Goal: Task Accomplishment & Management: Complete application form

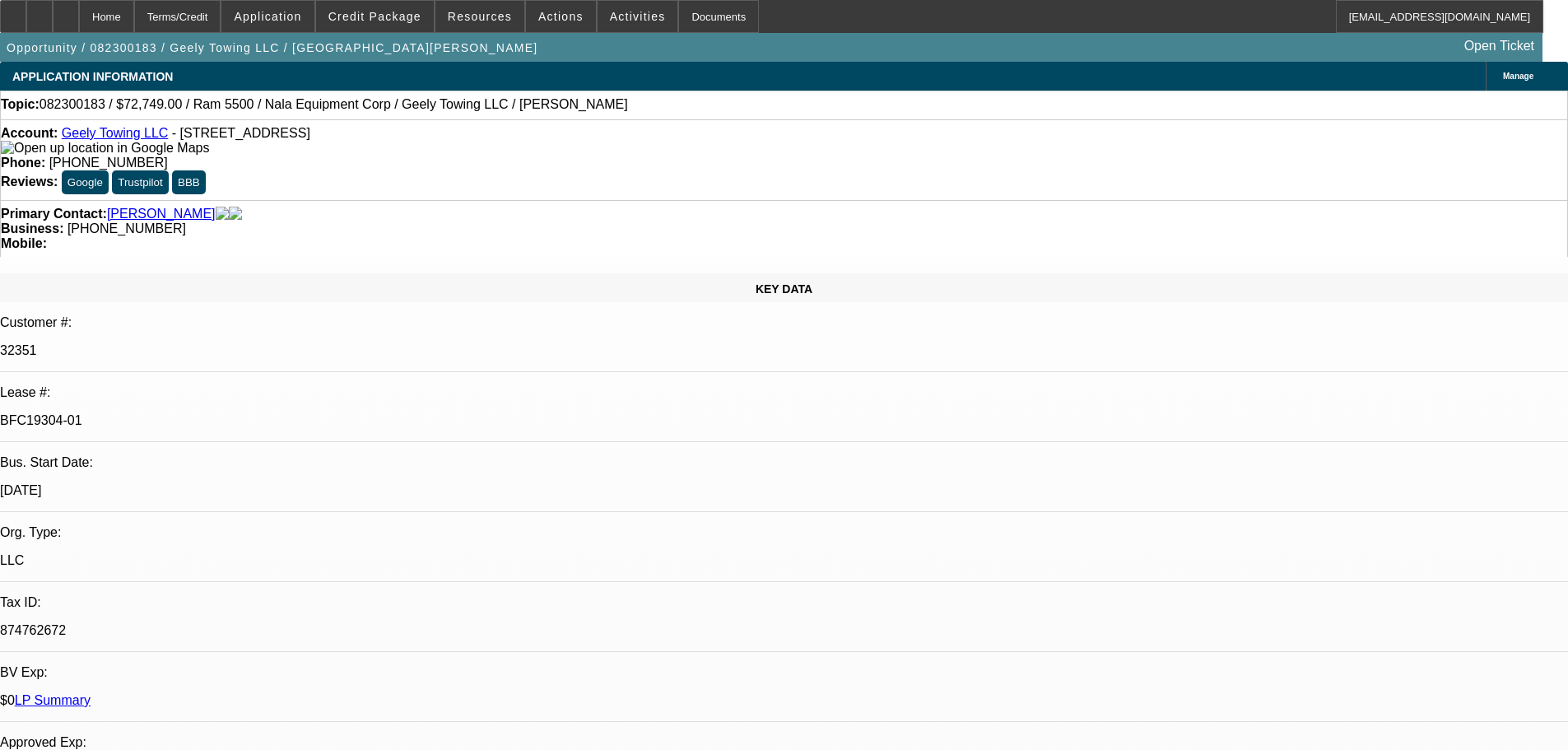
select select "0"
select select "2"
select select "0.1"
select select "4"
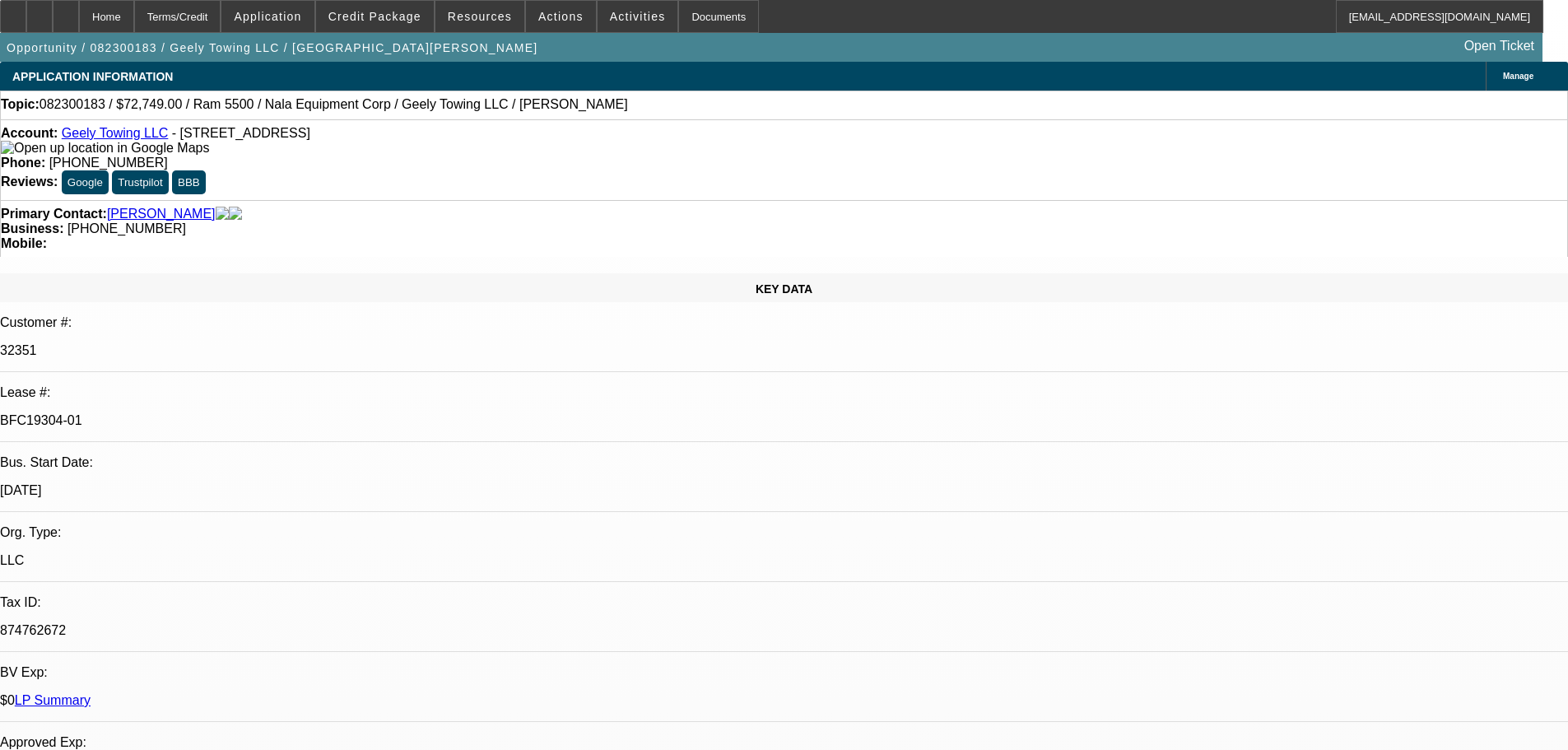
select select "0"
select select "2"
select select "0.1"
select select "4"
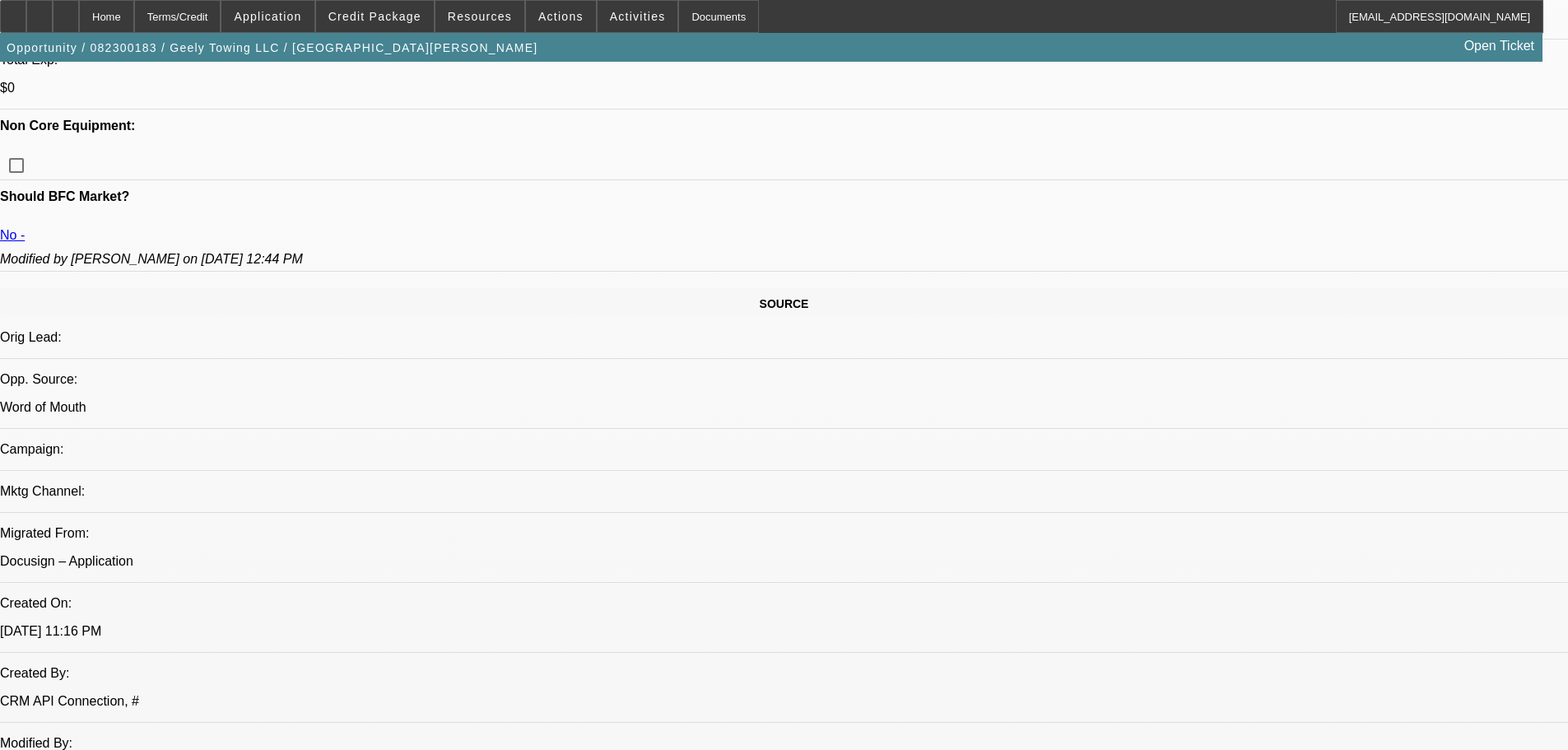
scroll to position [823, 0]
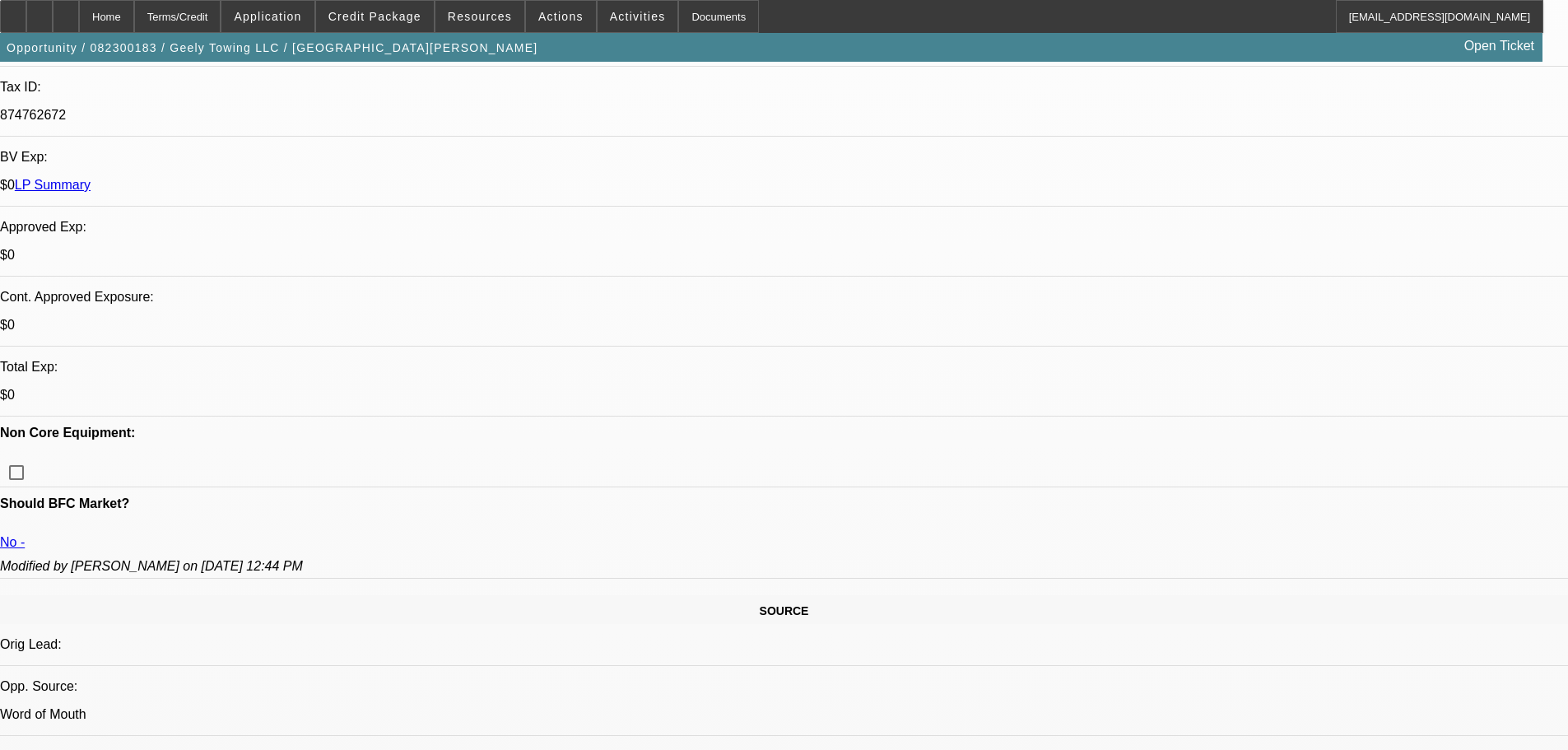
scroll to position [494, 0]
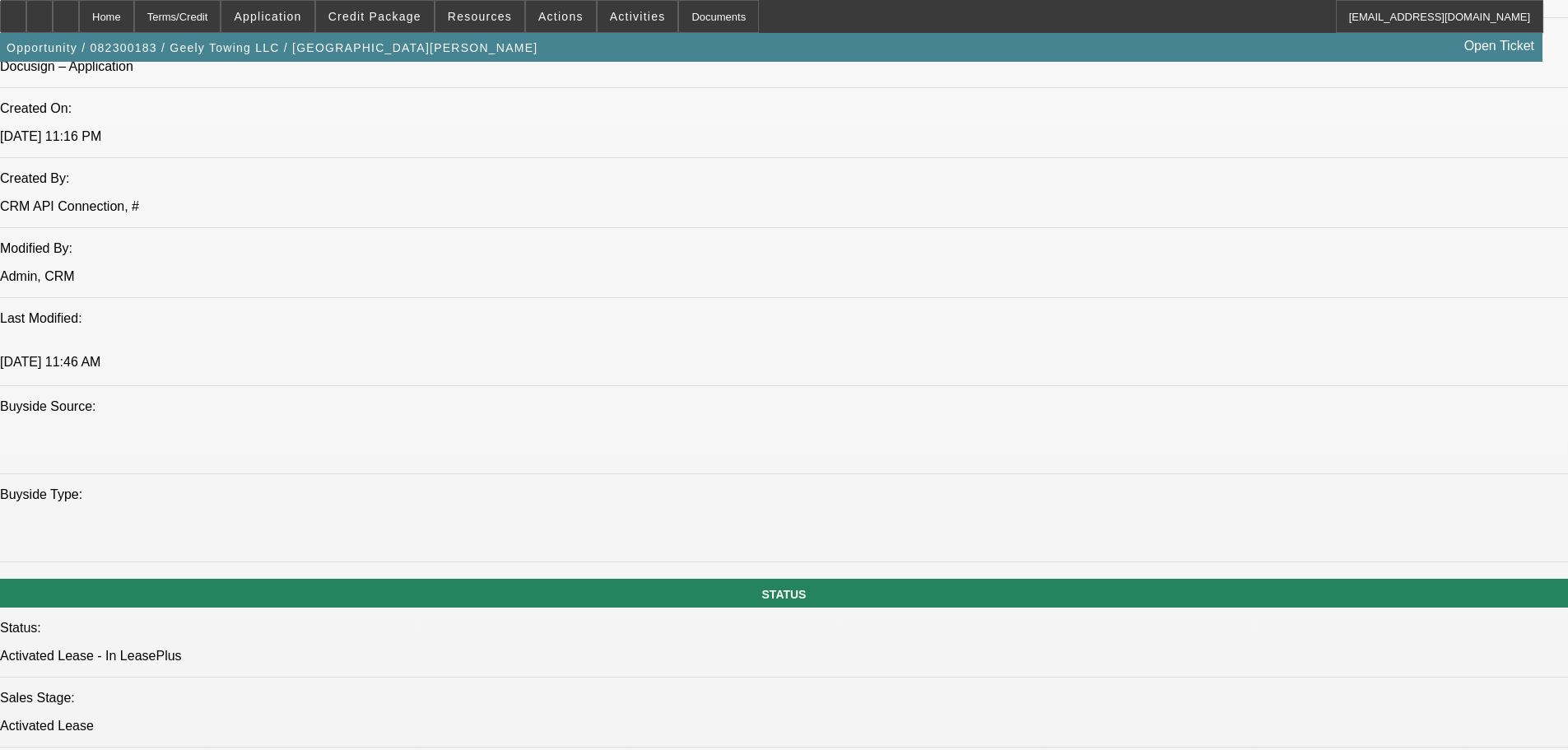
scroll to position [1563, 0]
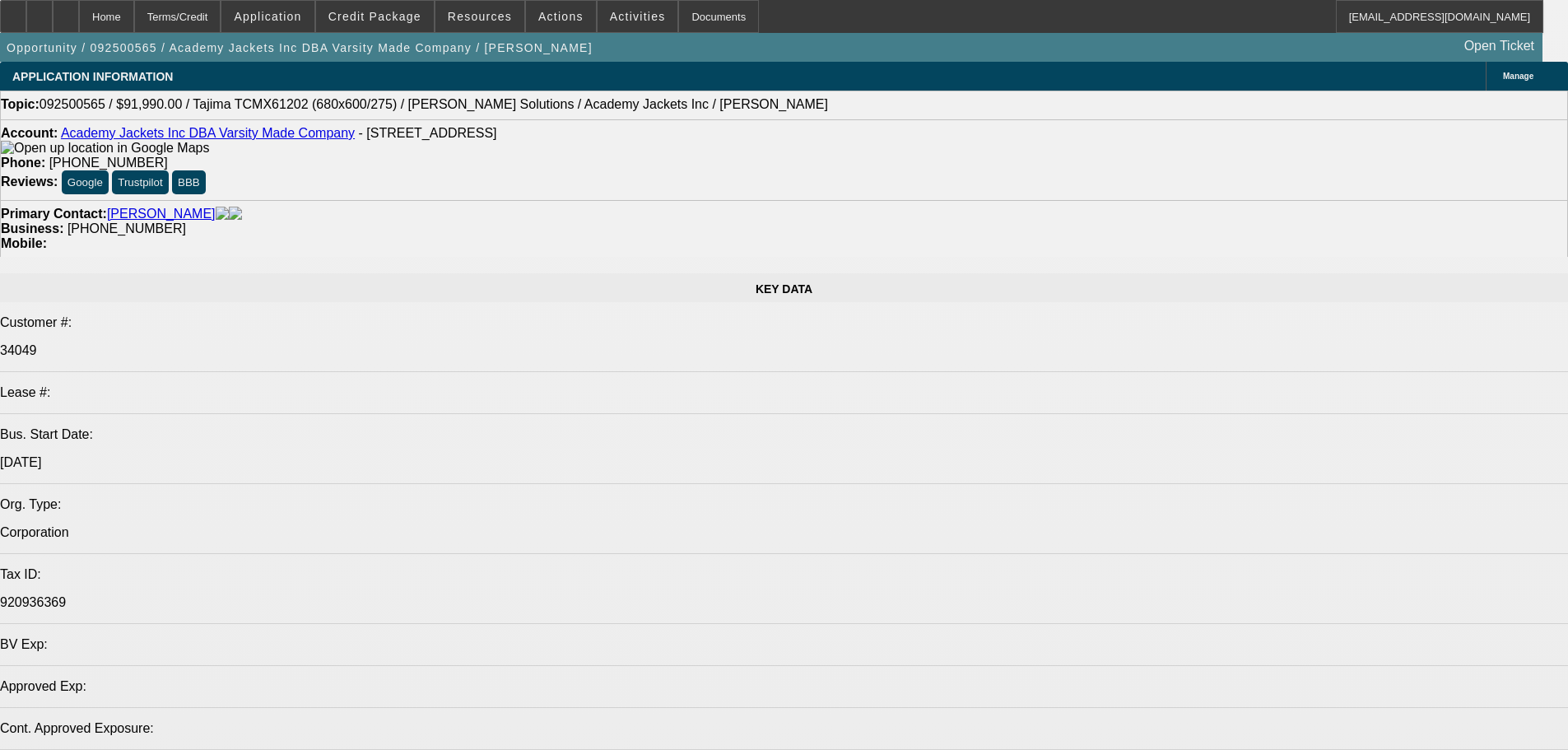
select select "0"
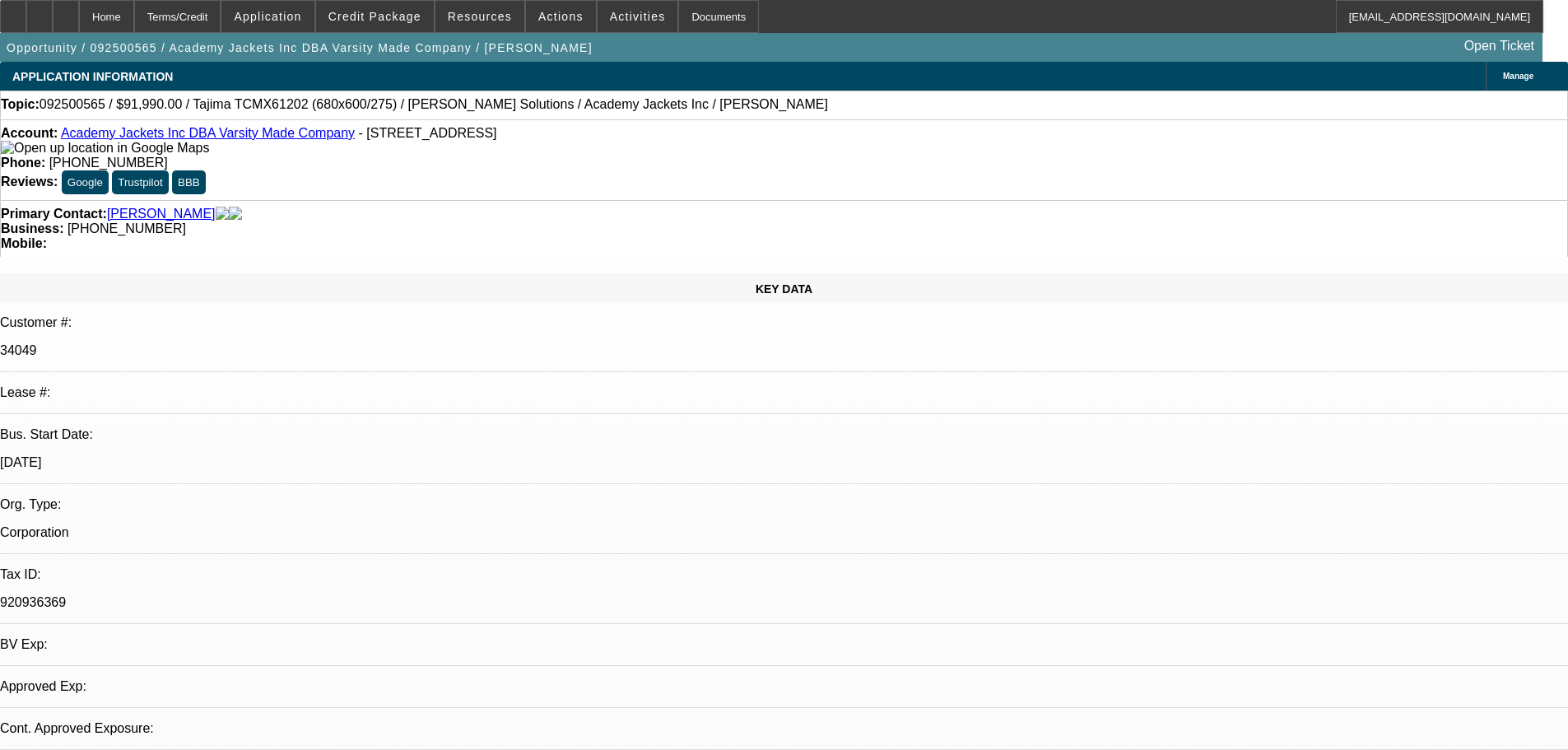
select select "2"
select select "0.1"
select select "4"
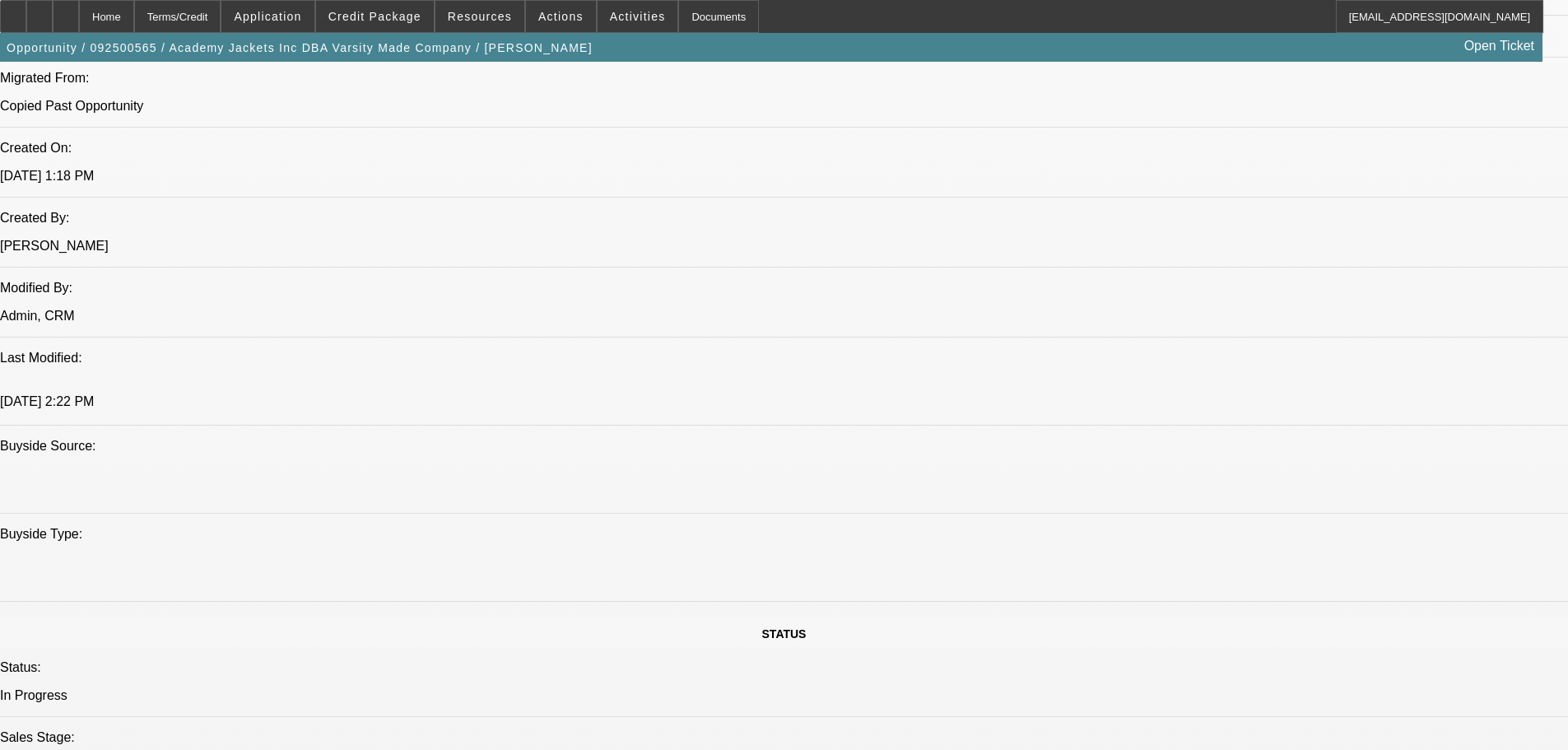
scroll to position [1036, 0]
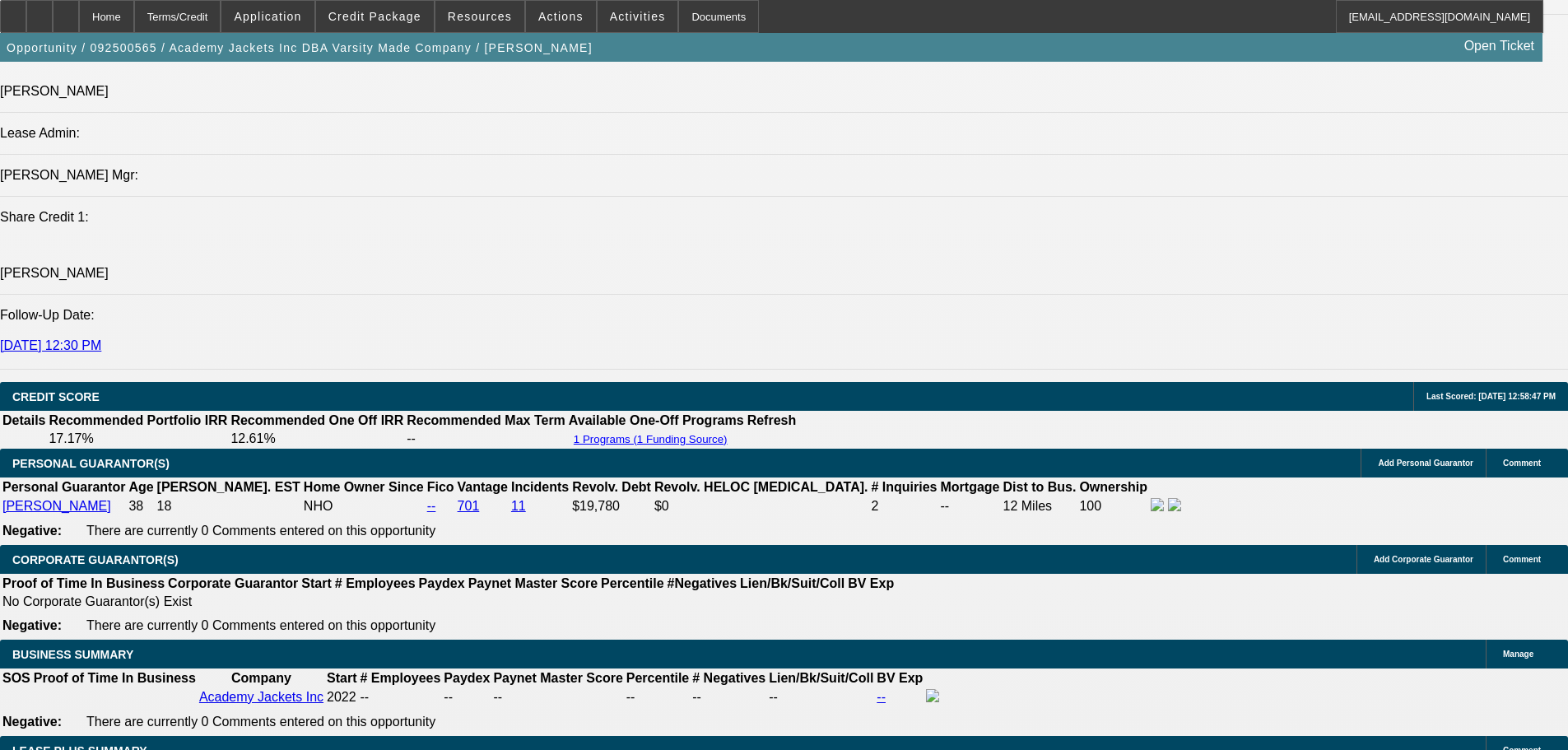
scroll to position [1859, 0]
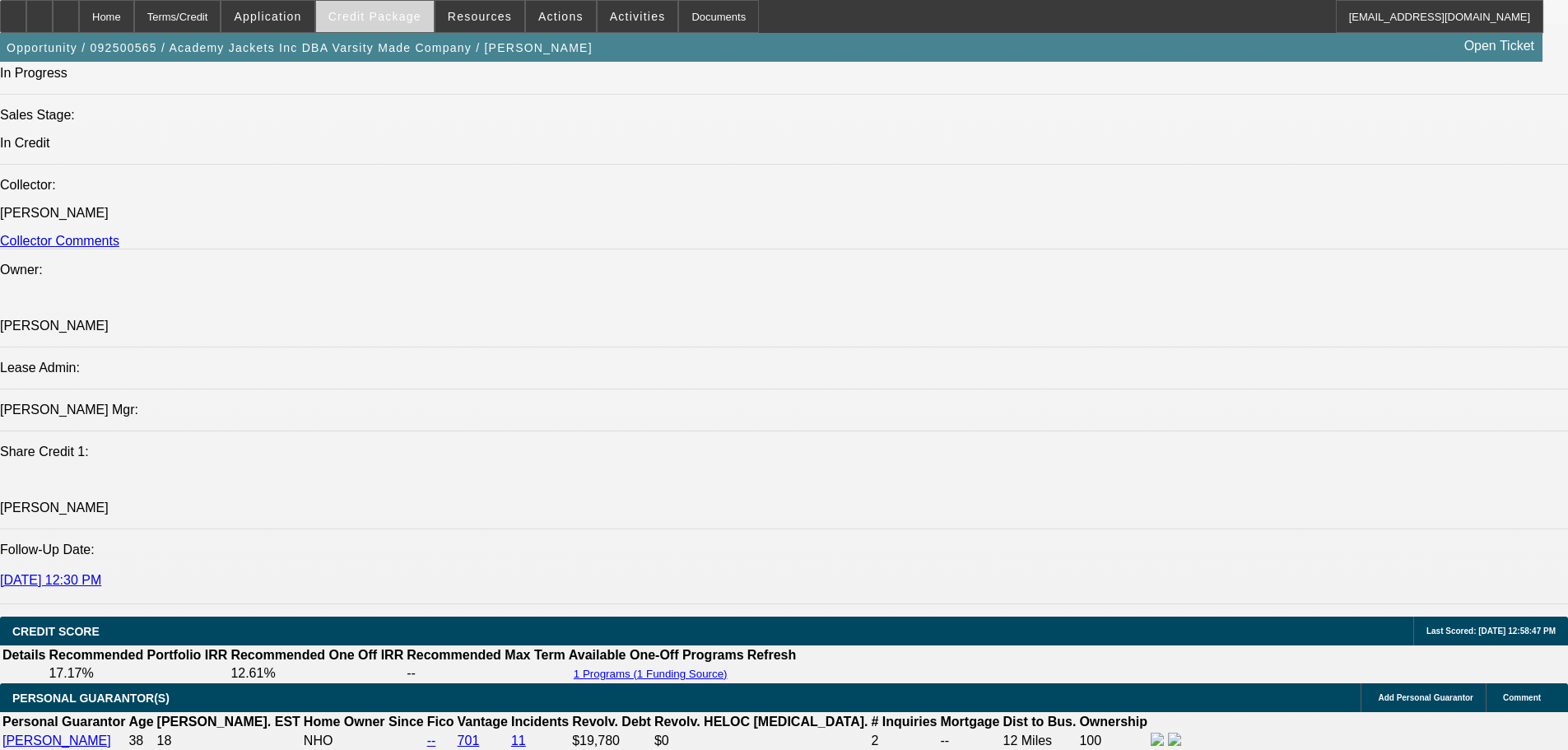
click at [392, 21] on span "Credit Package" at bounding box center [375, 16] width 93 height 13
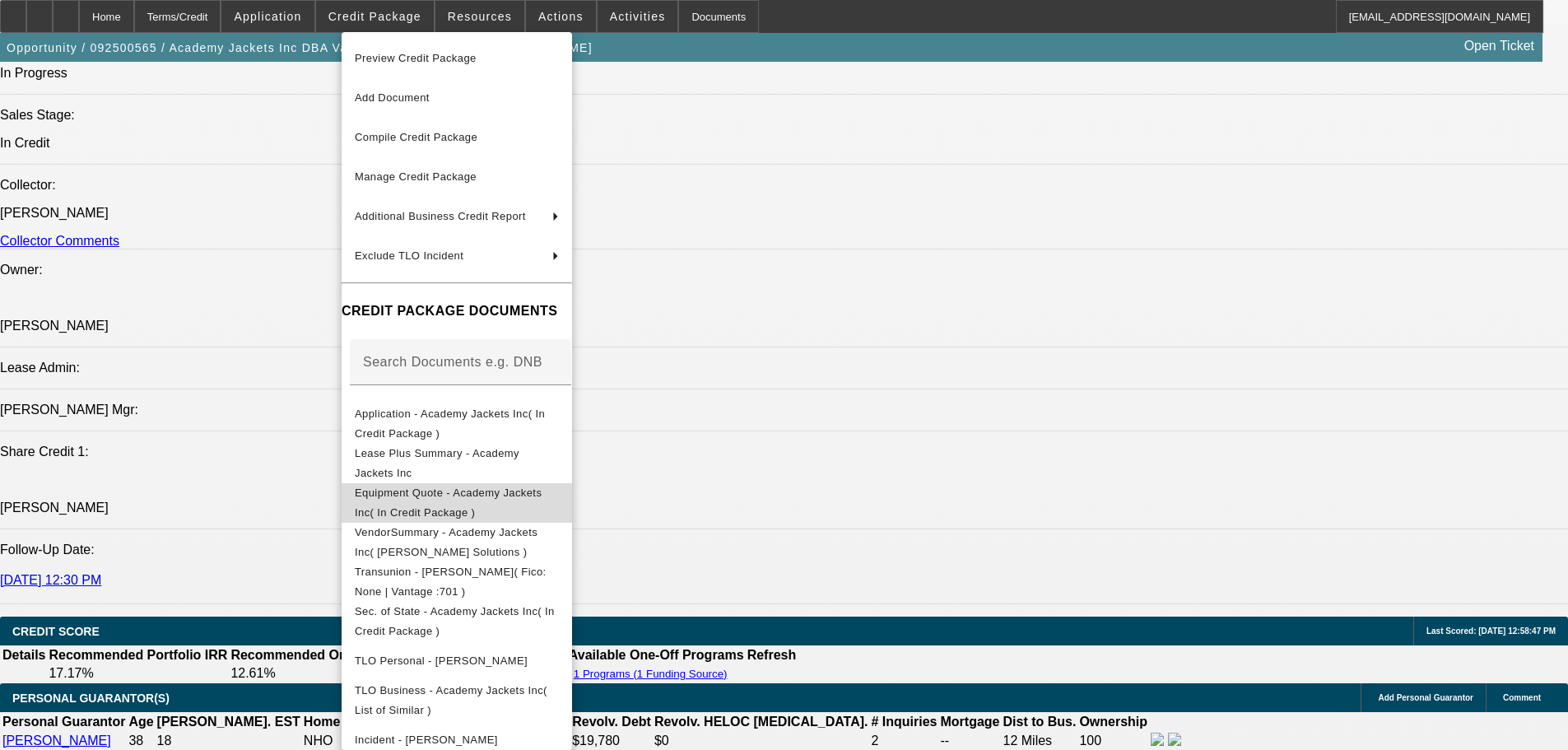
click at [458, 491] on span "Equipment Quote - Academy Jackets Inc( In Credit Package )" at bounding box center [448, 502] width 186 height 32
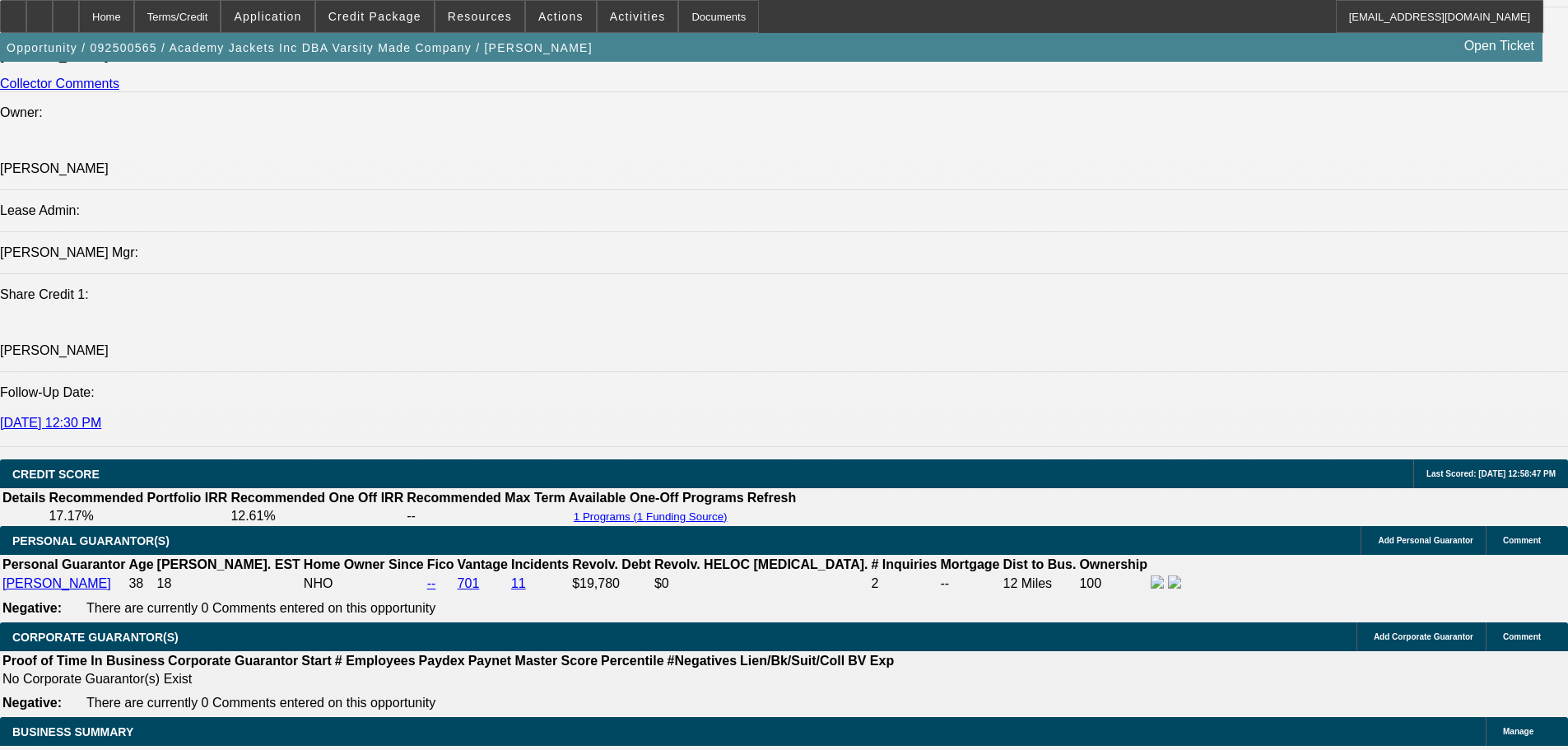
scroll to position [1941, 0]
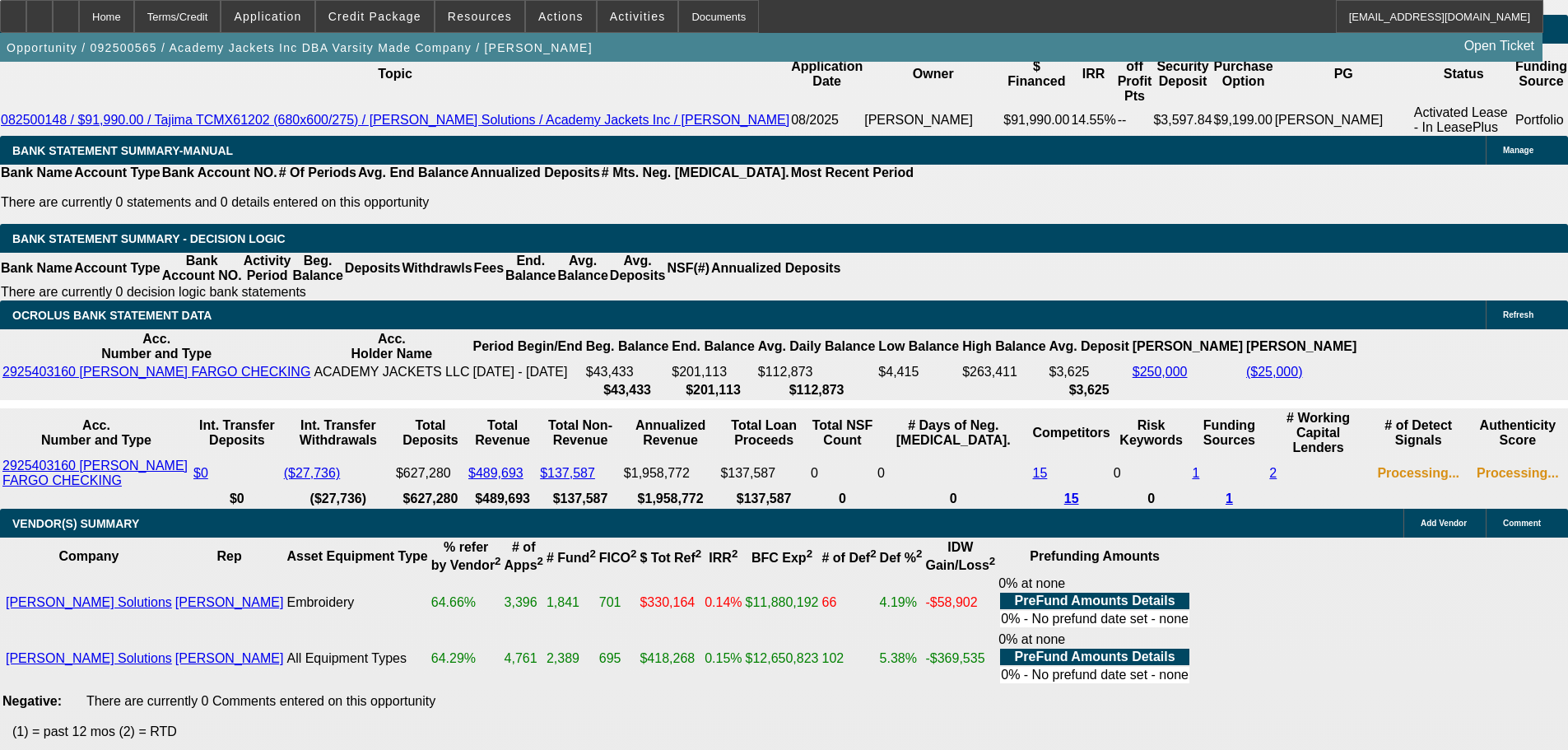
scroll to position [3094, 0]
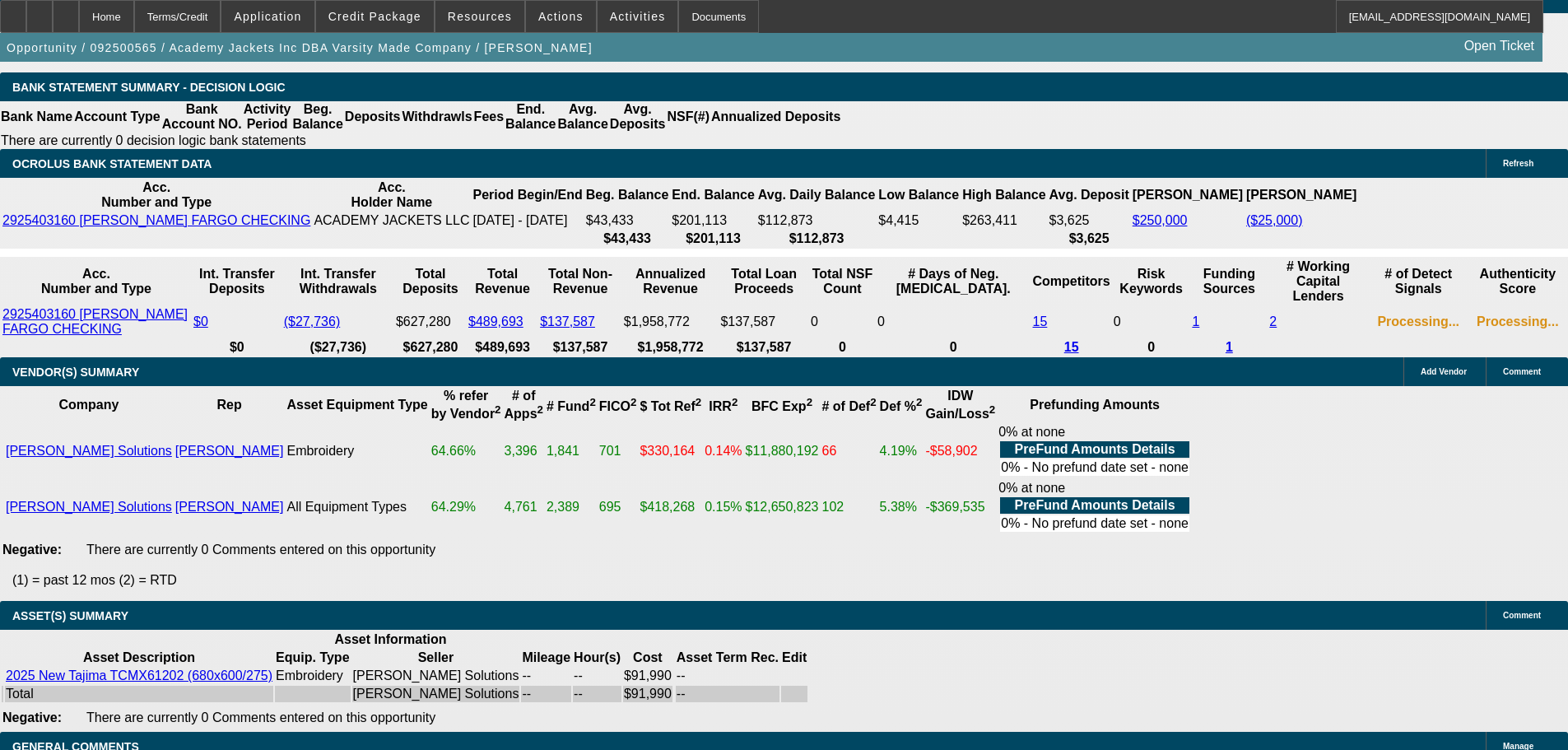
select select "6"
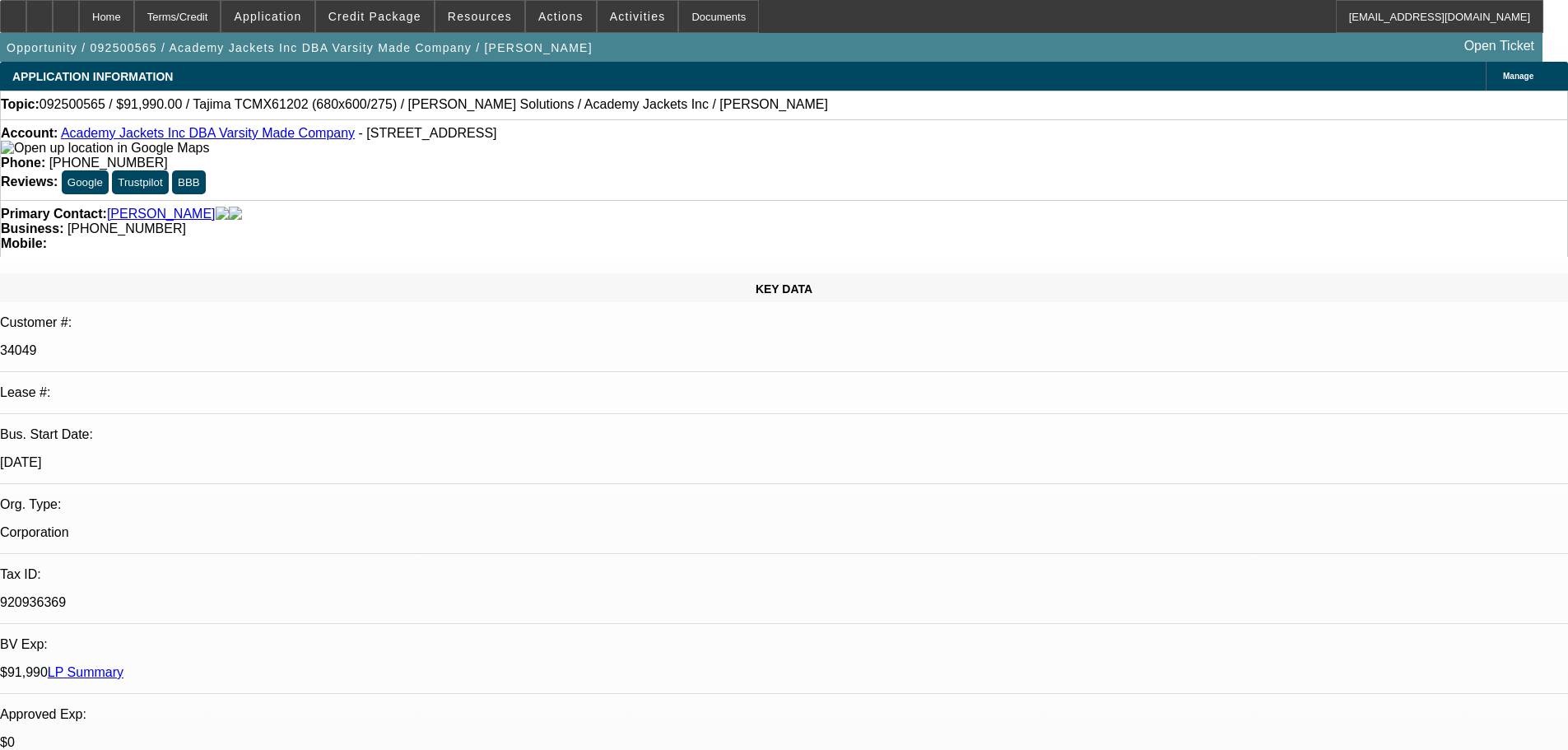
drag, startPoint x: 1084, startPoint y: 218, endPoint x: 1160, endPoint y: 218, distance: 76.0
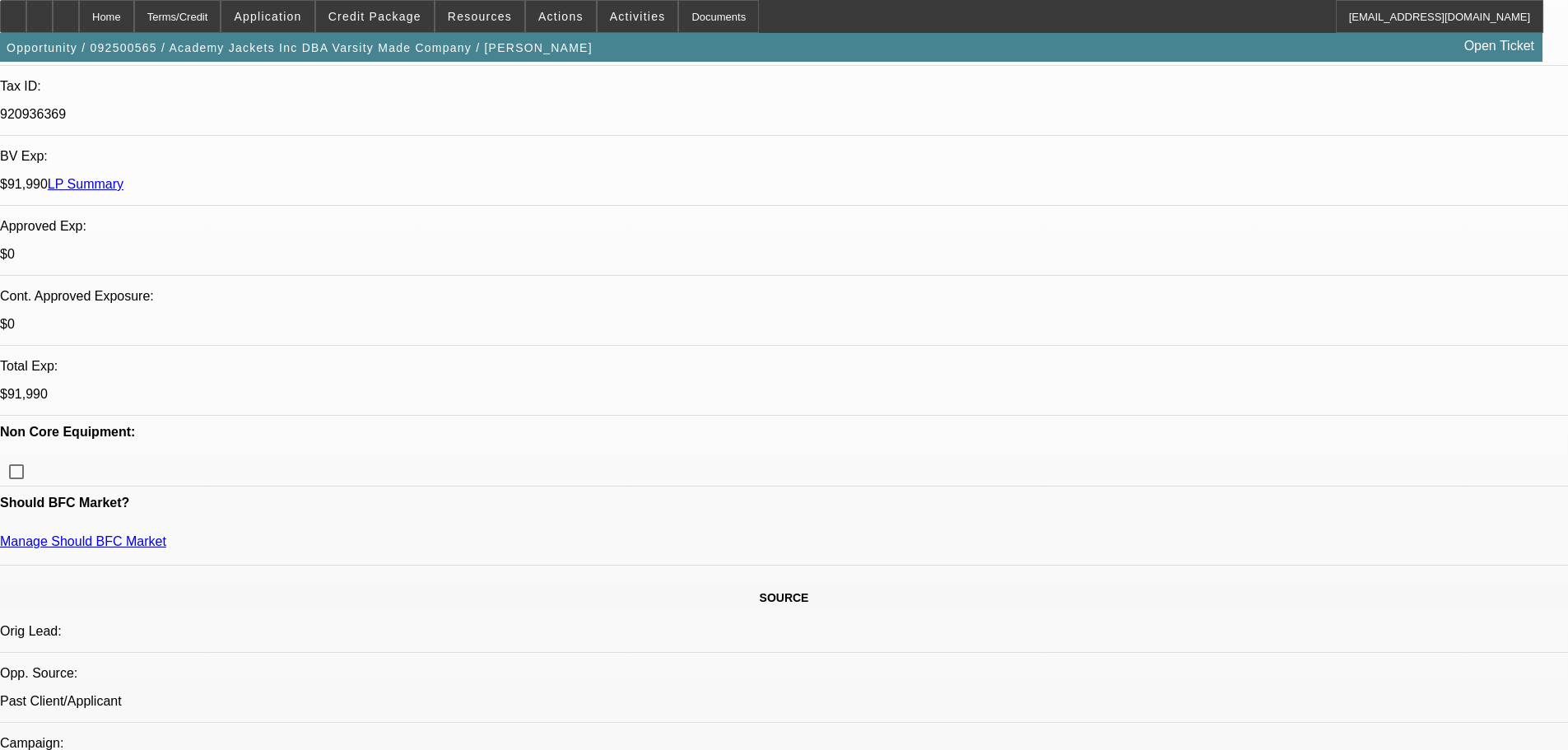
scroll to position [82, 0]
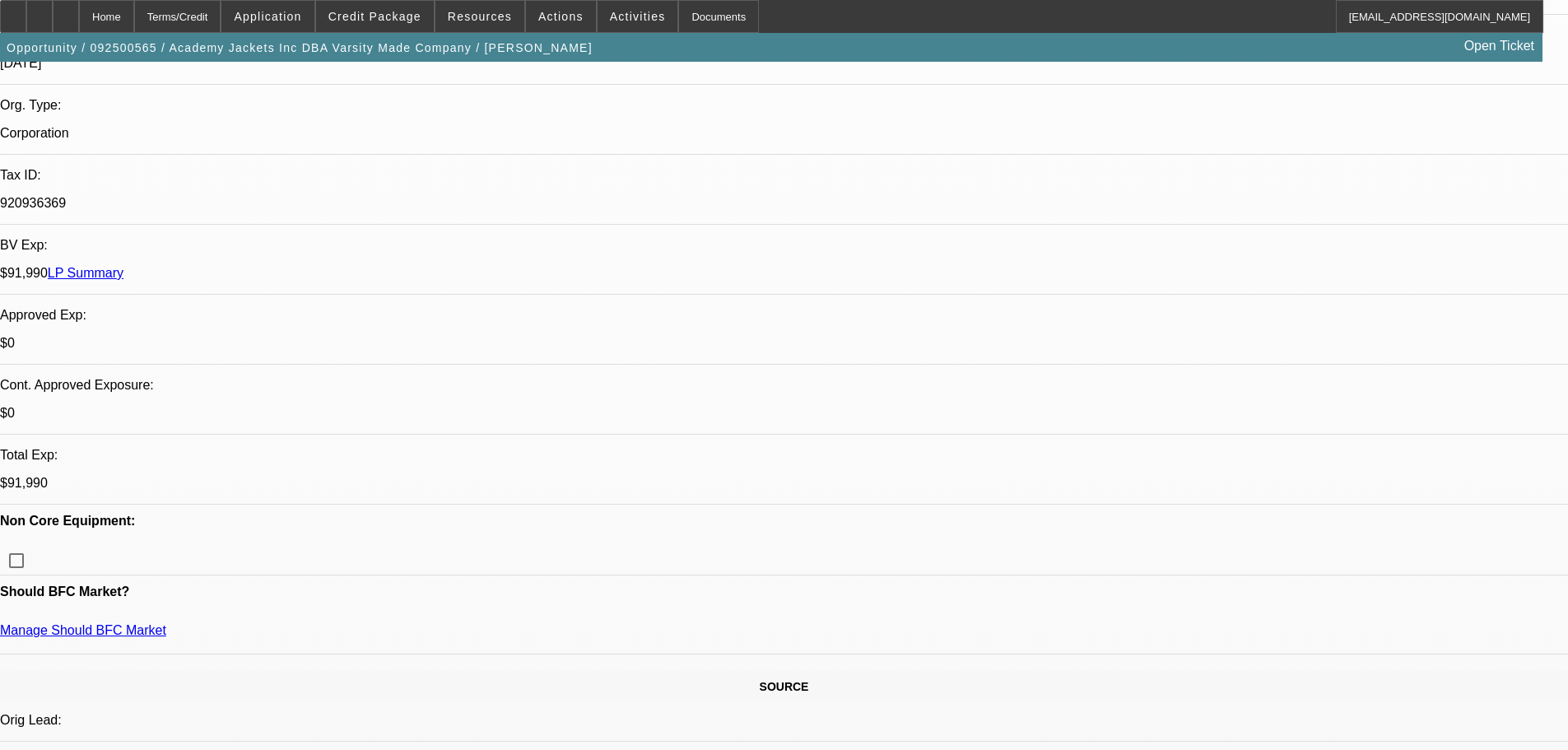
scroll to position [0, 0]
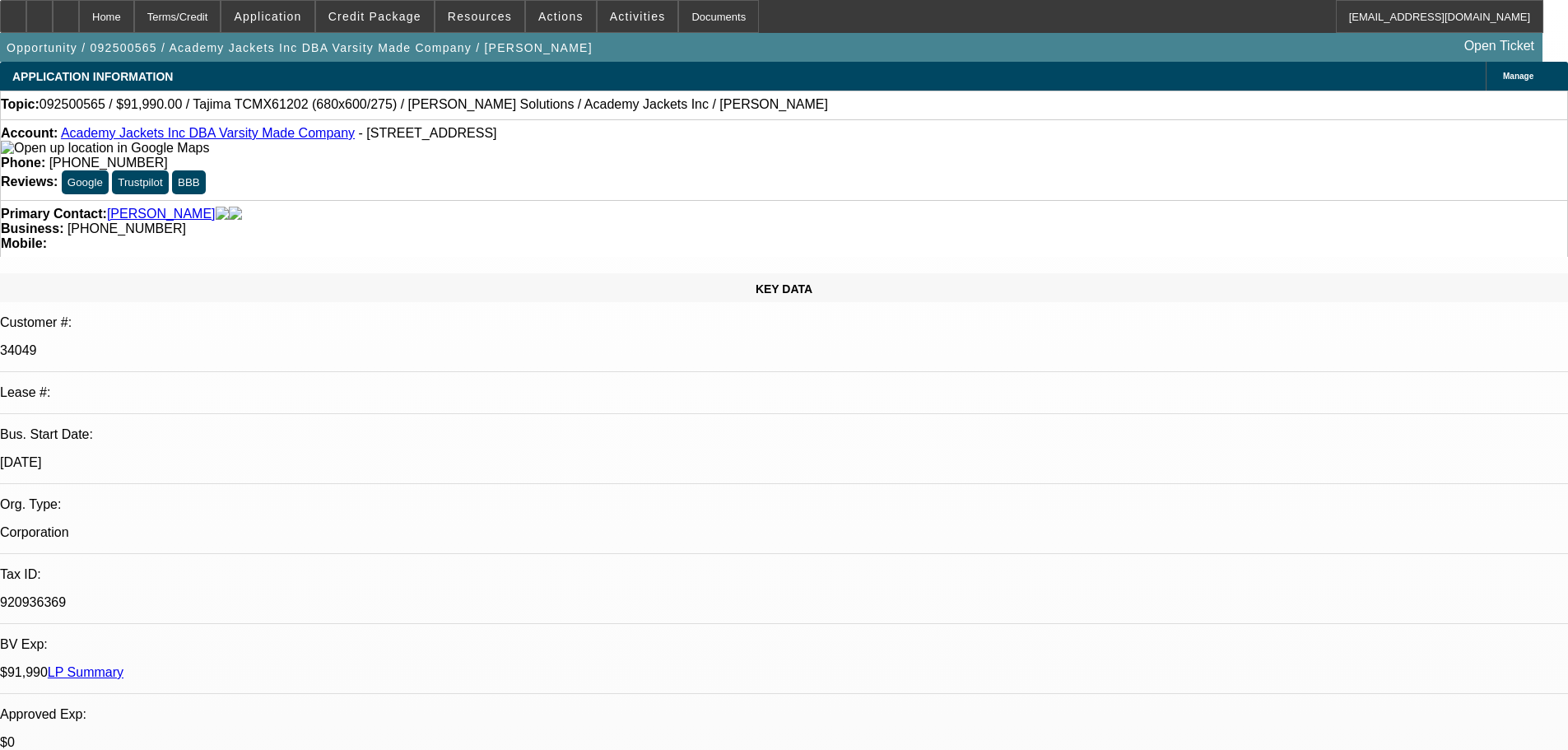
type textarea "01 JUST COMMENCED FOR A CEHNILLE AND ALREADY BACK LOOKING FOR ANOTHER $92k CHEN…"
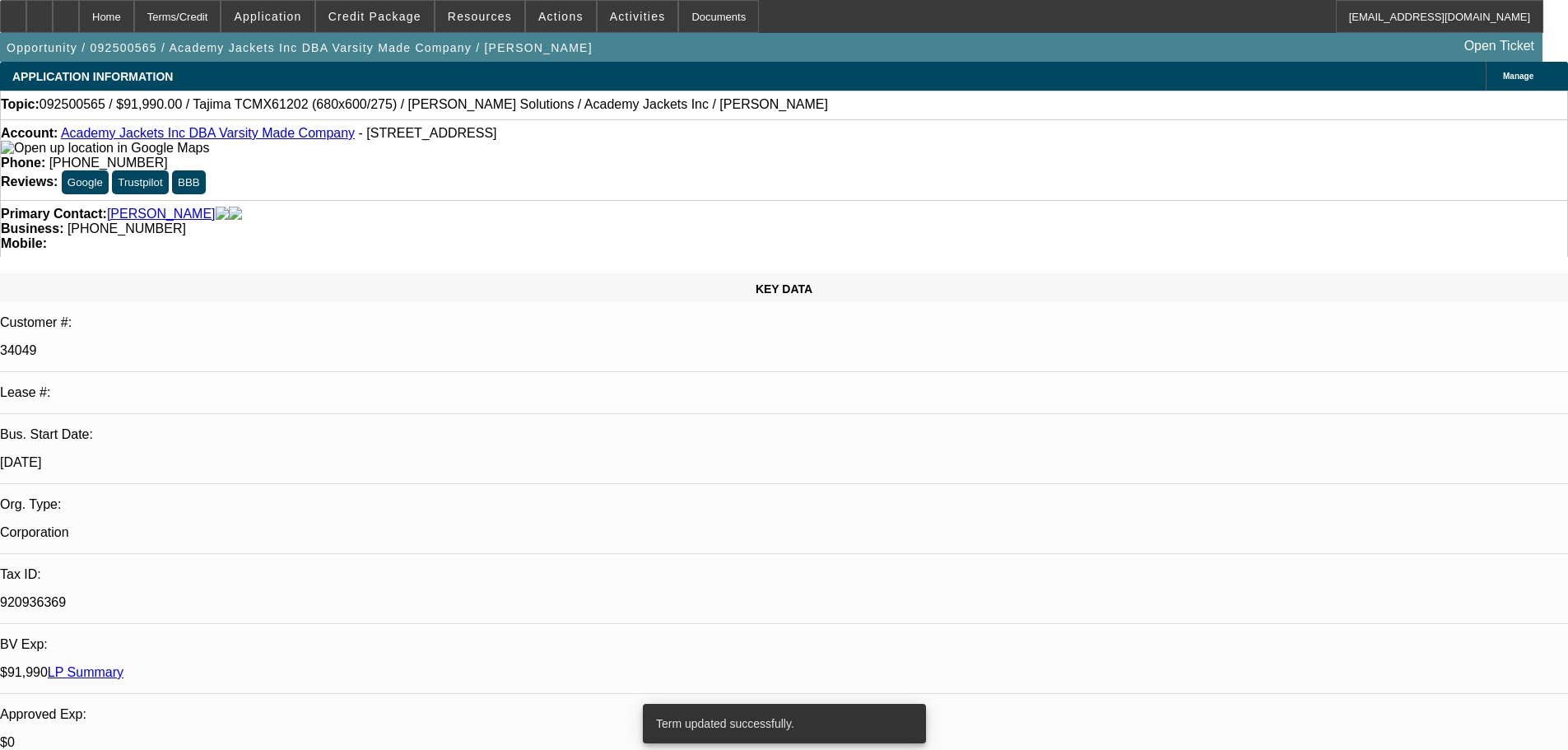
select select "0"
select select "2"
select select "0.1"
select select "4"
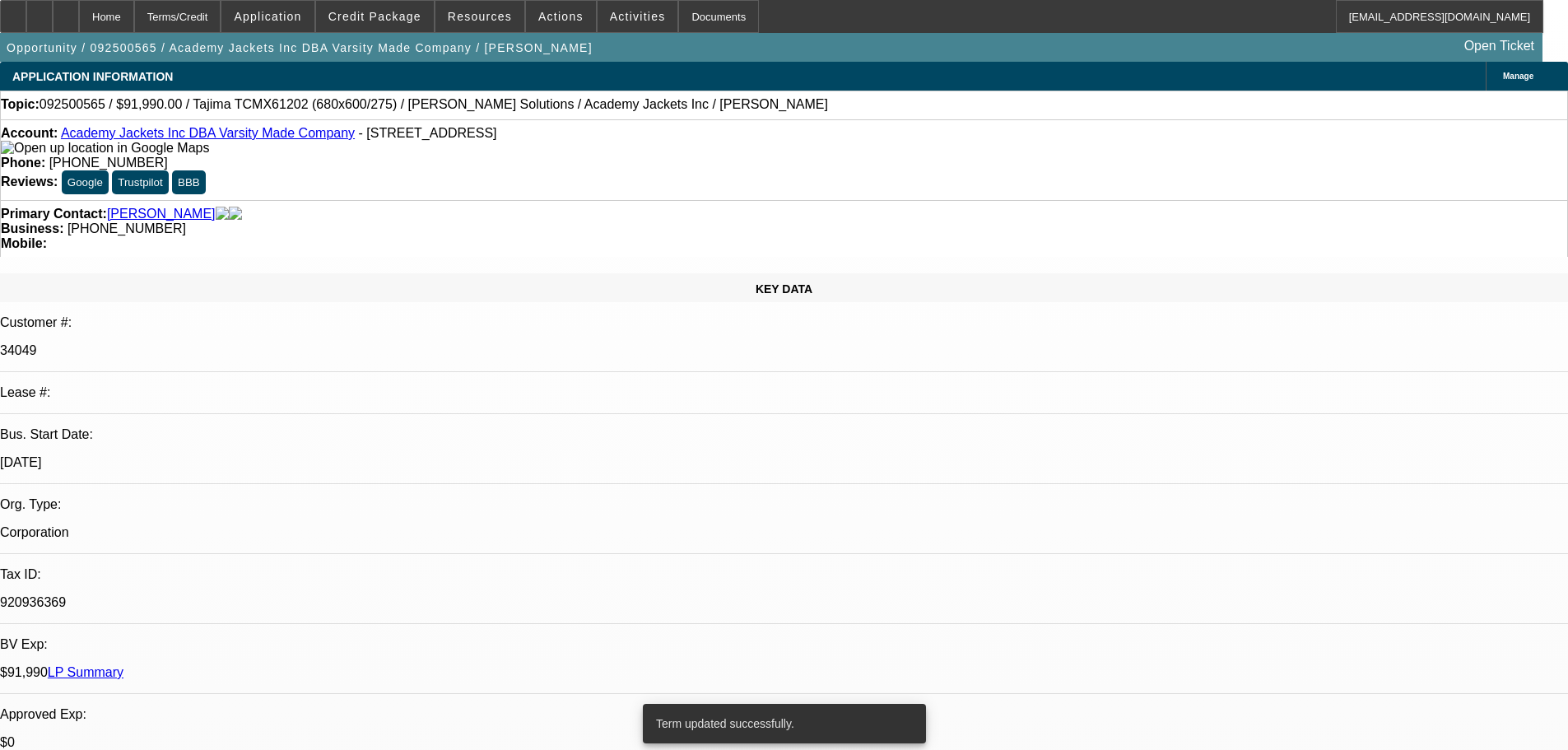
select select "0"
select select "2"
select select "0.1"
select select "4"
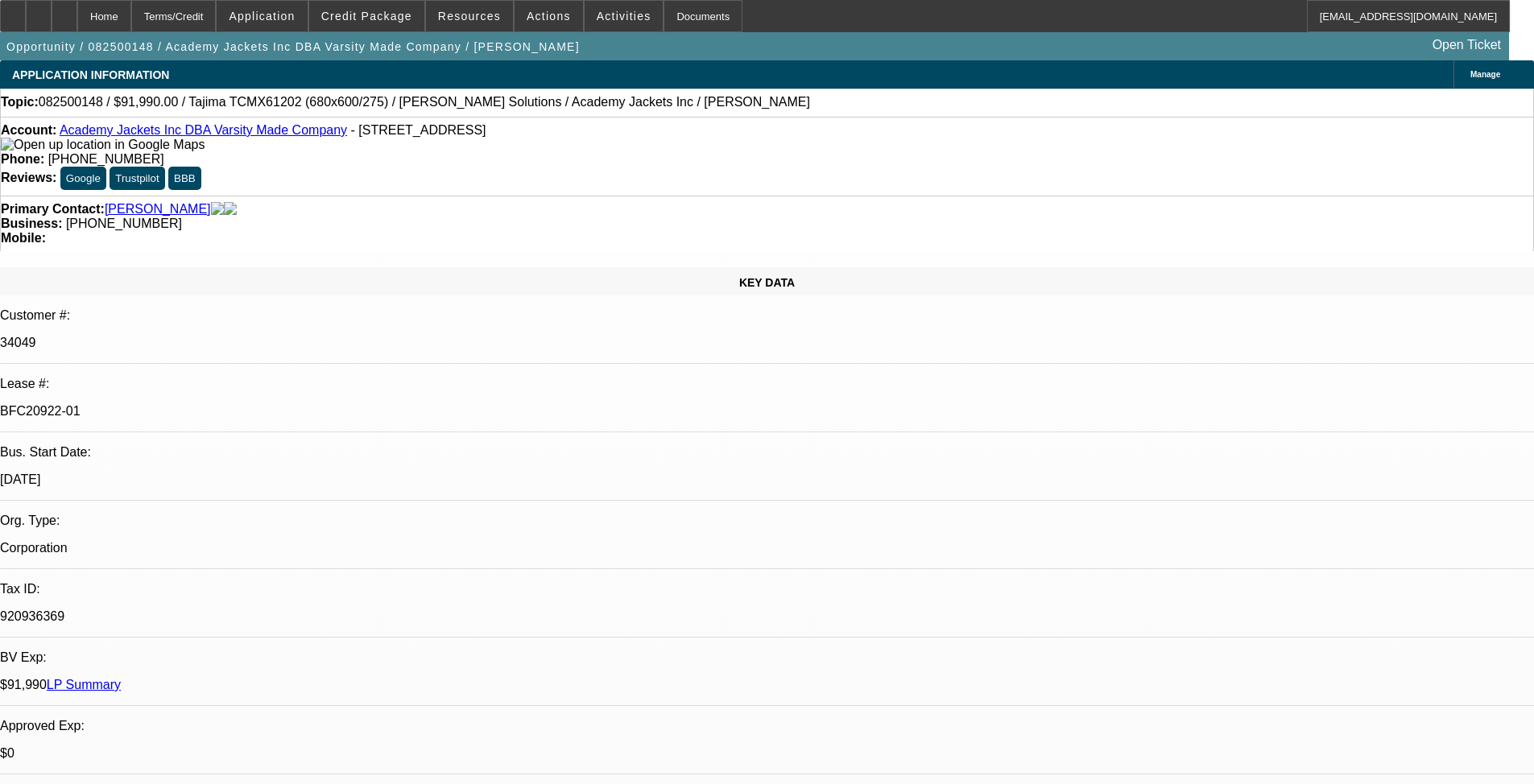
select select "0"
select select "2"
select select "0.1"
select select "4"
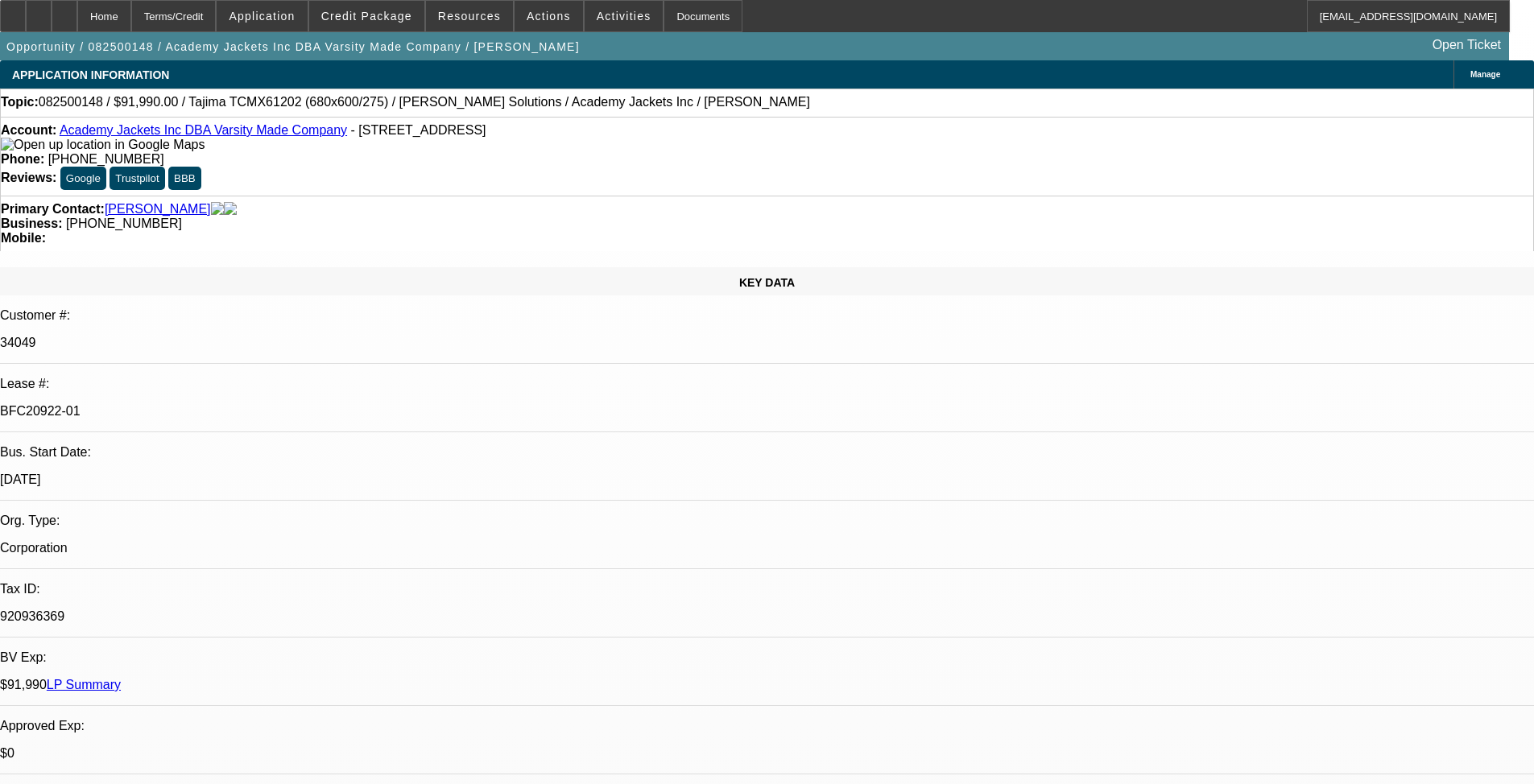
select select "0"
select select "2"
select select "0.1"
select select "4"
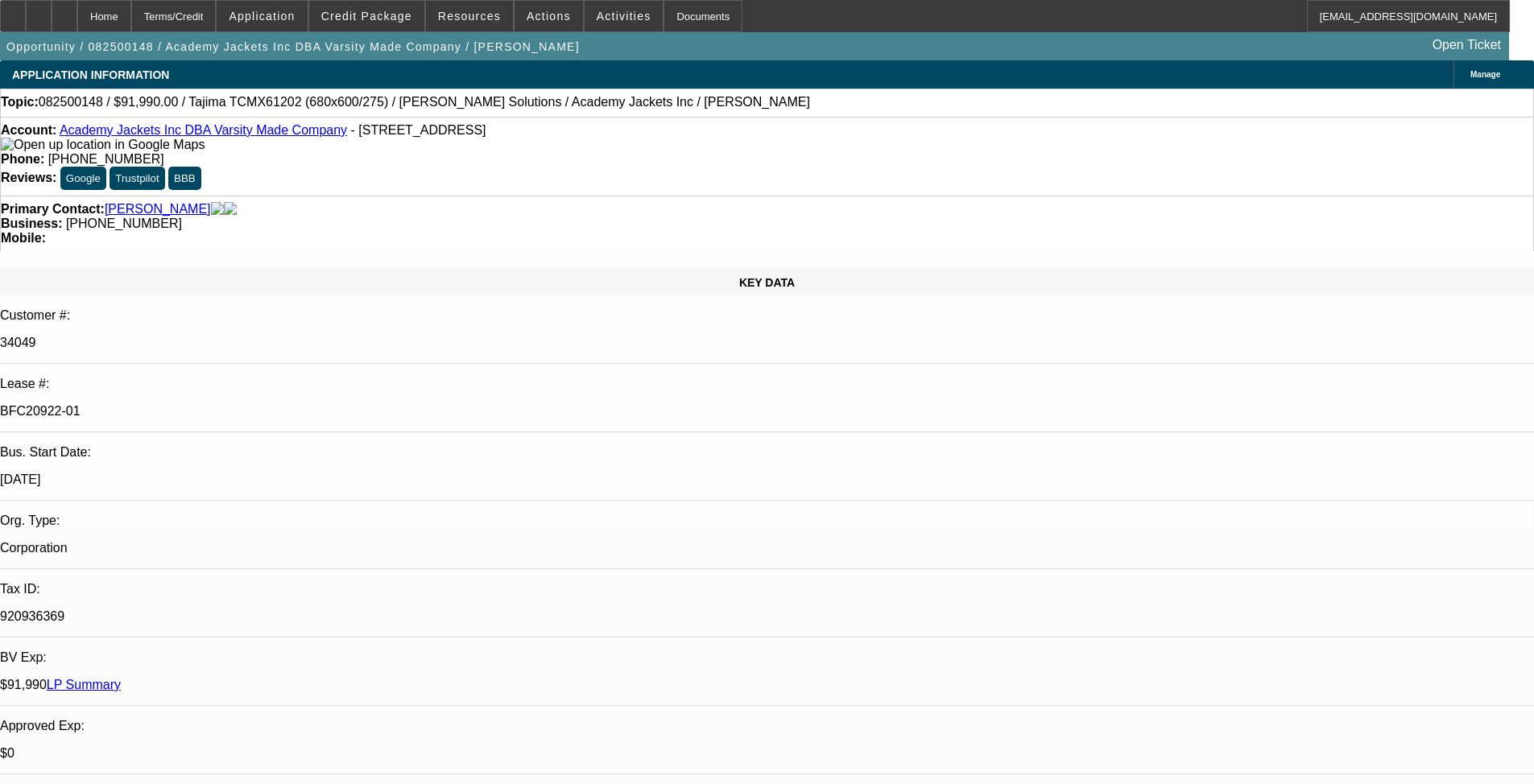
select select "0"
select select "2"
select select "0.1"
select select "4"
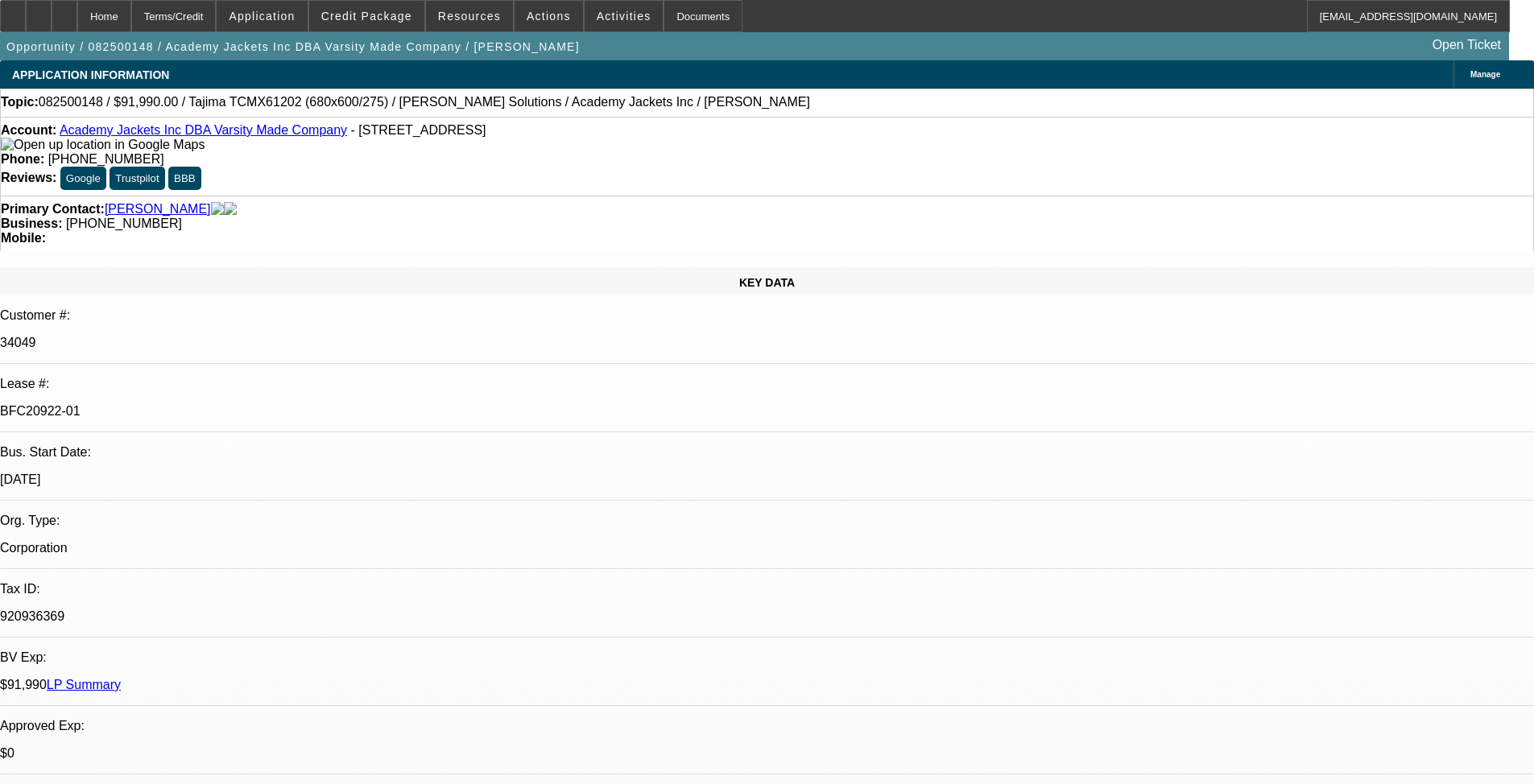
select select "0"
select select "2"
select select "0.1"
select select "4"
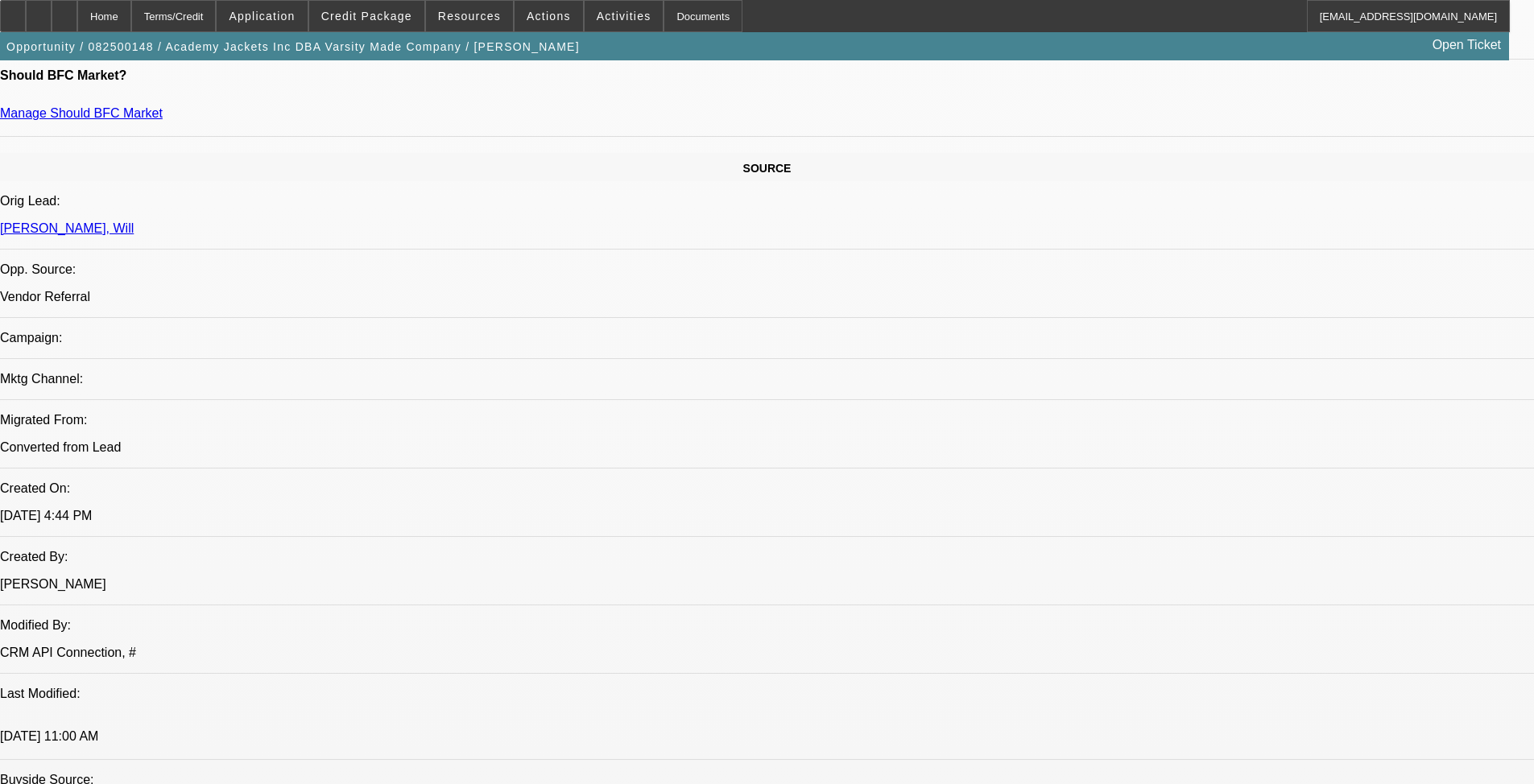
scroll to position [805, 0]
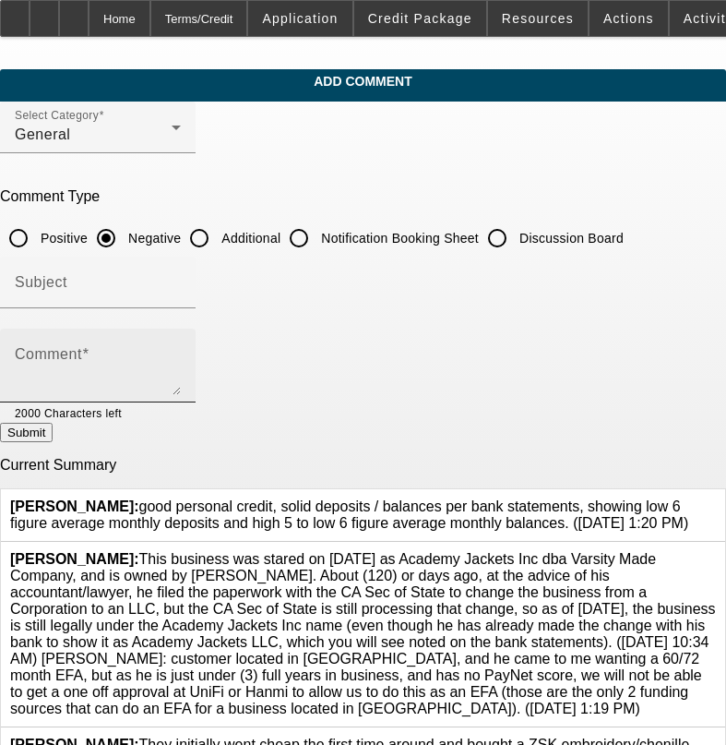
click at [181, 340] on div "Comment" at bounding box center [98, 365] width 166 height 74
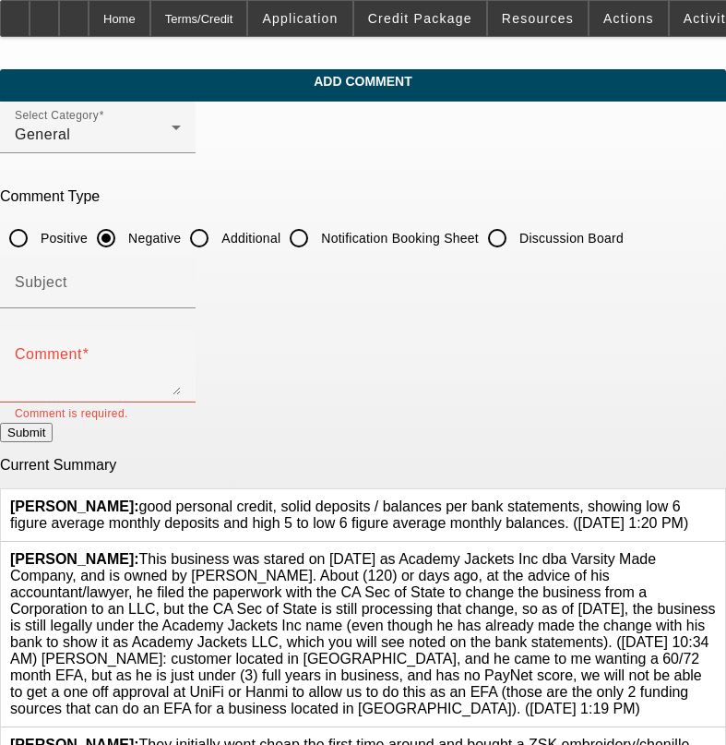
click at [0, 423] on button "Submit" at bounding box center [26, 432] width 53 height 19
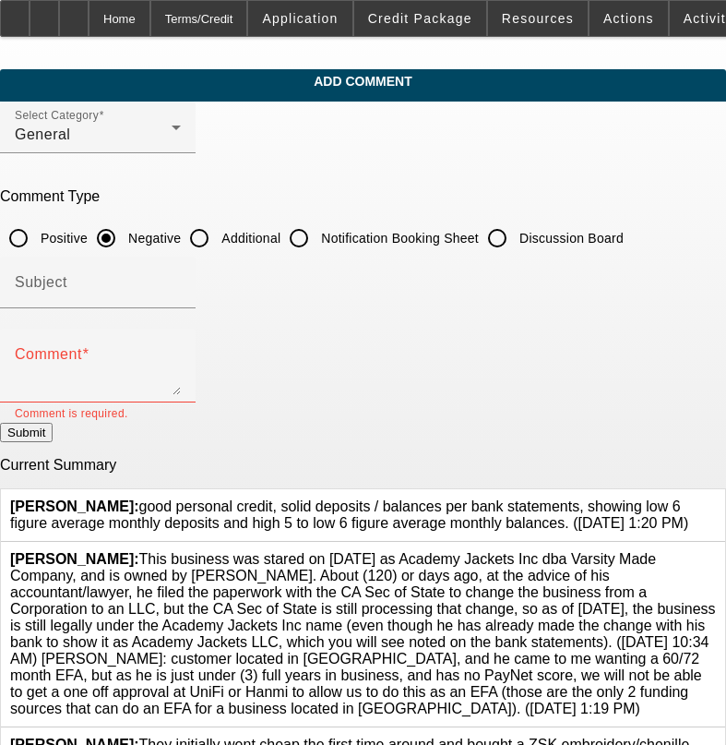
click at [0, 423] on button "Submit" at bounding box center [26, 432] width 53 height 19
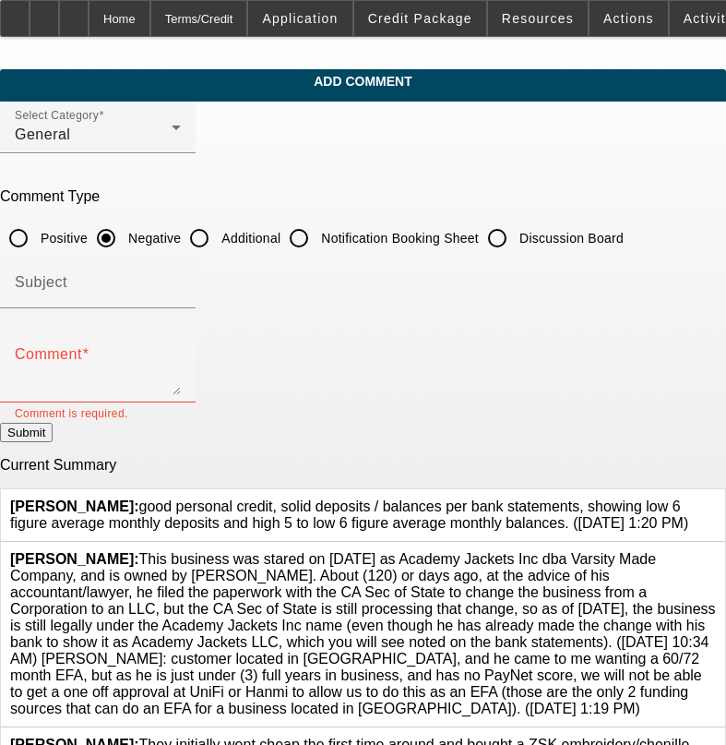
click at [0, 423] on button "Submit" at bounding box center [26, 432] width 53 height 19
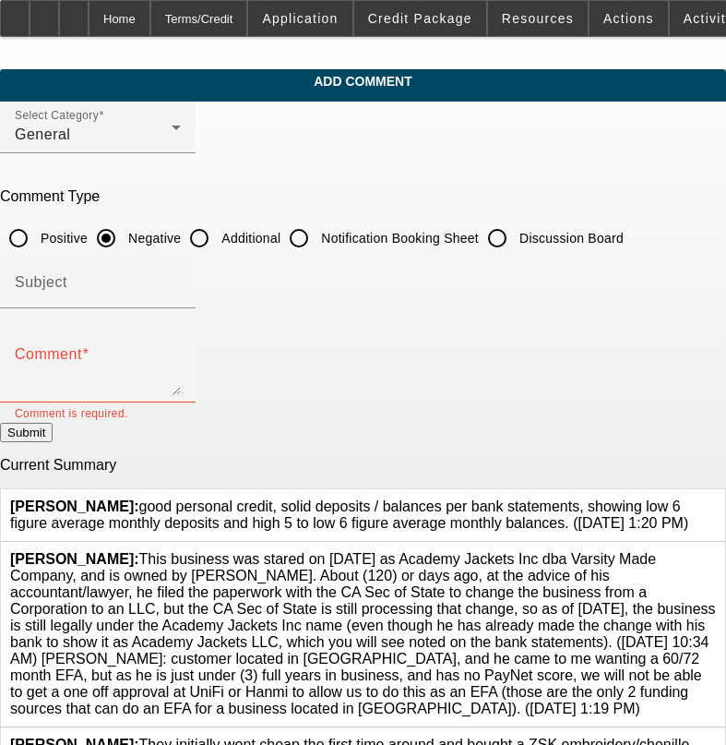
click at [0, 423] on button "Submit" at bounding box center [26, 432] width 53 height 19
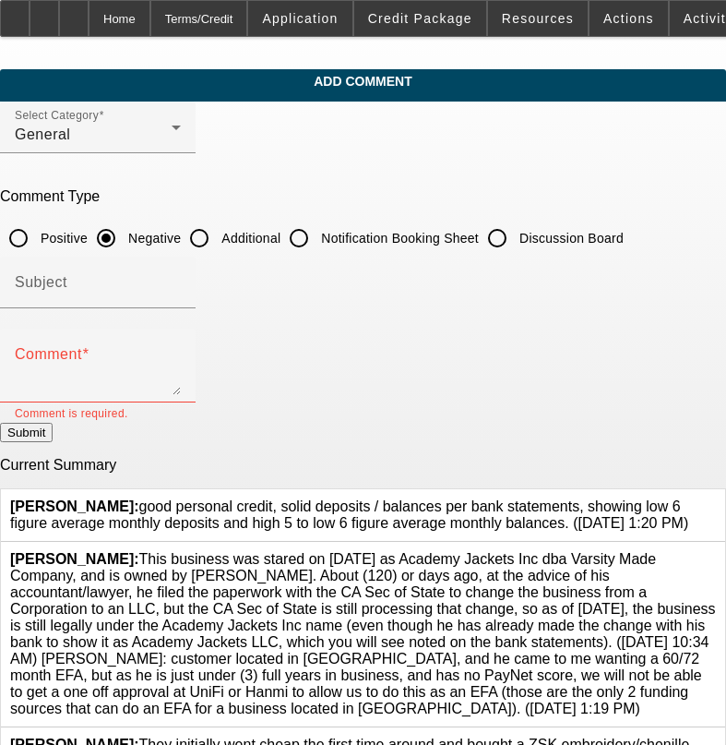
click at [0, 423] on button "Submit" at bounding box center [26, 432] width 53 height 19
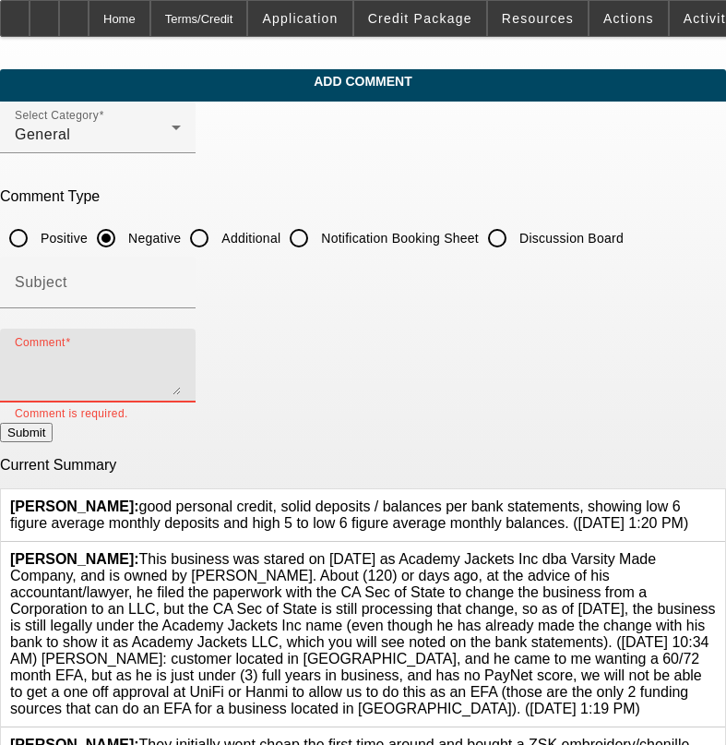
click at [181, 368] on textarea "Comment" at bounding box center [98, 373] width 166 height 44
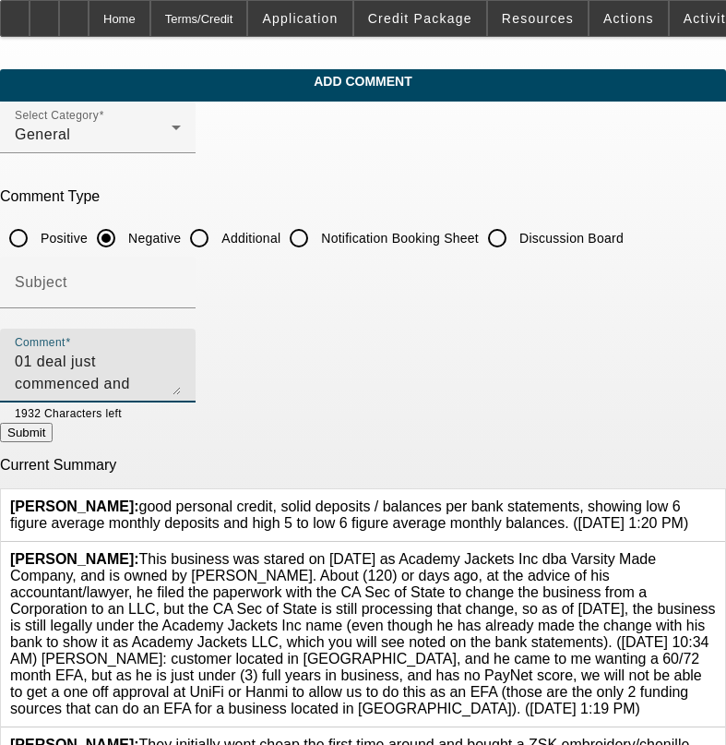
click at [65, 353] on textarea "01 deal just commenced and already back looking for a 2nd chenille-" at bounding box center [98, 373] width 166 height 44
type textarea "01 DEAL JUST COMMENCED FOR A CHENILLE AND ALREADY BACK LOOKING FOR ANOTHER $92,…"
click at [53, 436] on button "Submit" at bounding box center [26, 432] width 53 height 19
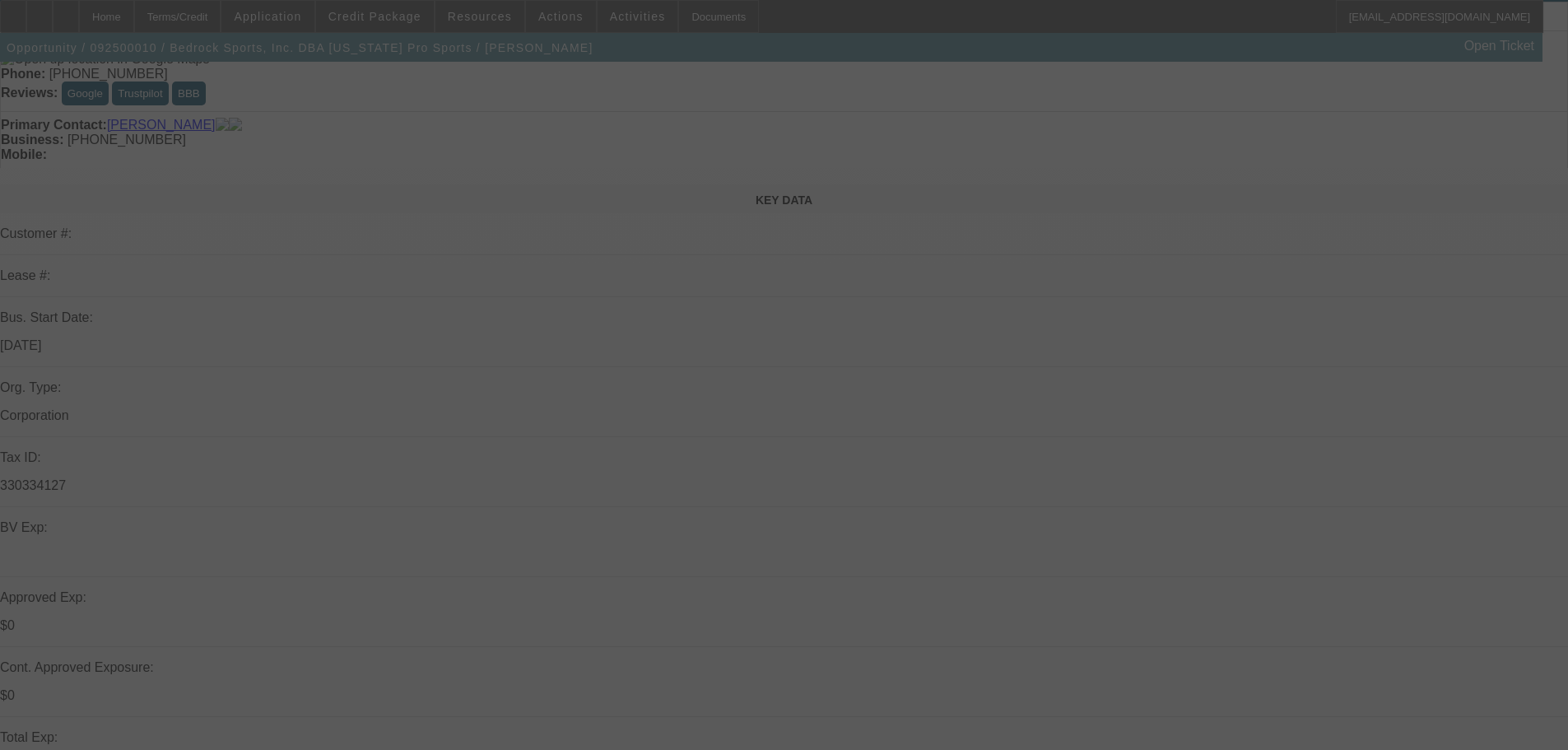
scroll to position [247, 0]
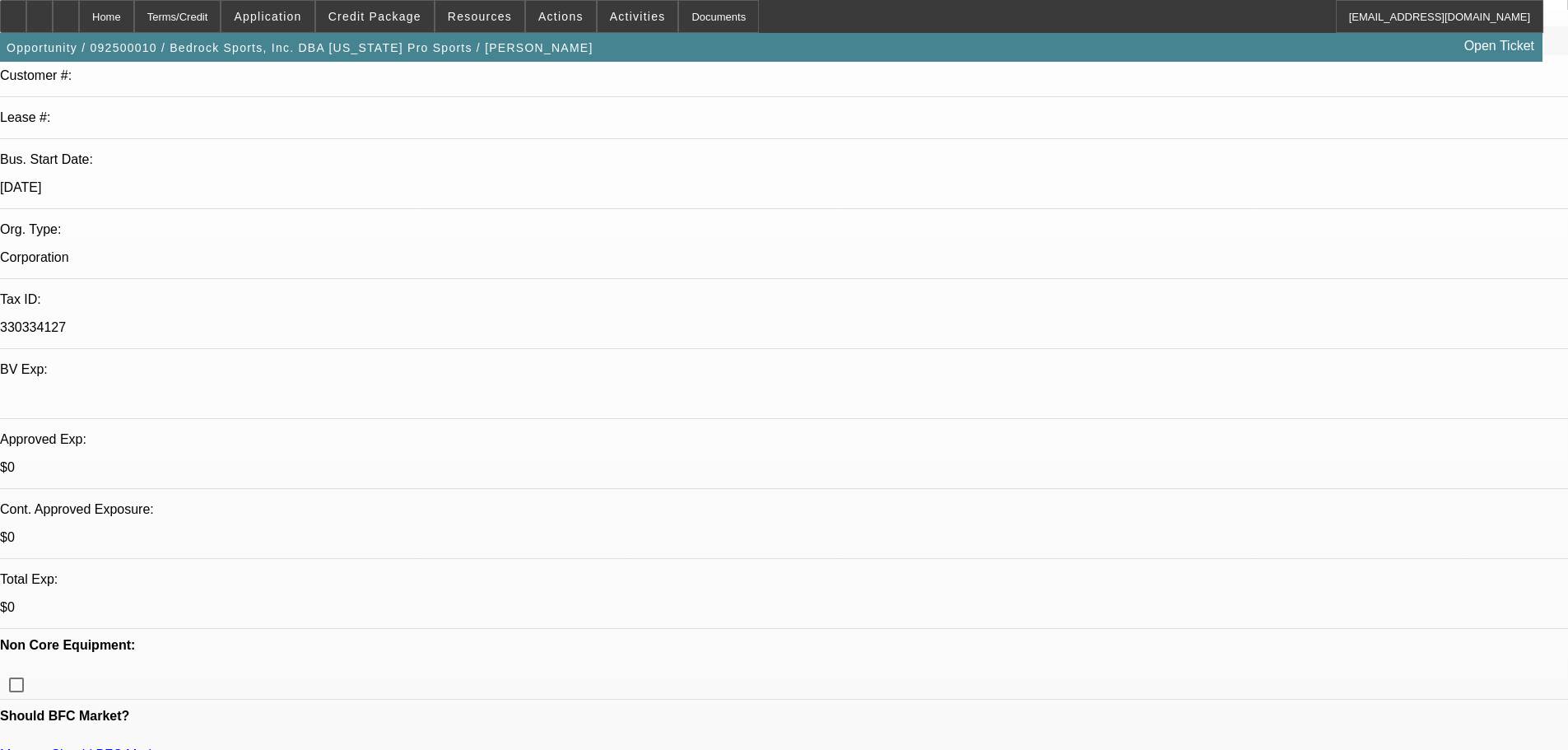
select select "0"
select select "2"
select select "0.1"
select select "4"
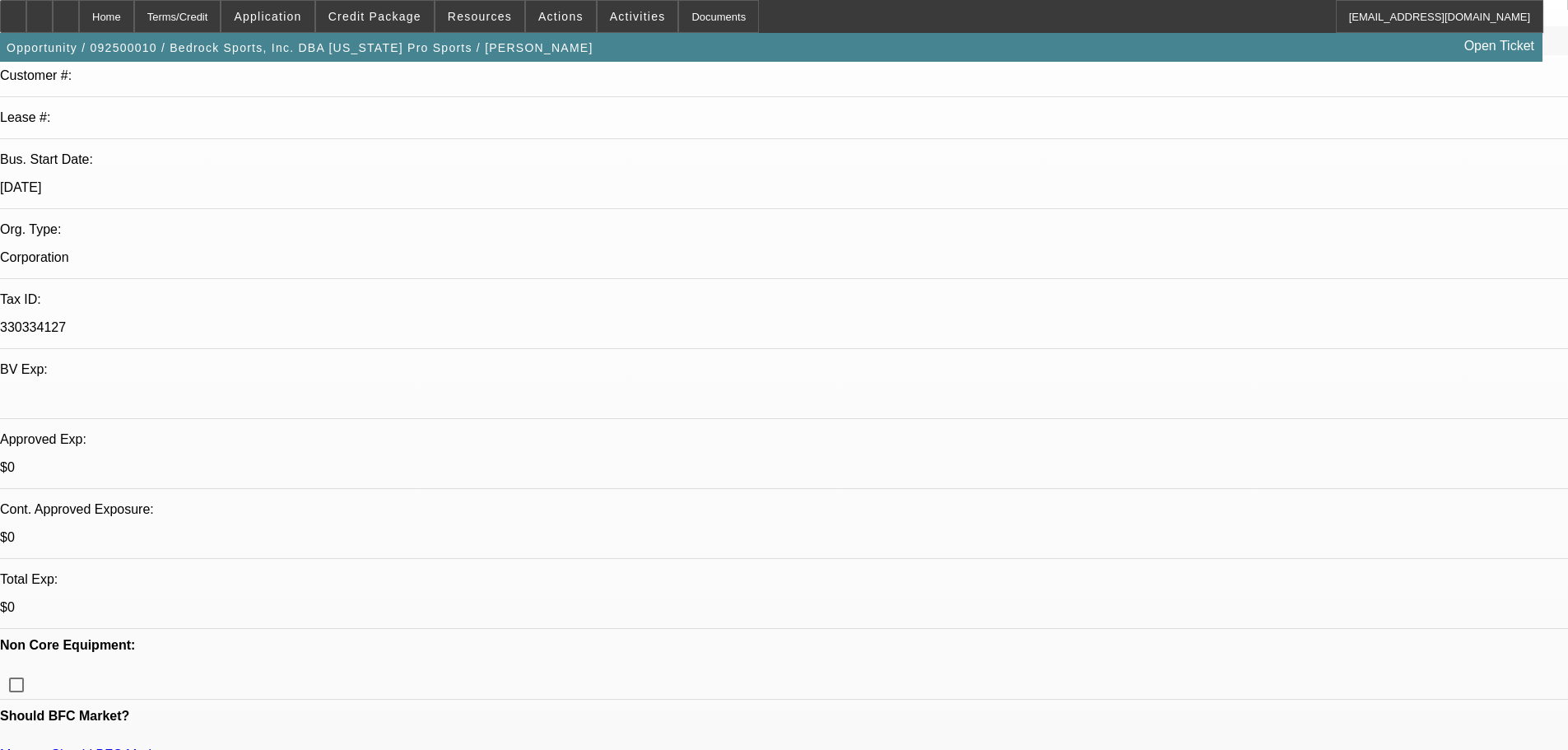
select select "0"
select select "2"
select select "0.1"
select select "4"
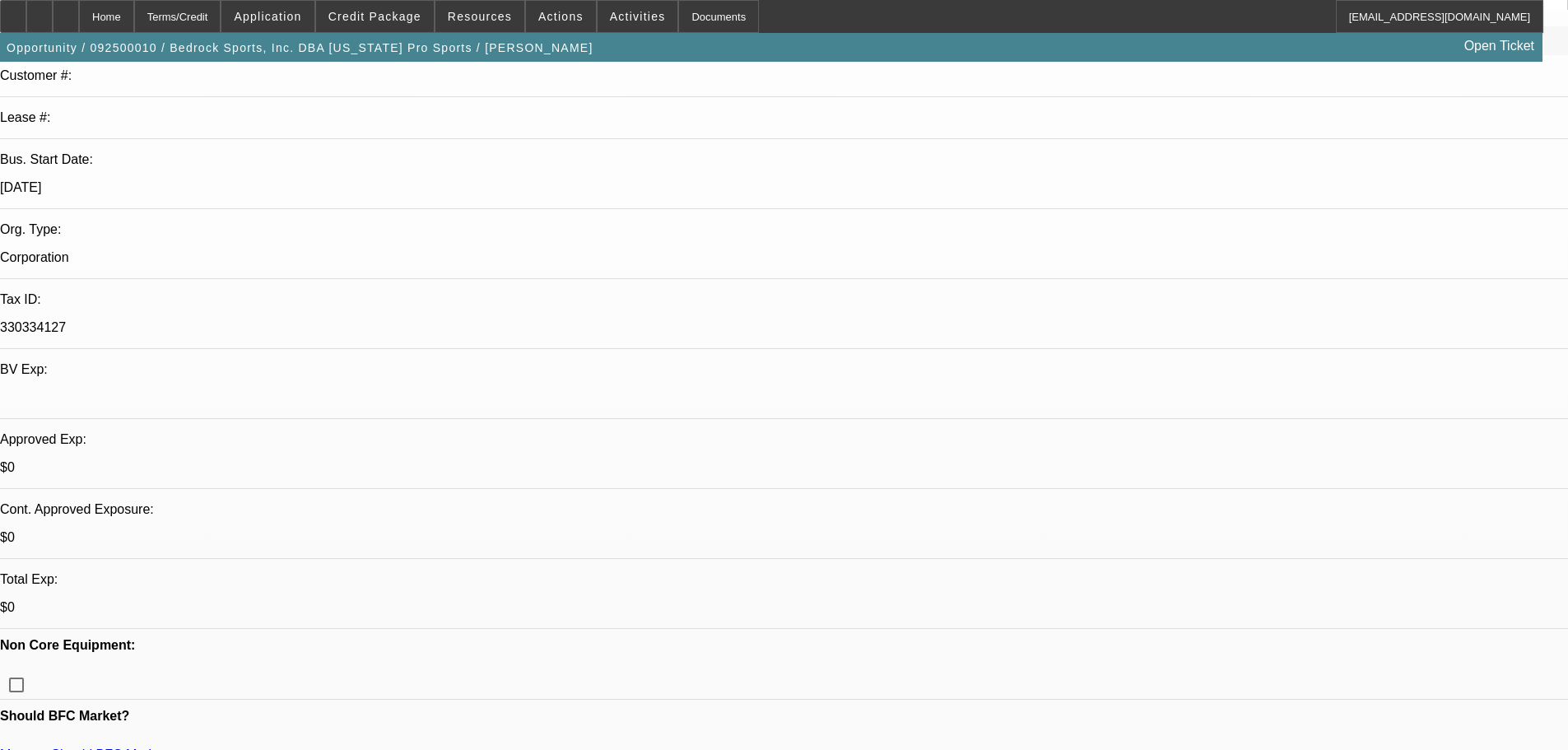
select select "0"
select select "2"
select select "0.1"
select select "4"
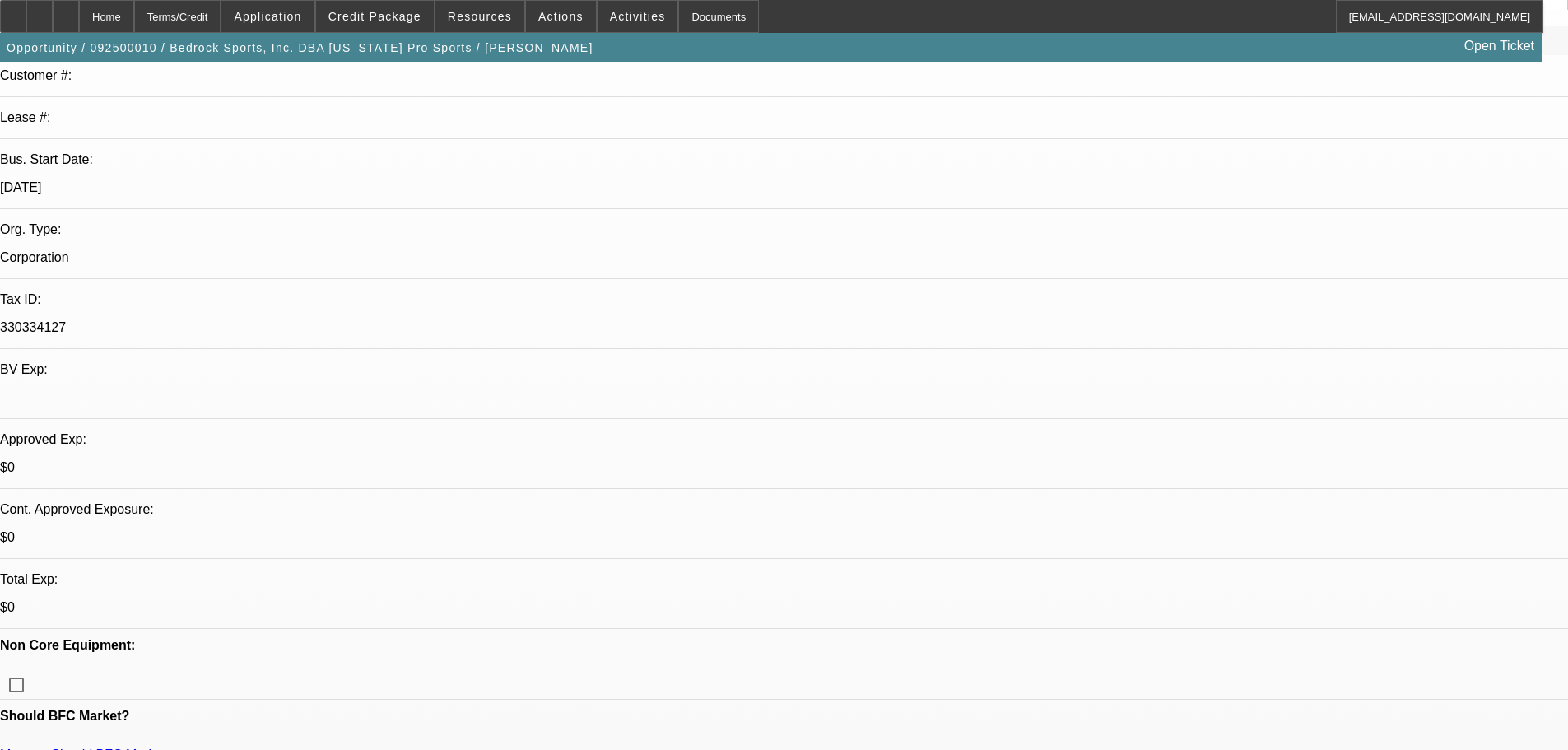
select select "0"
select select "2"
select select "0.1"
select select "4"
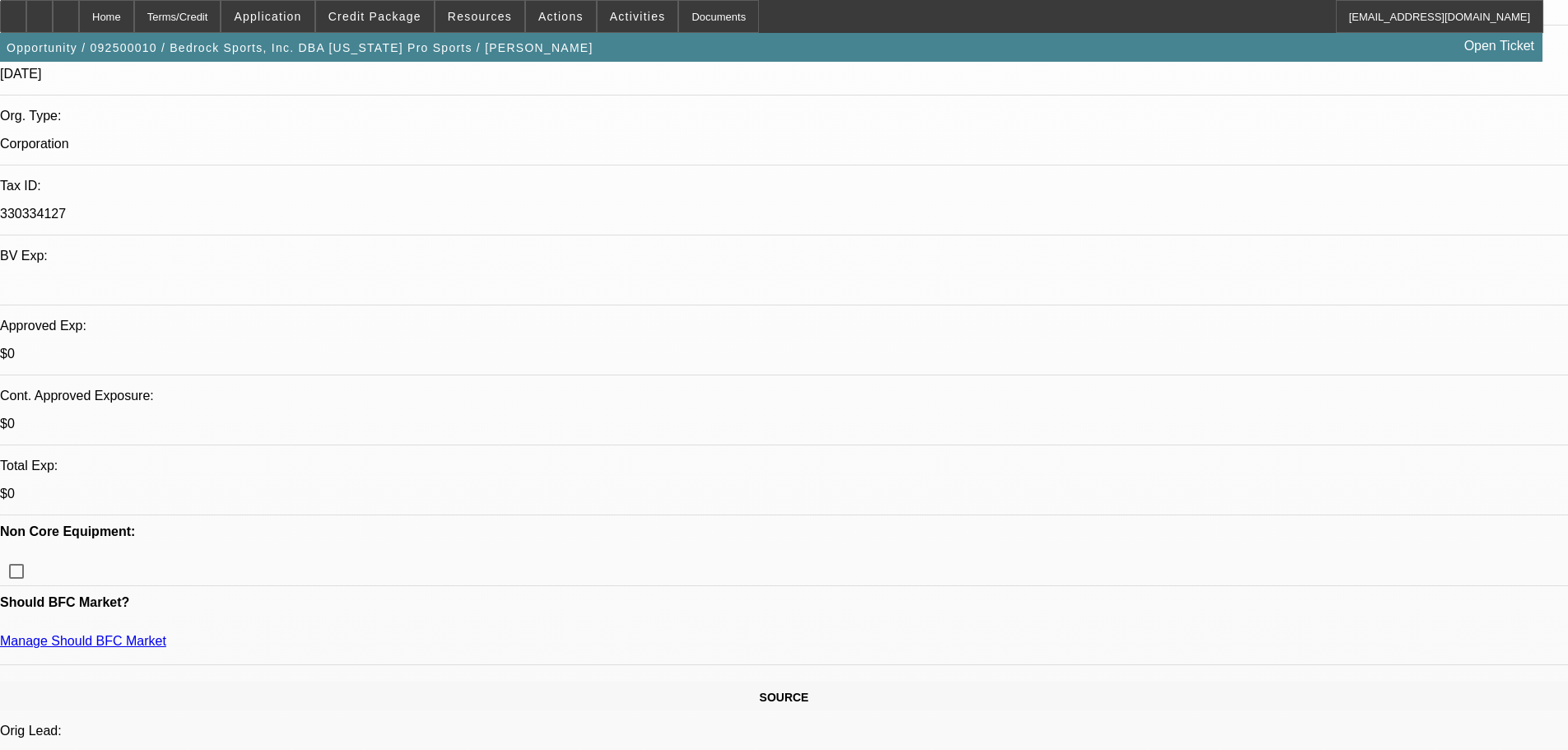
scroll to position [0, 0]
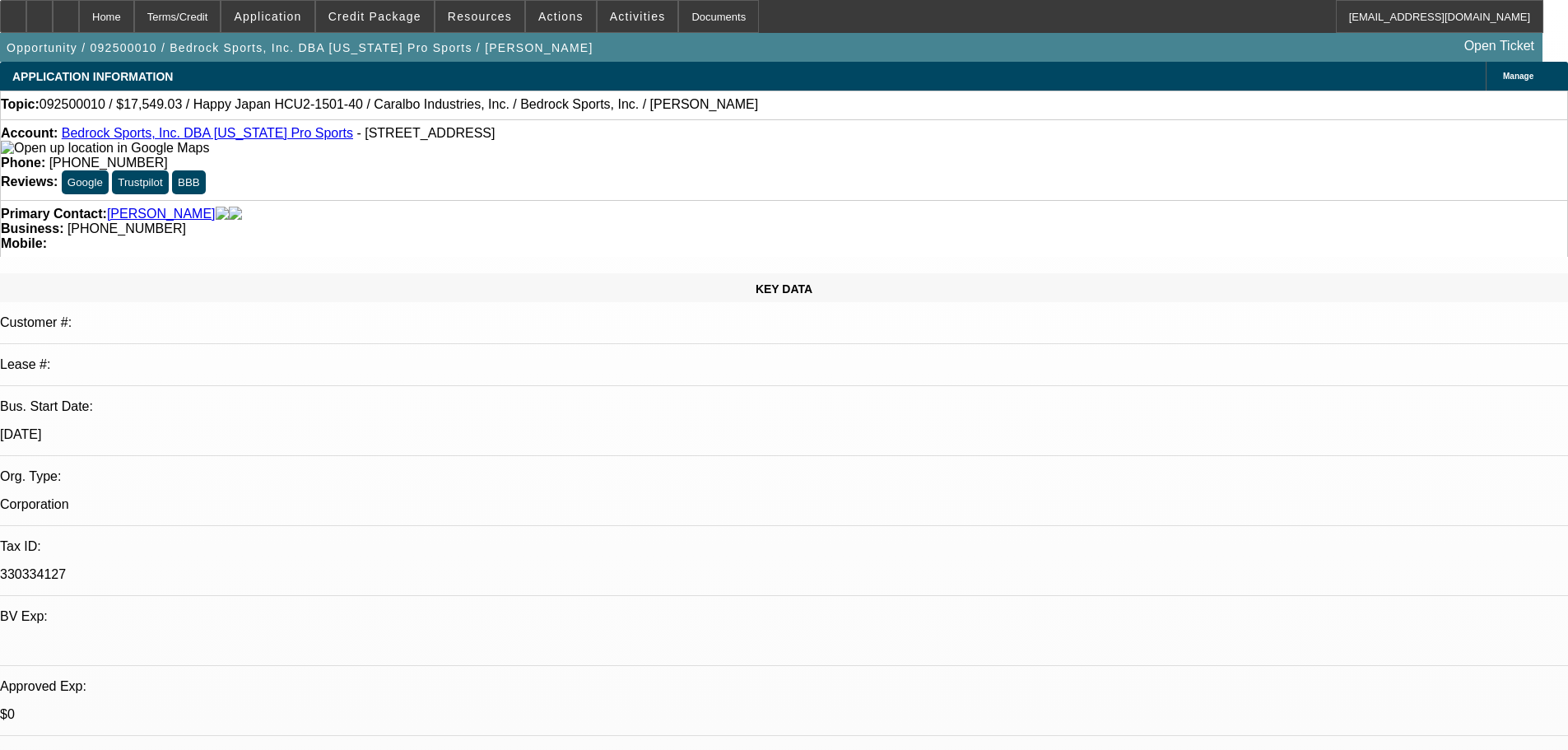
click at [372, 17] on span "Credit Package" at bounding box center [375, 16] width 93 height 13
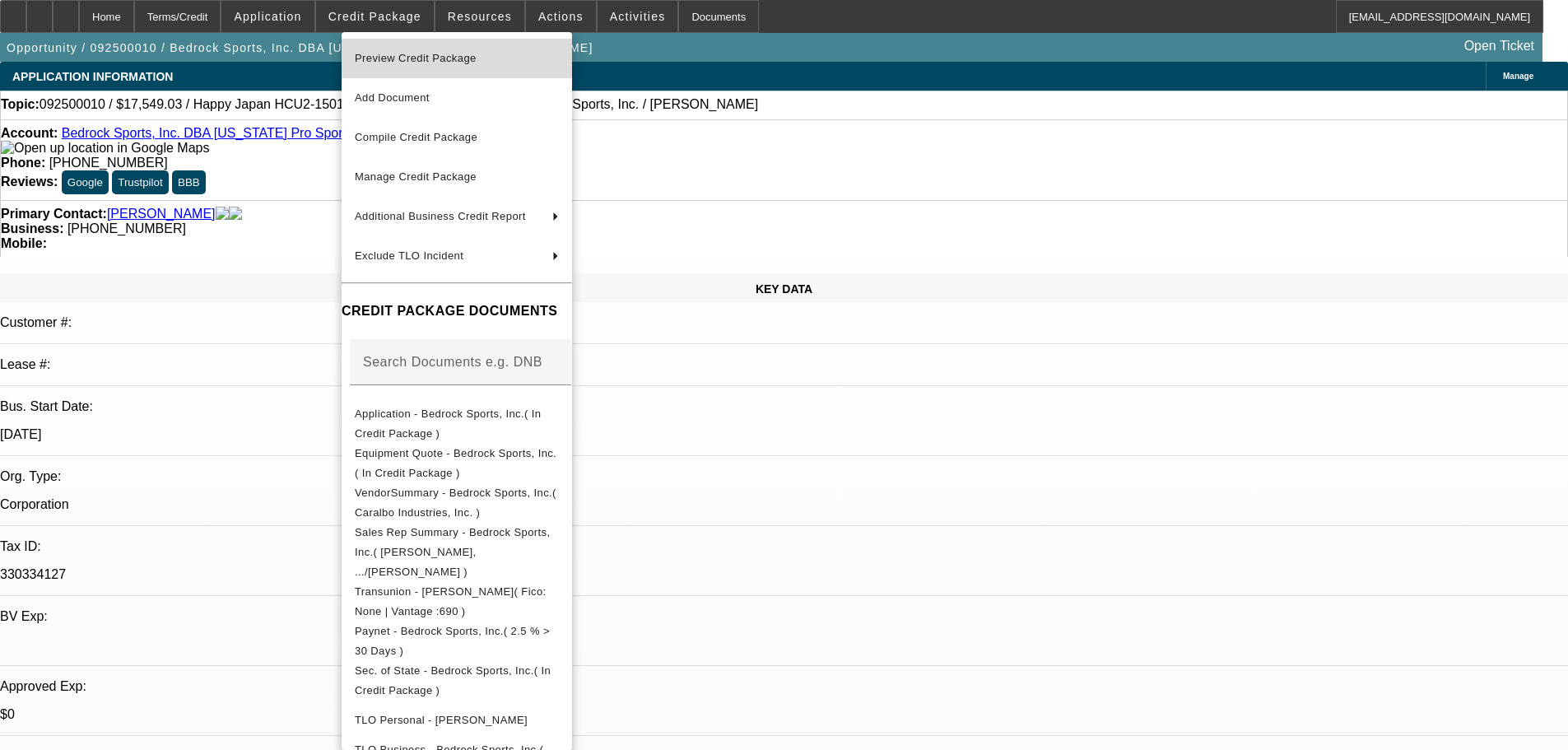
click at [401, 54] on span "Preview Credit Package" at bounding box center [416, 58] width 122 height 12
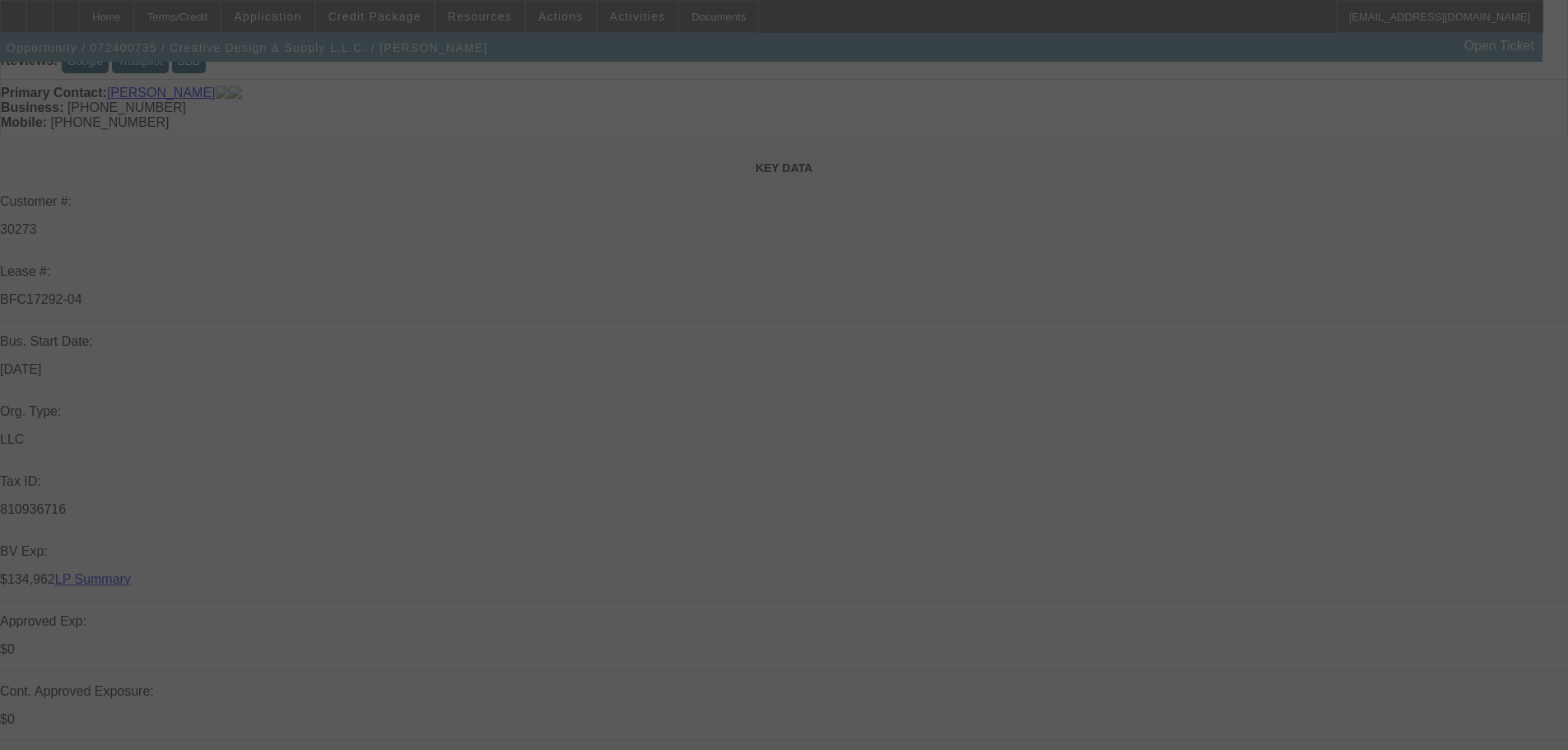
scroll to position [411, 0]
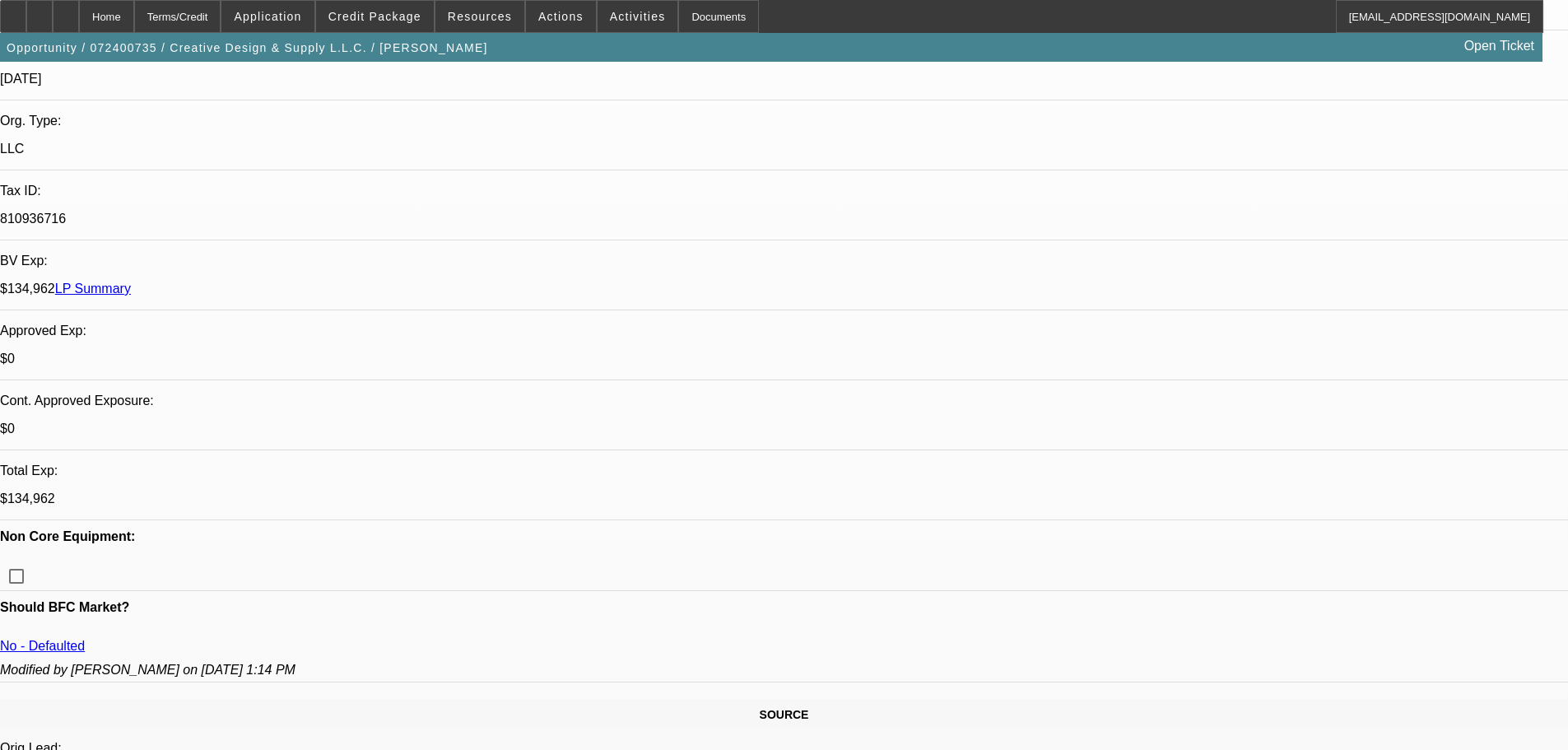
select select "0"
select select "2"
select select "0"
select select "6"
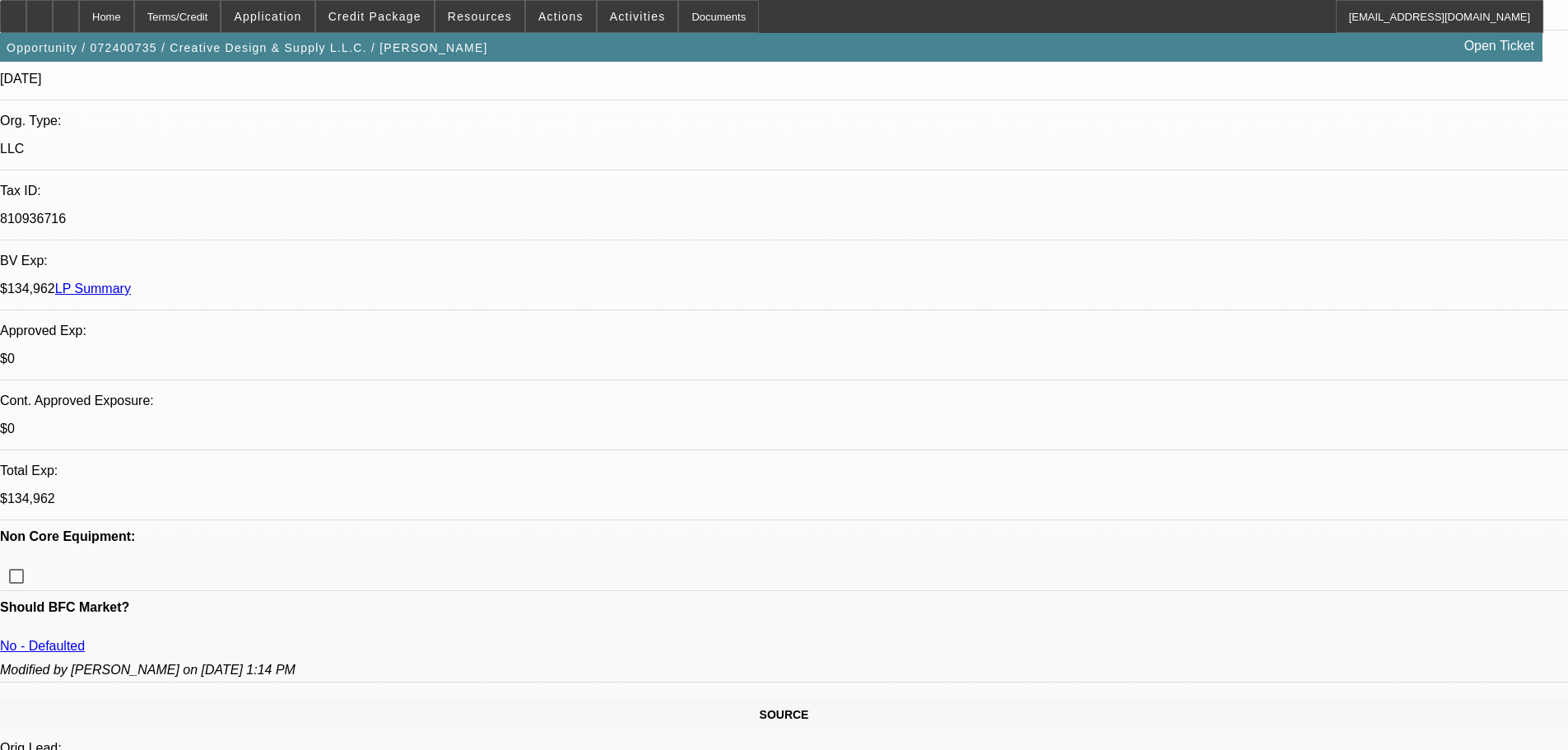
select select "0"
select select "2"
select select "0"
select select "6"
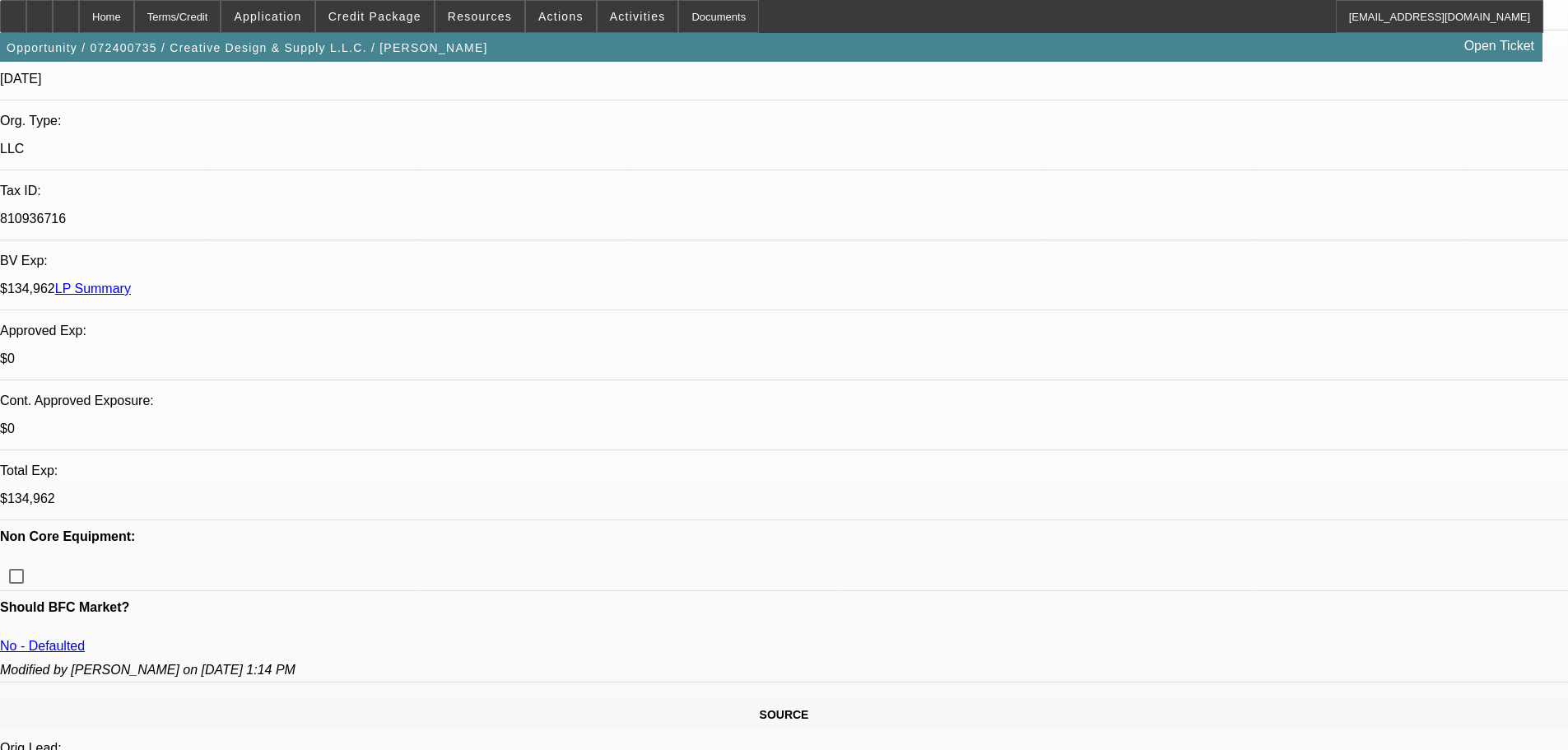
select select "0"
select select "2"
select select "0"
select select "6"
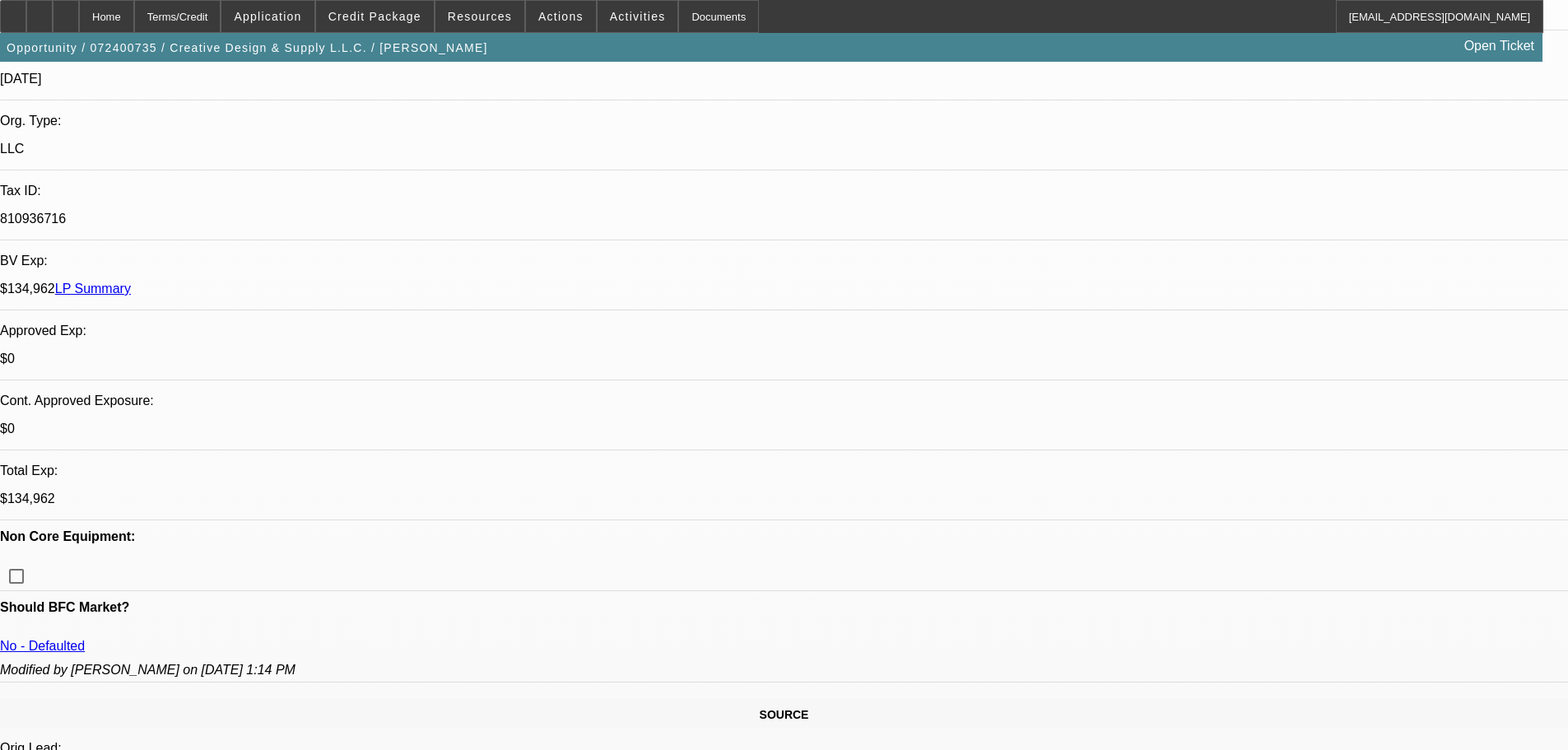
select select "0"
select select "2"
select select "0"
select select "6"
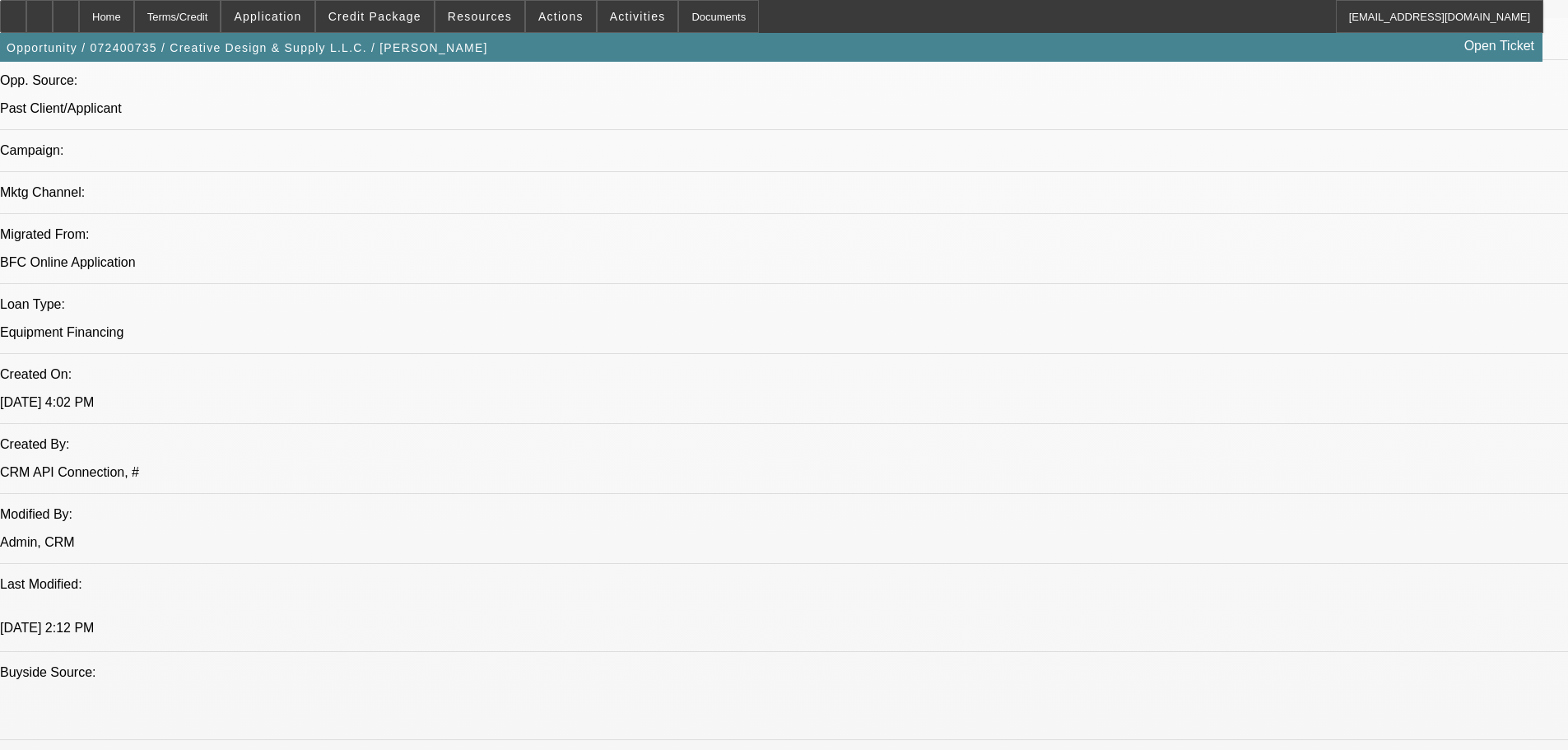
scroll to position [1152, 0]
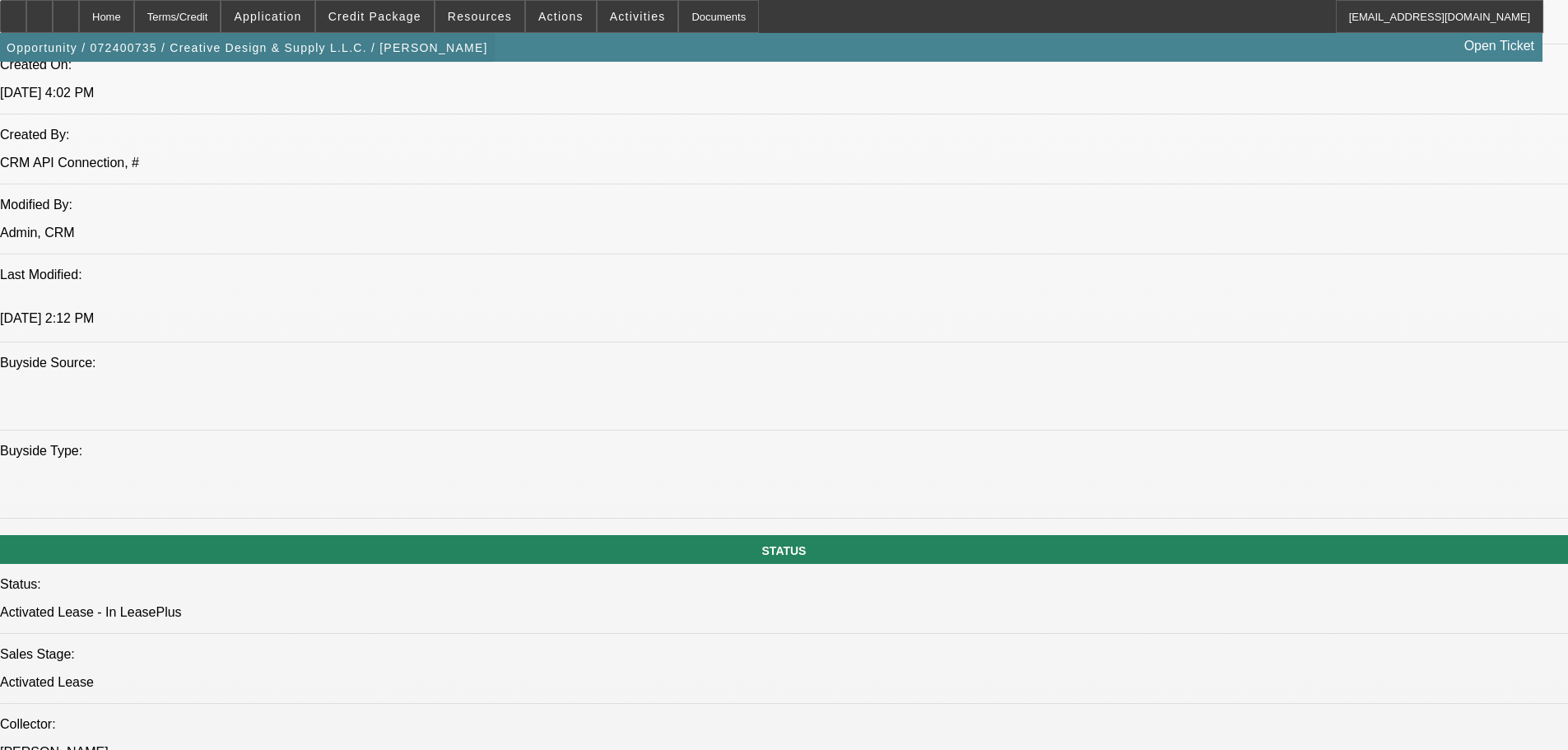
scroll to position [1399, 0]
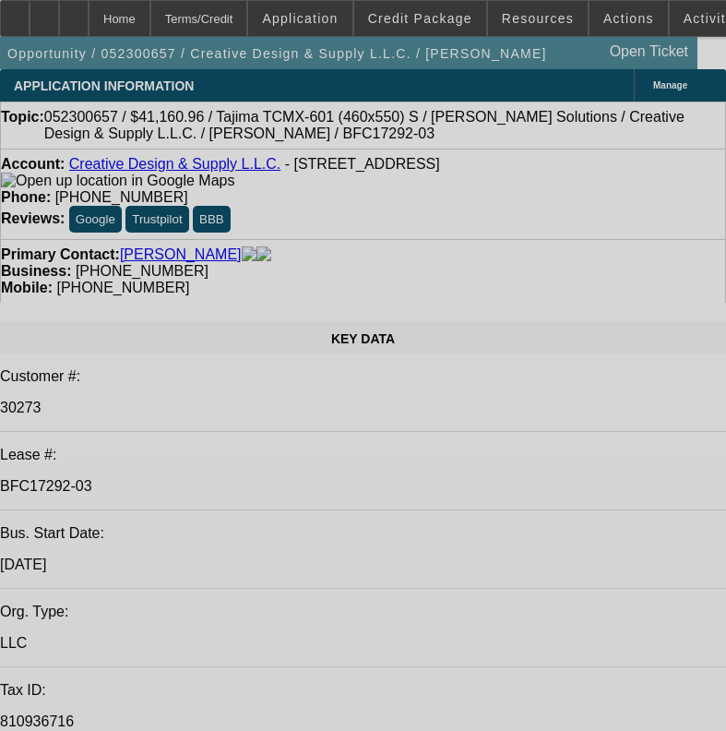
select select "0"
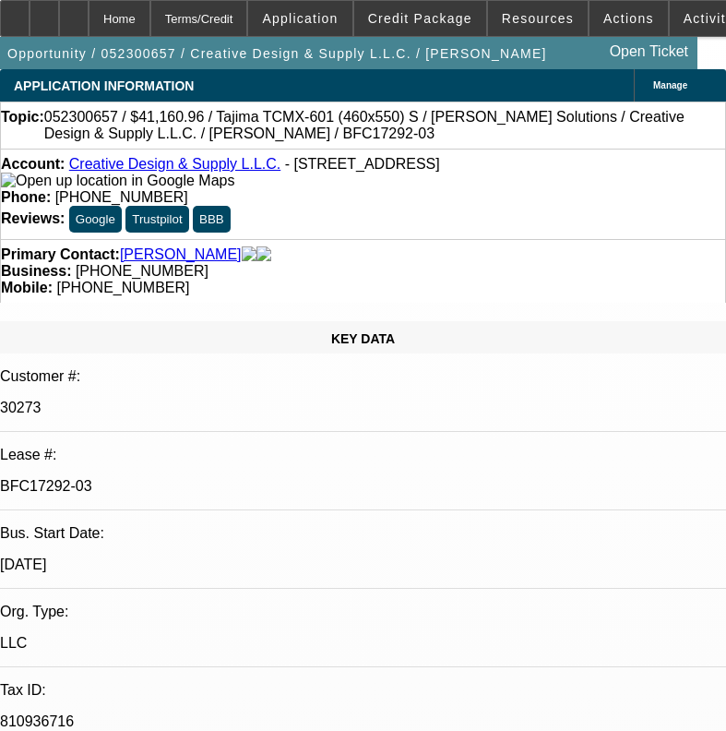
select select "2"
select select "0"
select select "6"
select select "0"
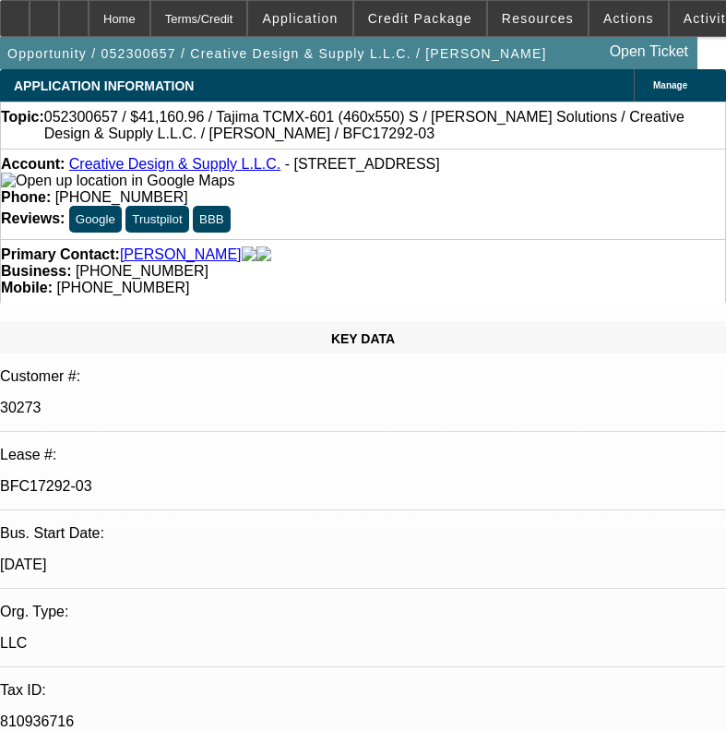
select select "2"
select select "0"
select select "6"
select select "0"
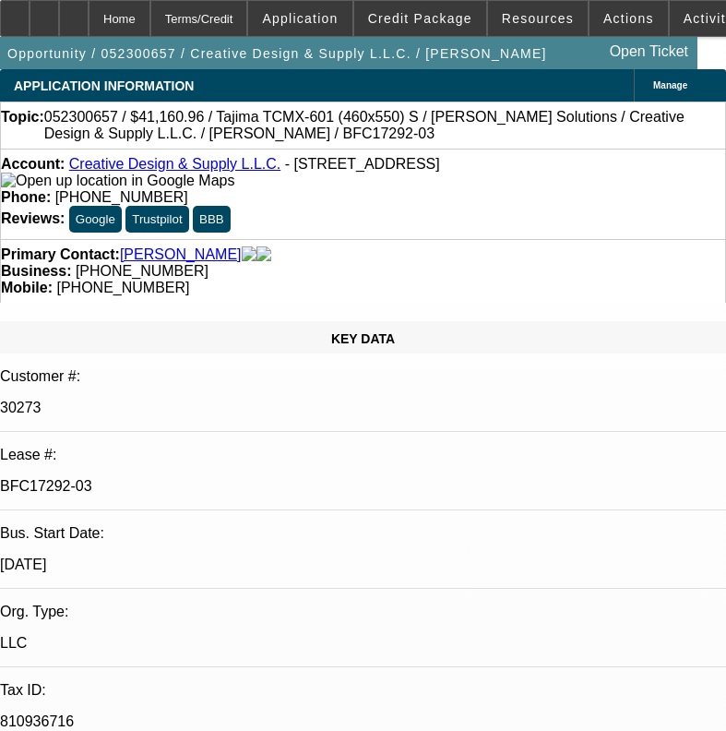
select select "2"
select select "0"
select select "6"
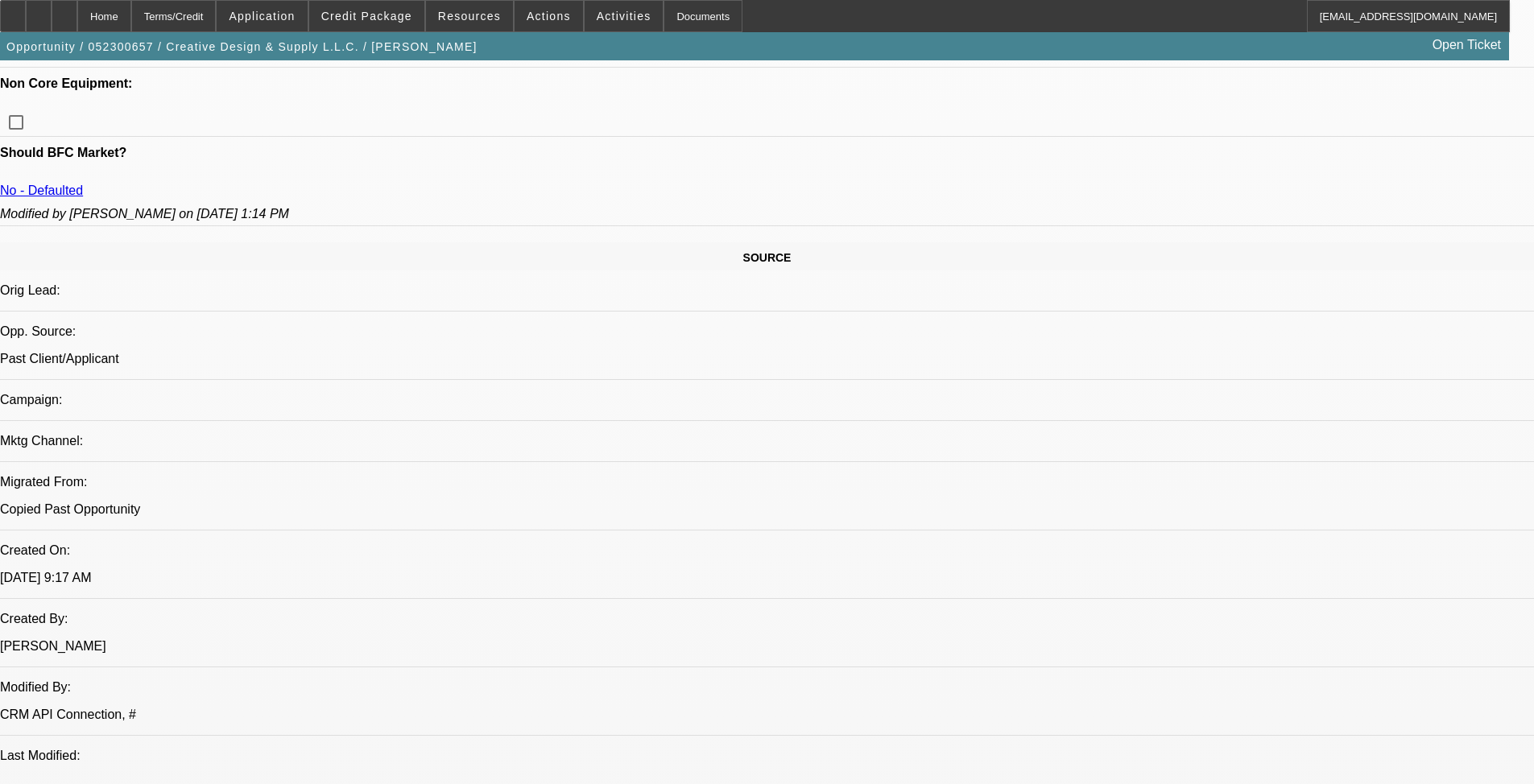
scroll to position [1046, 0]
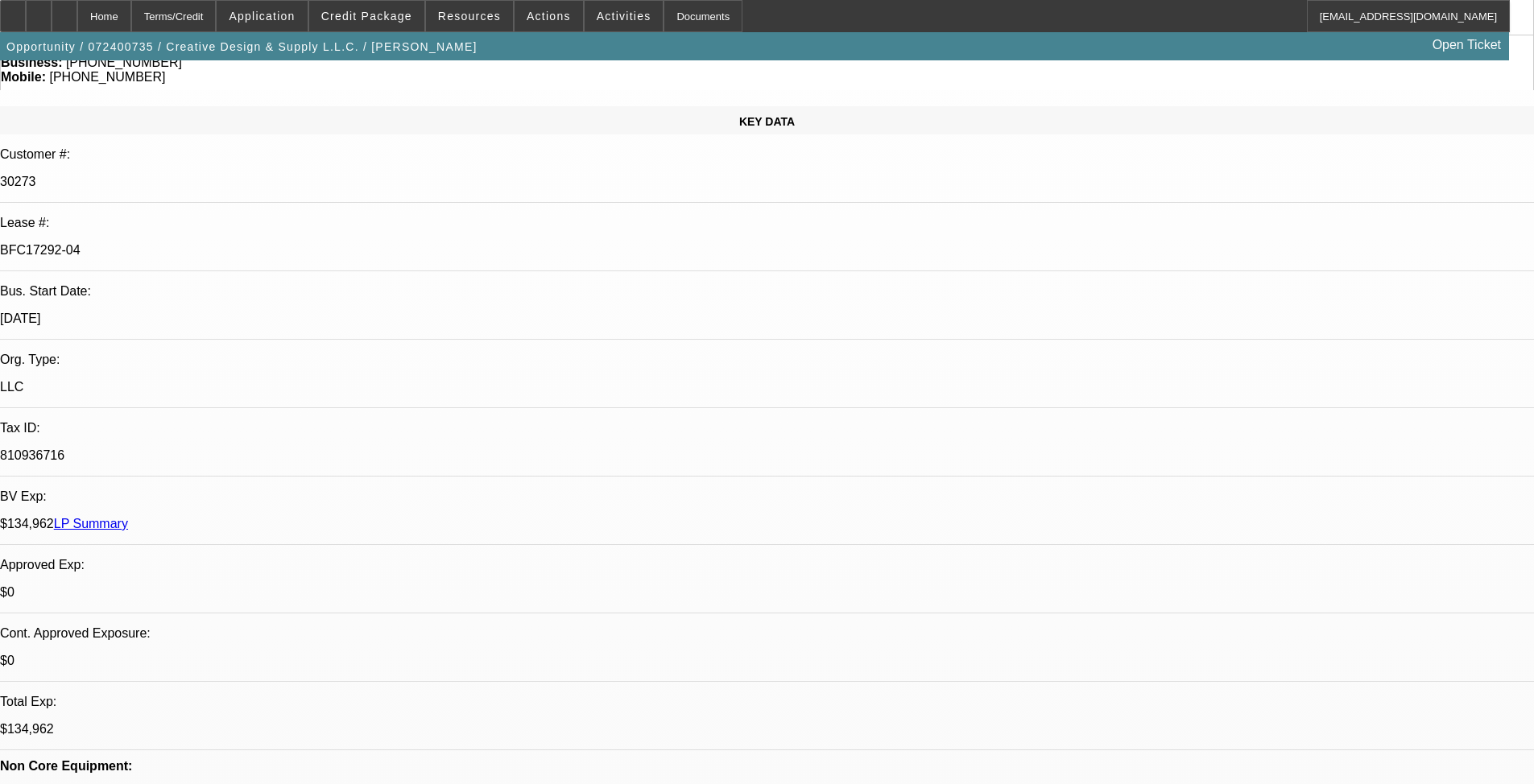
select select "0"
select select "2"
select select "0"
select select "6"
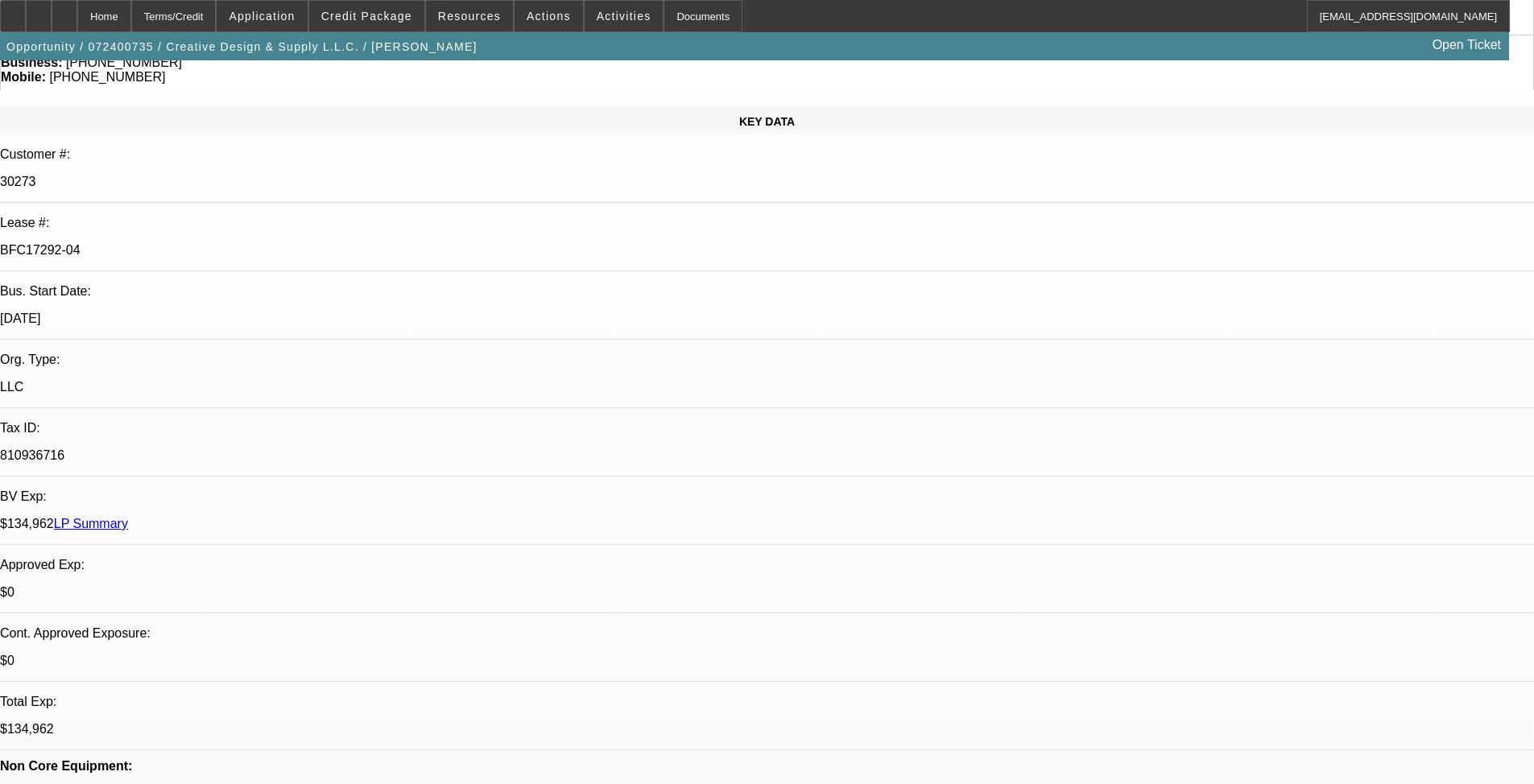
select select "0"
select select "2"
select select "0"
select select "6"
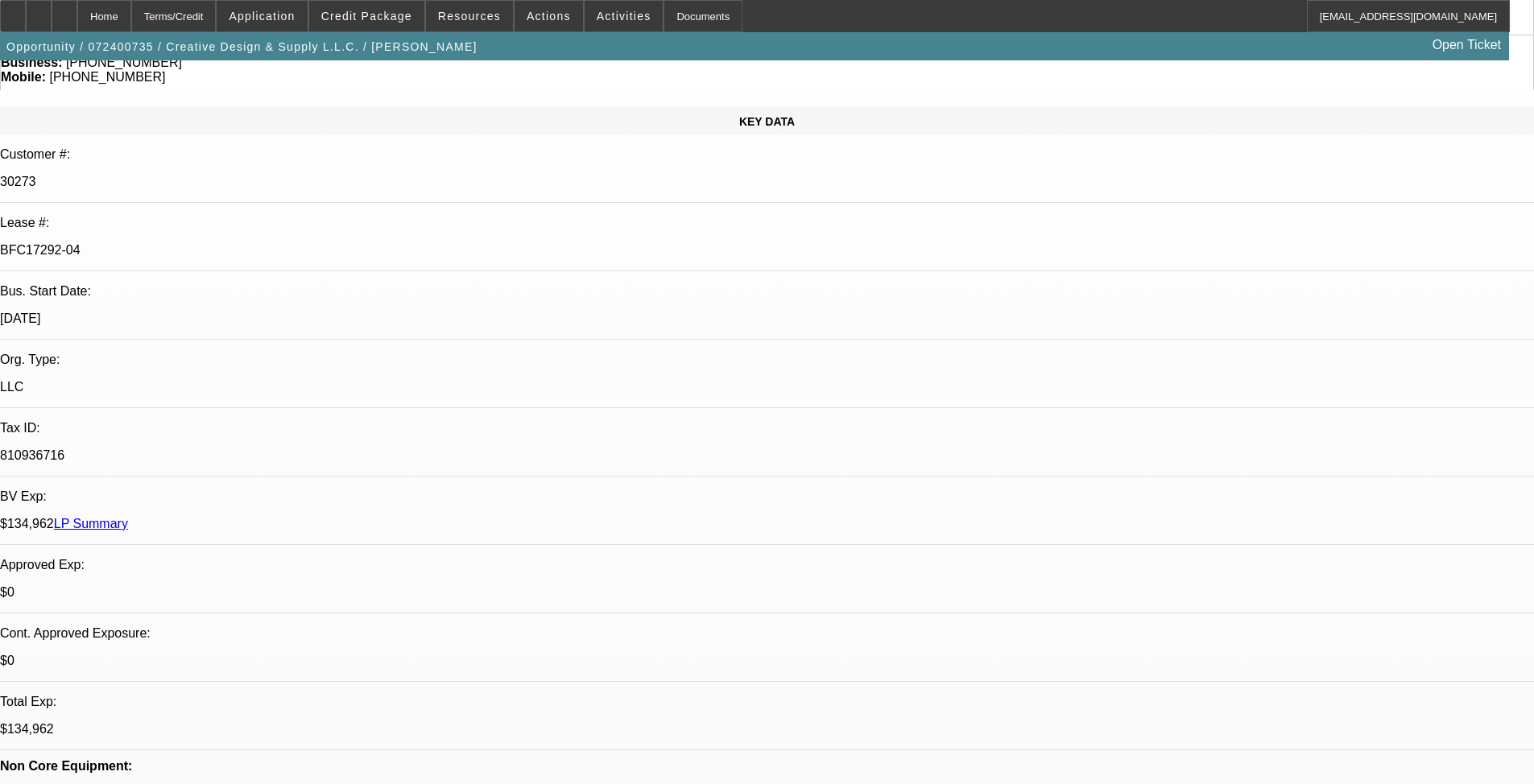
select select "0"
select select "2"
select select "0"
select select "6"
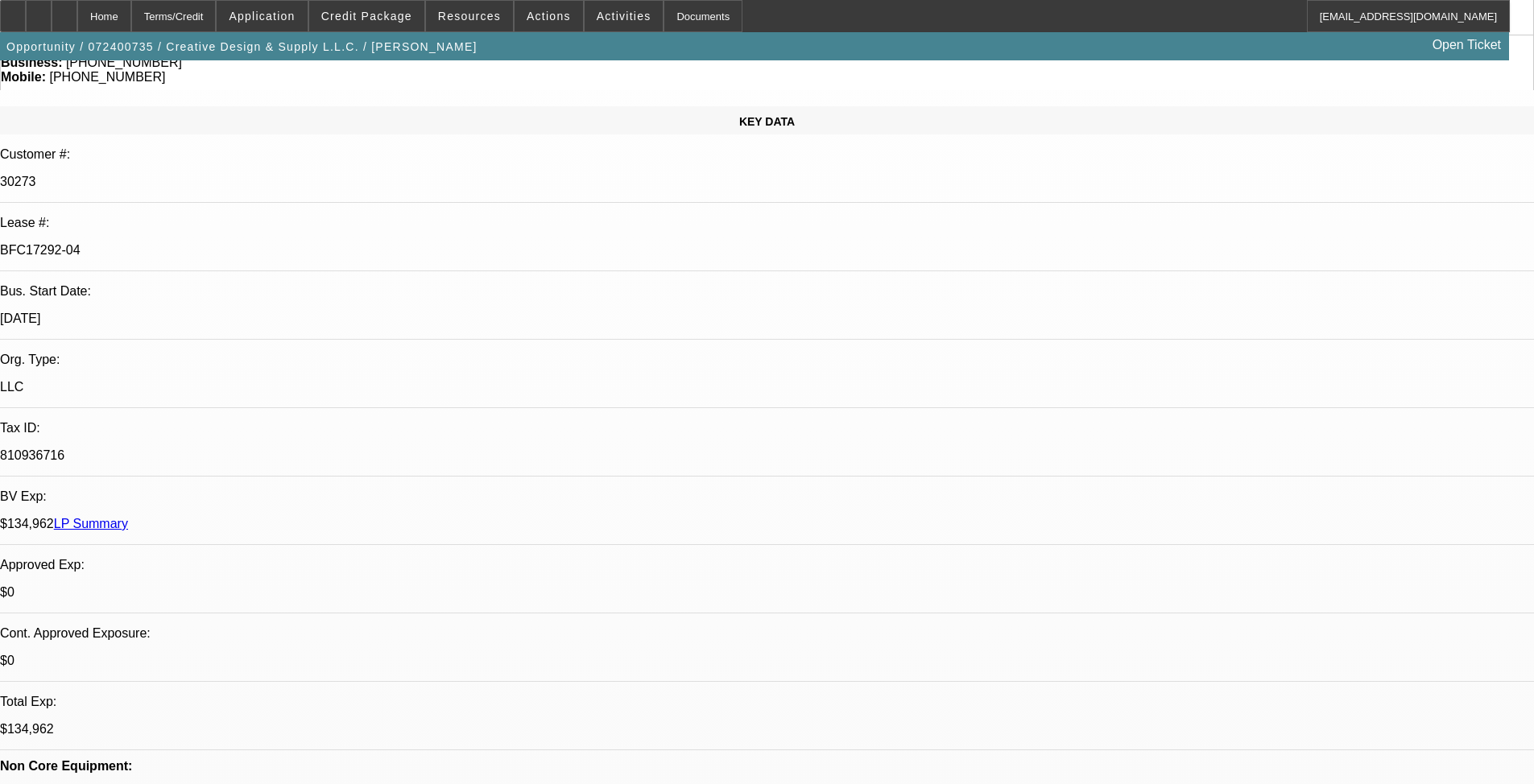
select select "0"
select select "2"
select select "0"
select select "6"
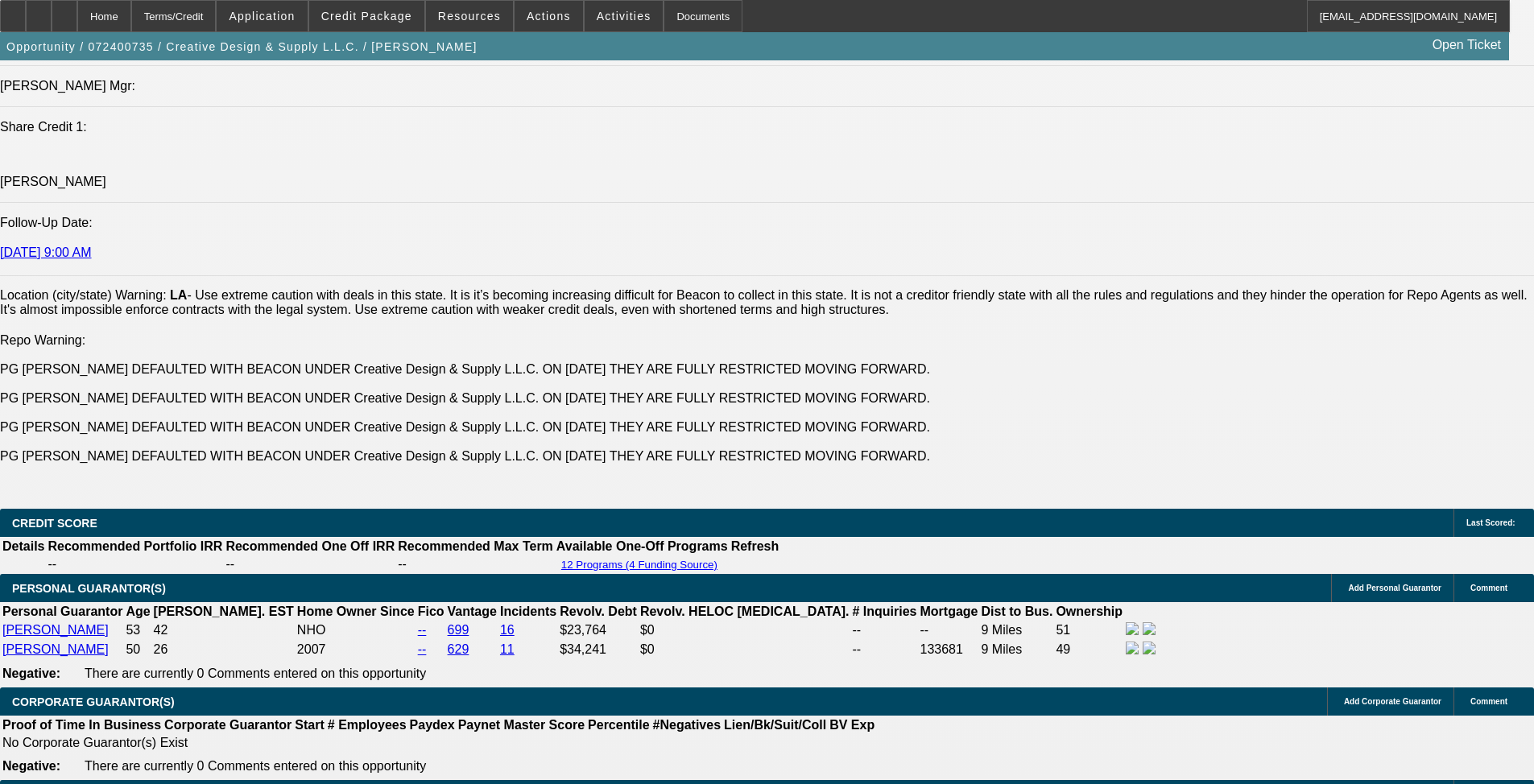
scroll to position [1932, 0]
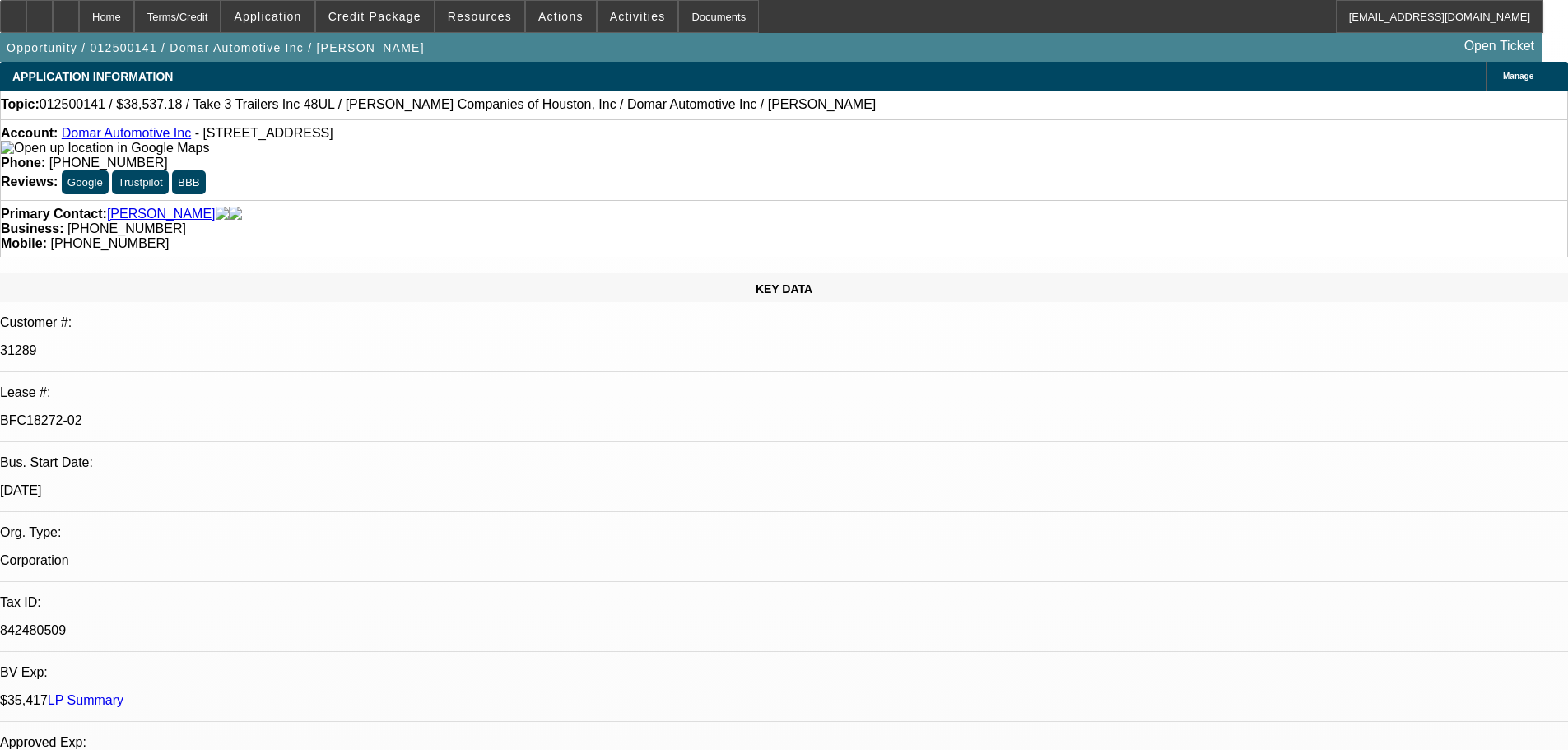
select select "0"
select select "2"
select select "0"
select select "6"
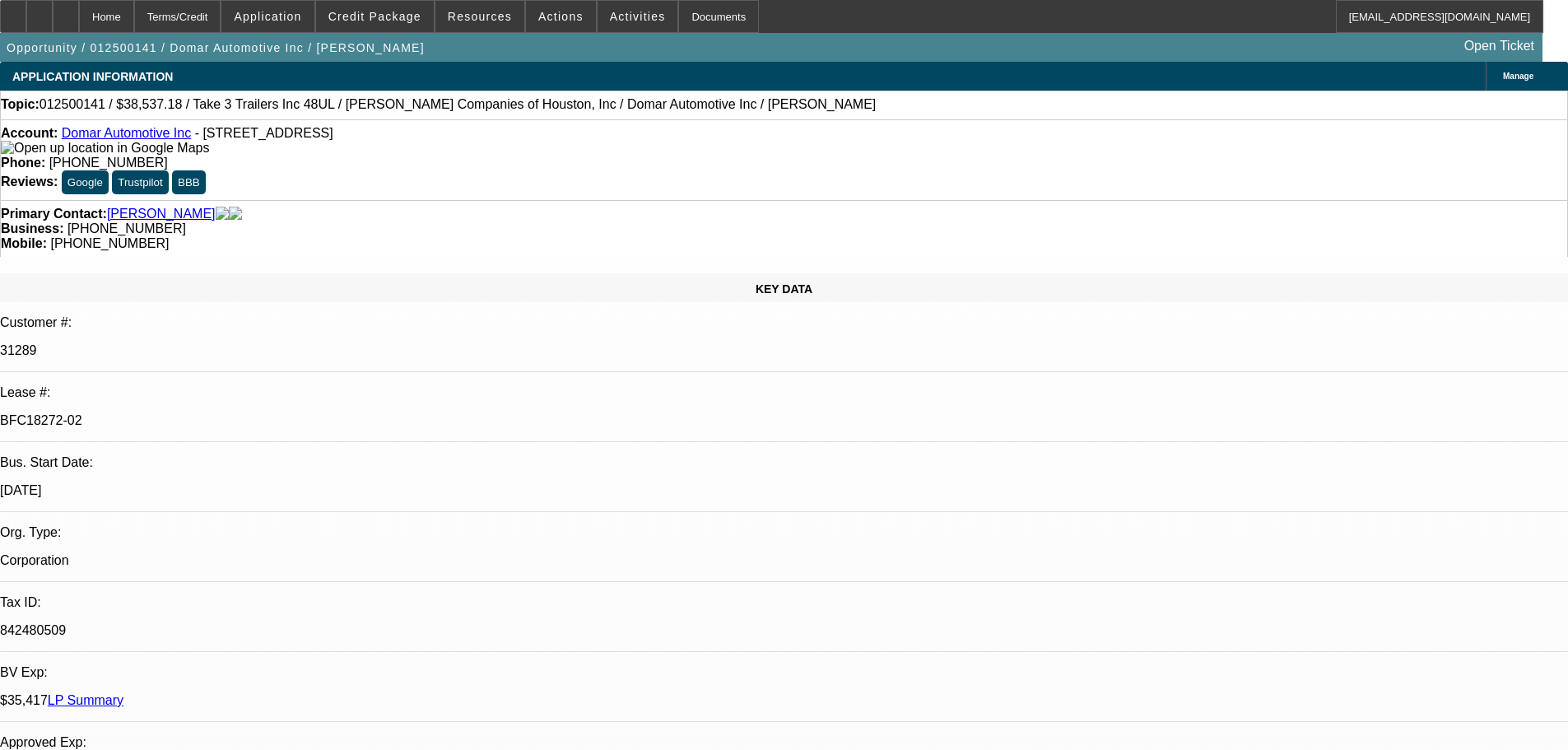
select select "0"
select select "2"
select select "0"
select select "6"
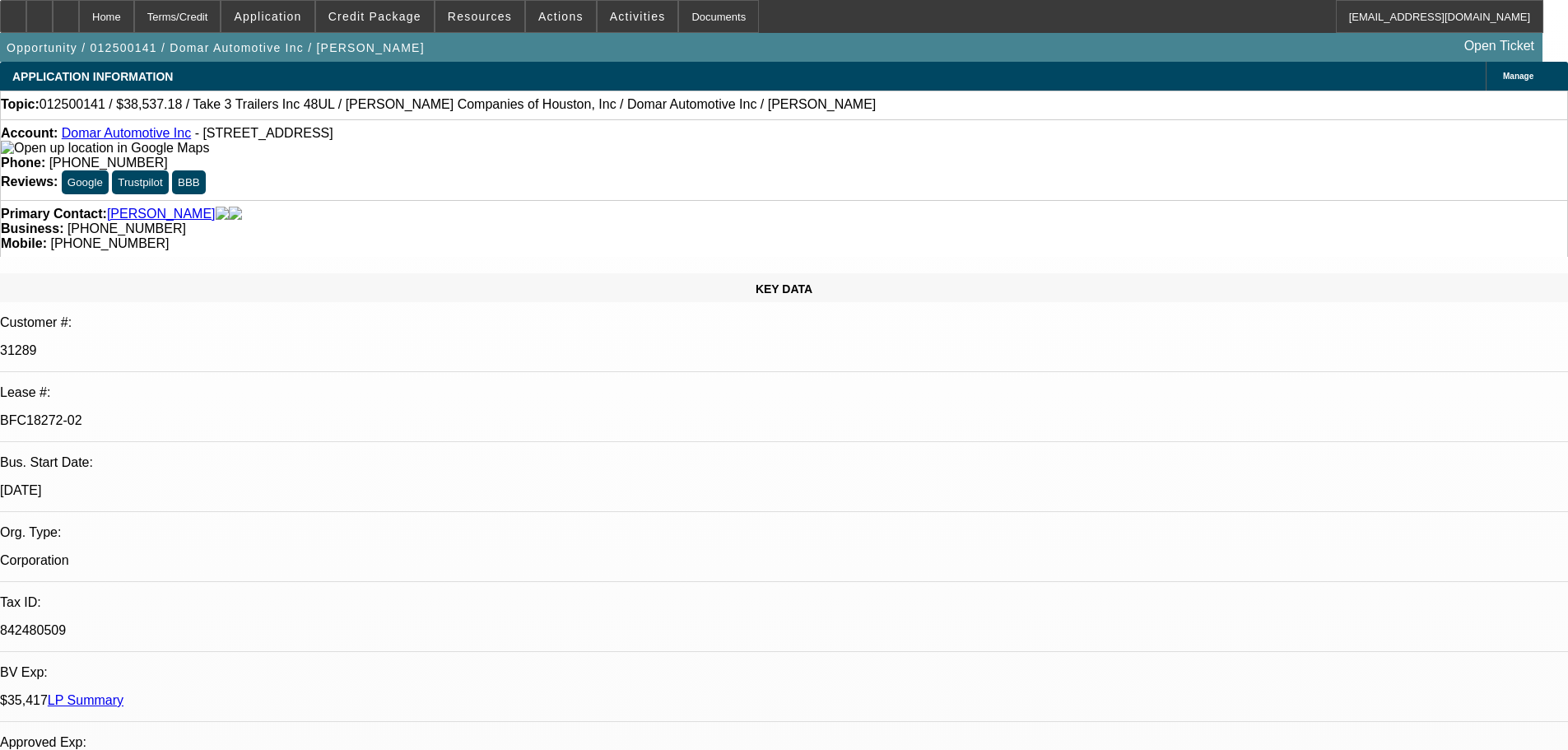
select select "0"
select select "2"
select select "0"
select select "6"
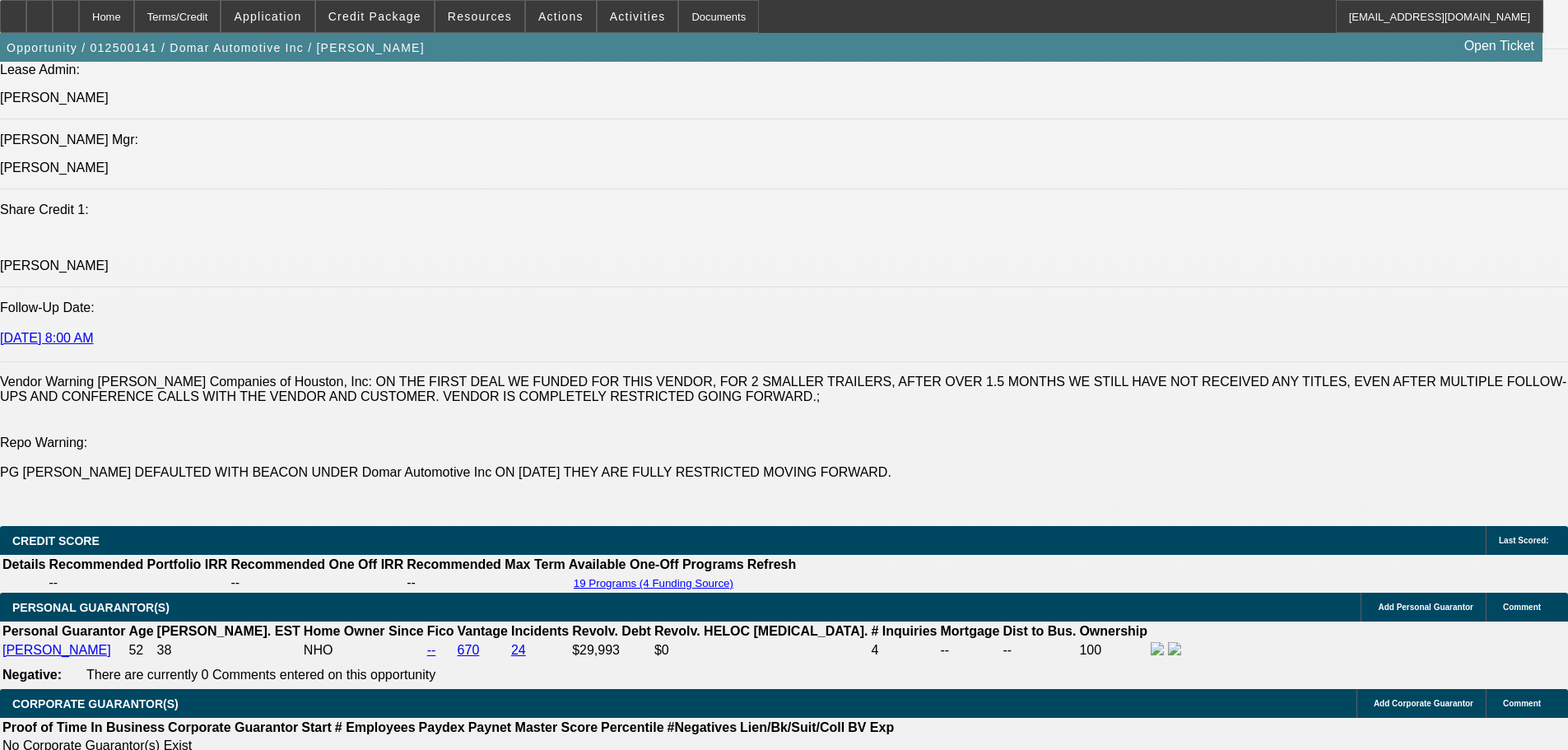
scroll to position [2386, 0]
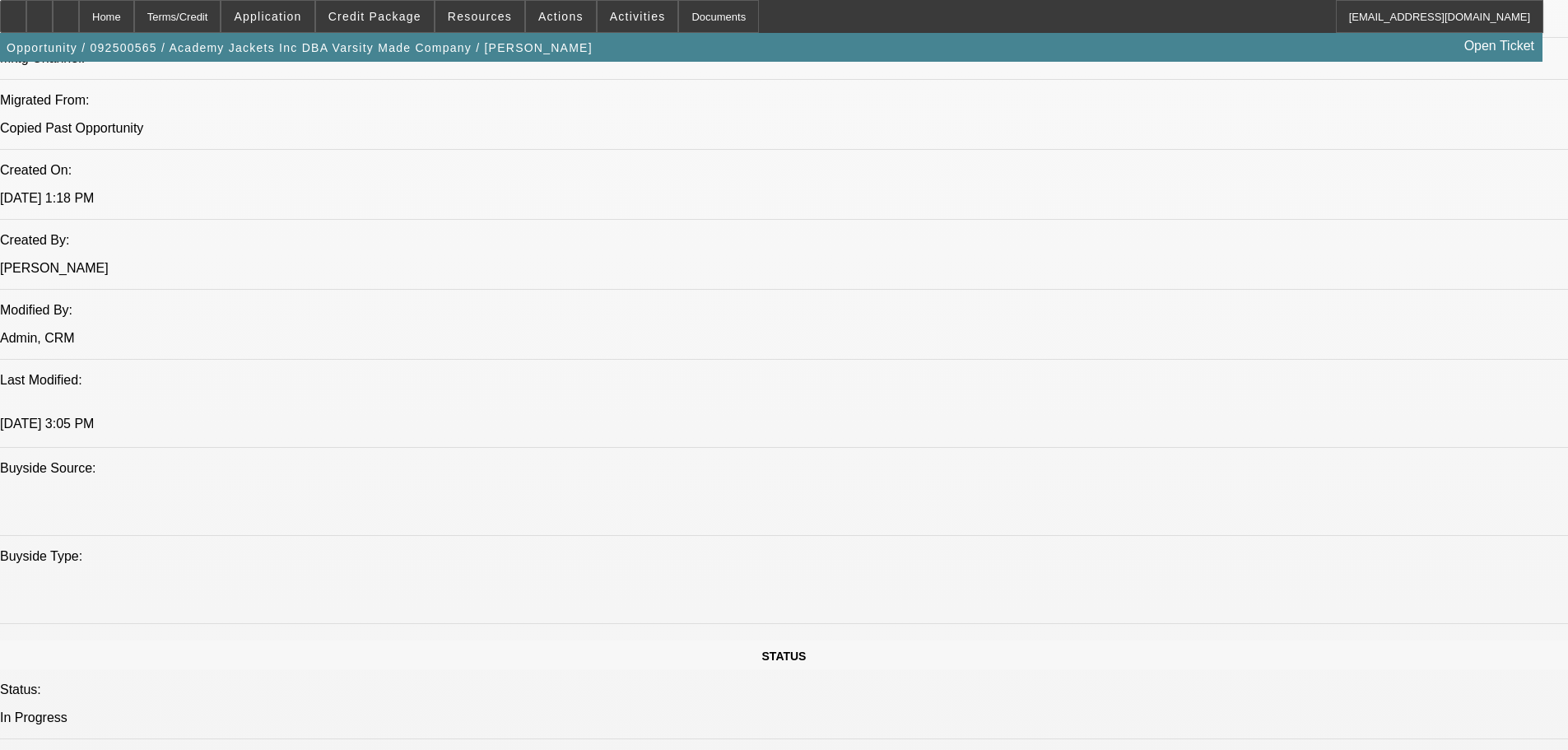
select select "0"
select select "2"
select select "0.1"
select select "4"
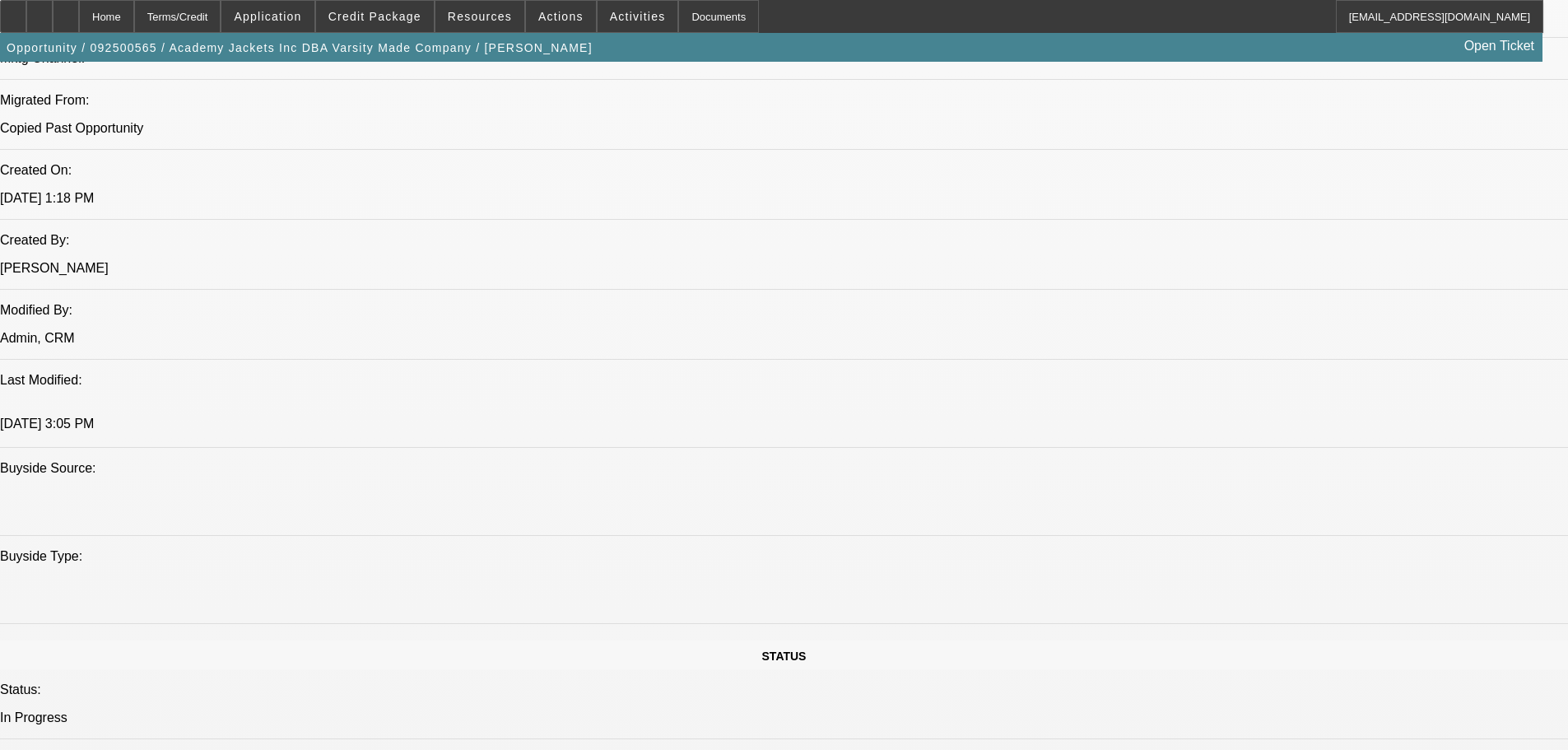
select select "0"
select select "2"
select select "0.1"
select select "4"
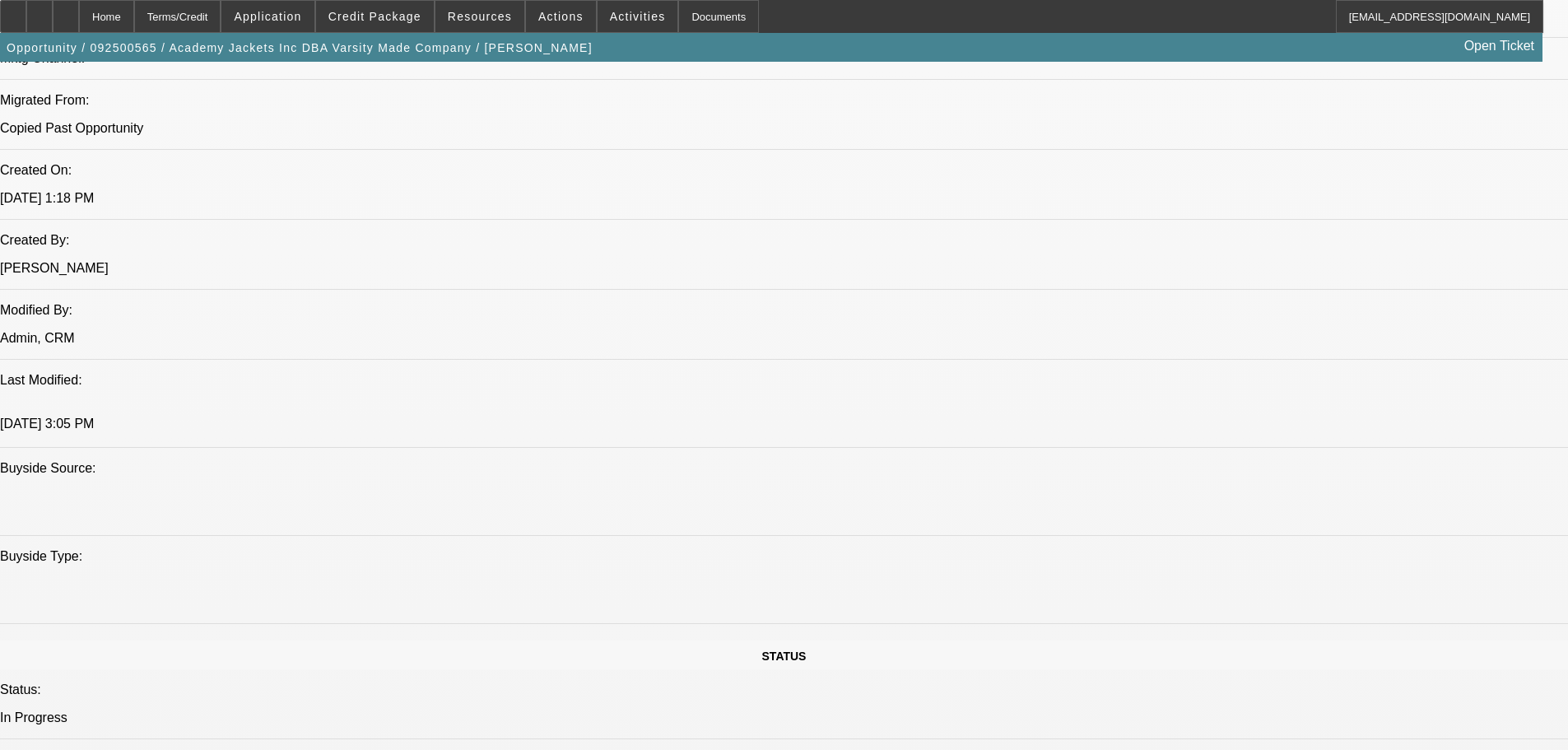
select select "0"
select select "2"
select select "0.1"
select select "4"
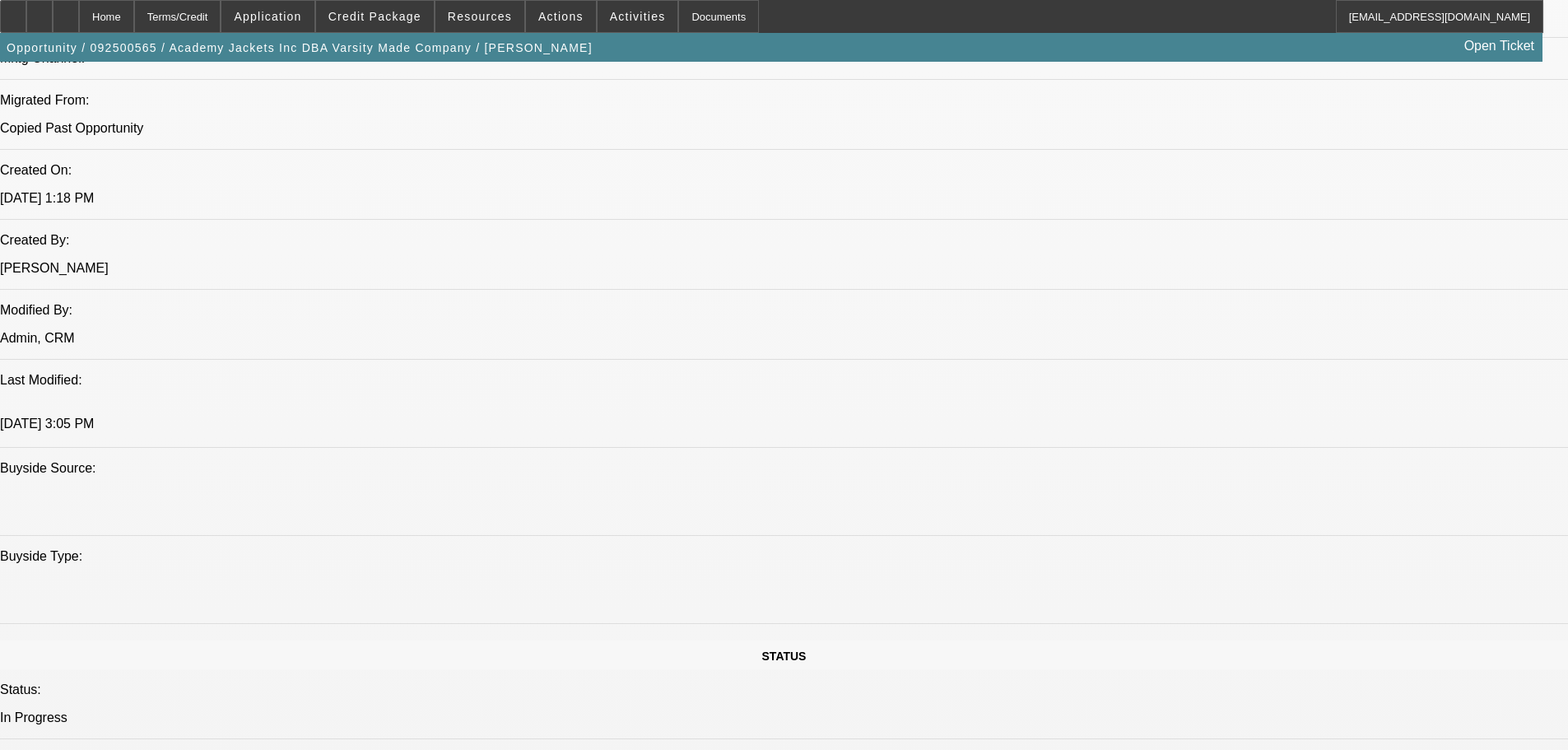
select select "0"
select select "2"
select select "0.1"
select select "4"
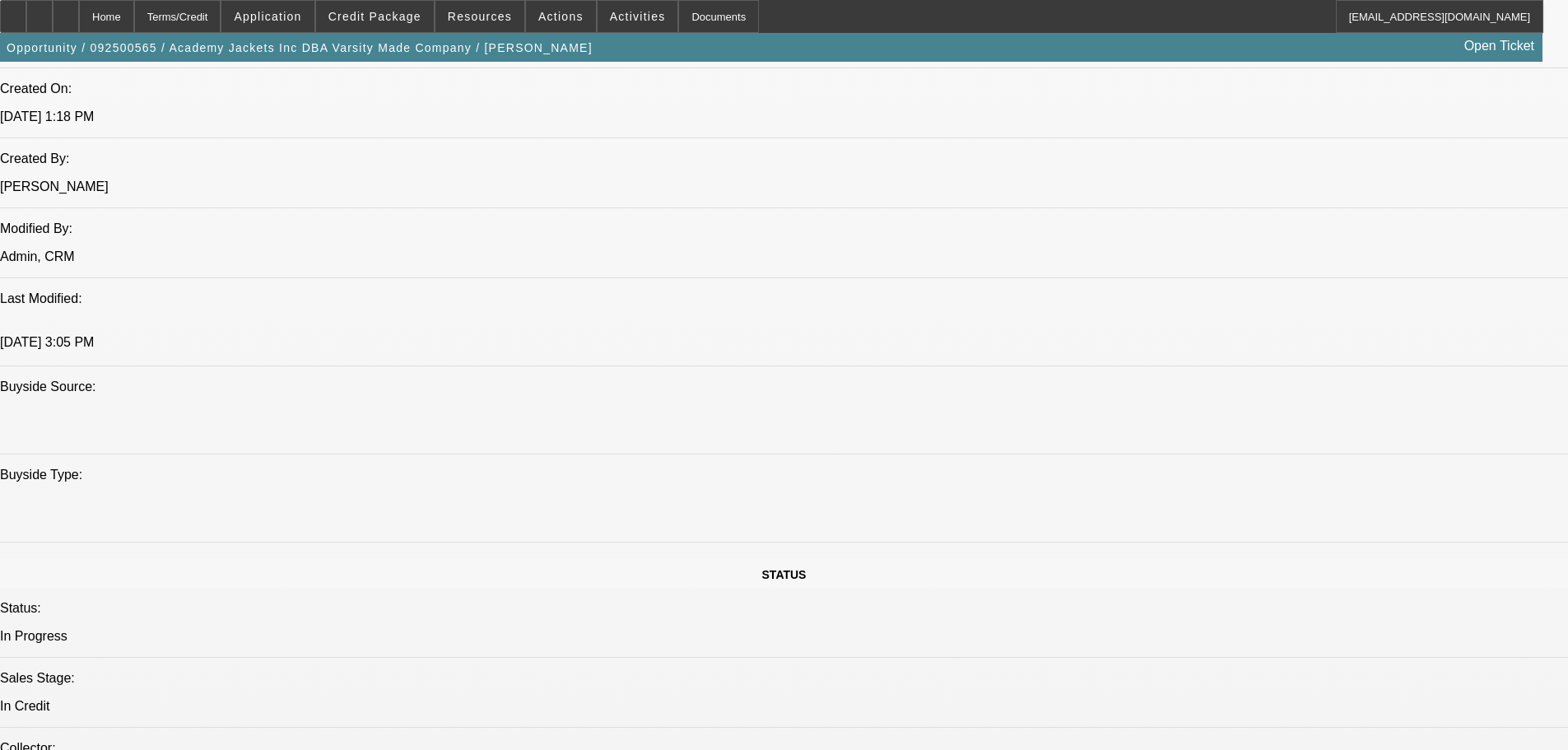
scroll to position [905, 0]
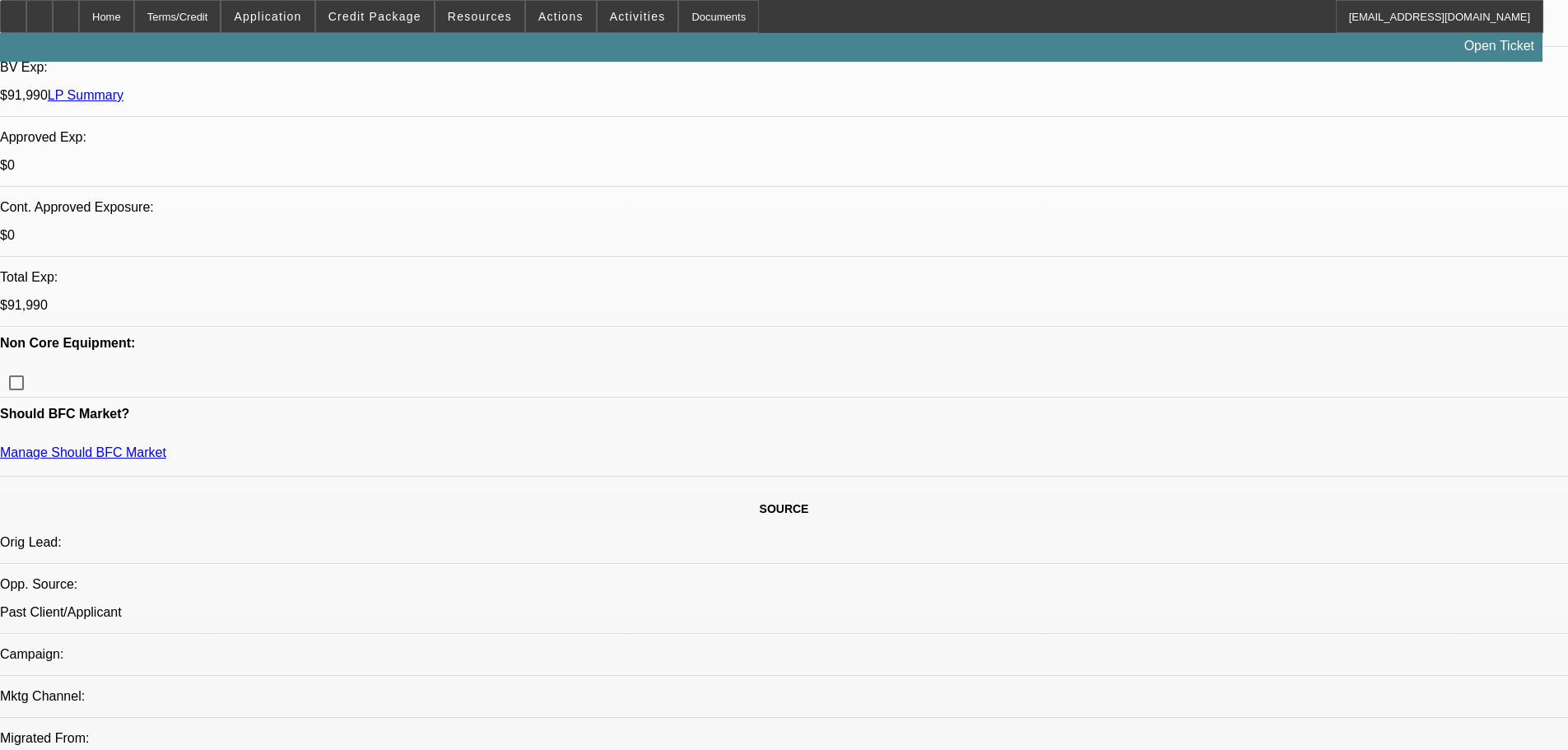
select select "0"
select select "2"
select select "0.1"
select select "4"
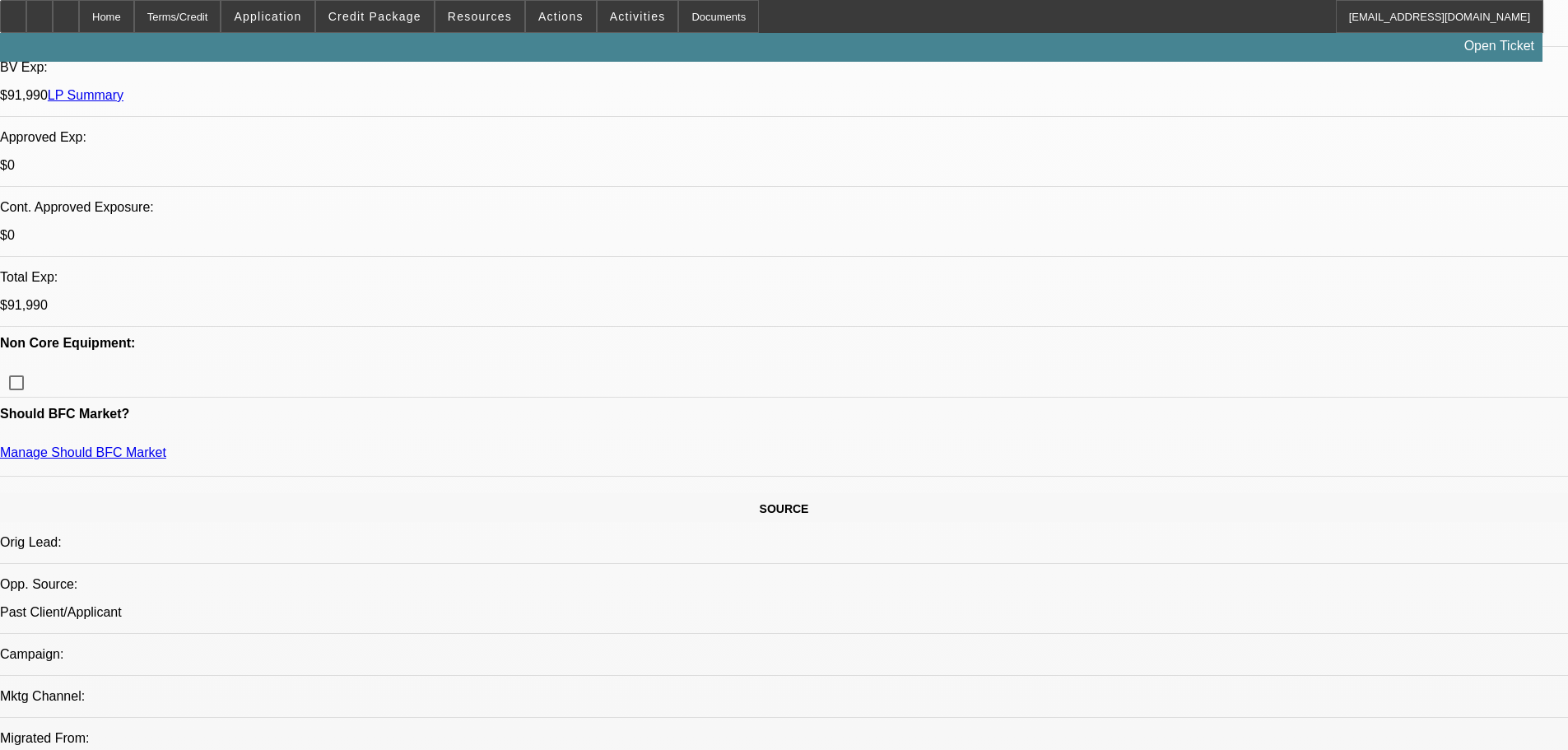
select select "0"
select select "2"
select select "0.1"
select select "4"
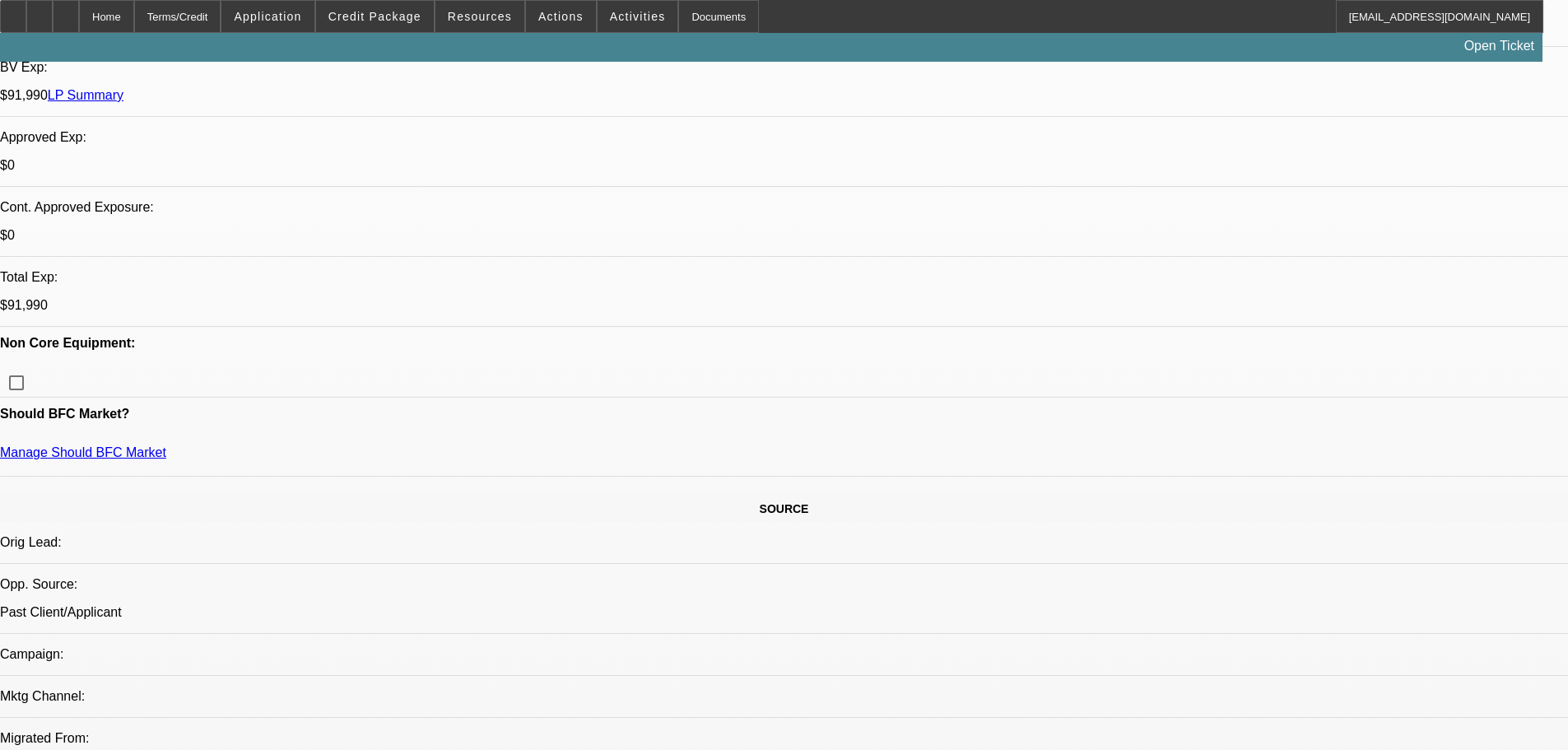
select select "0"
select select "2"
select select "0.1"
select select "4"
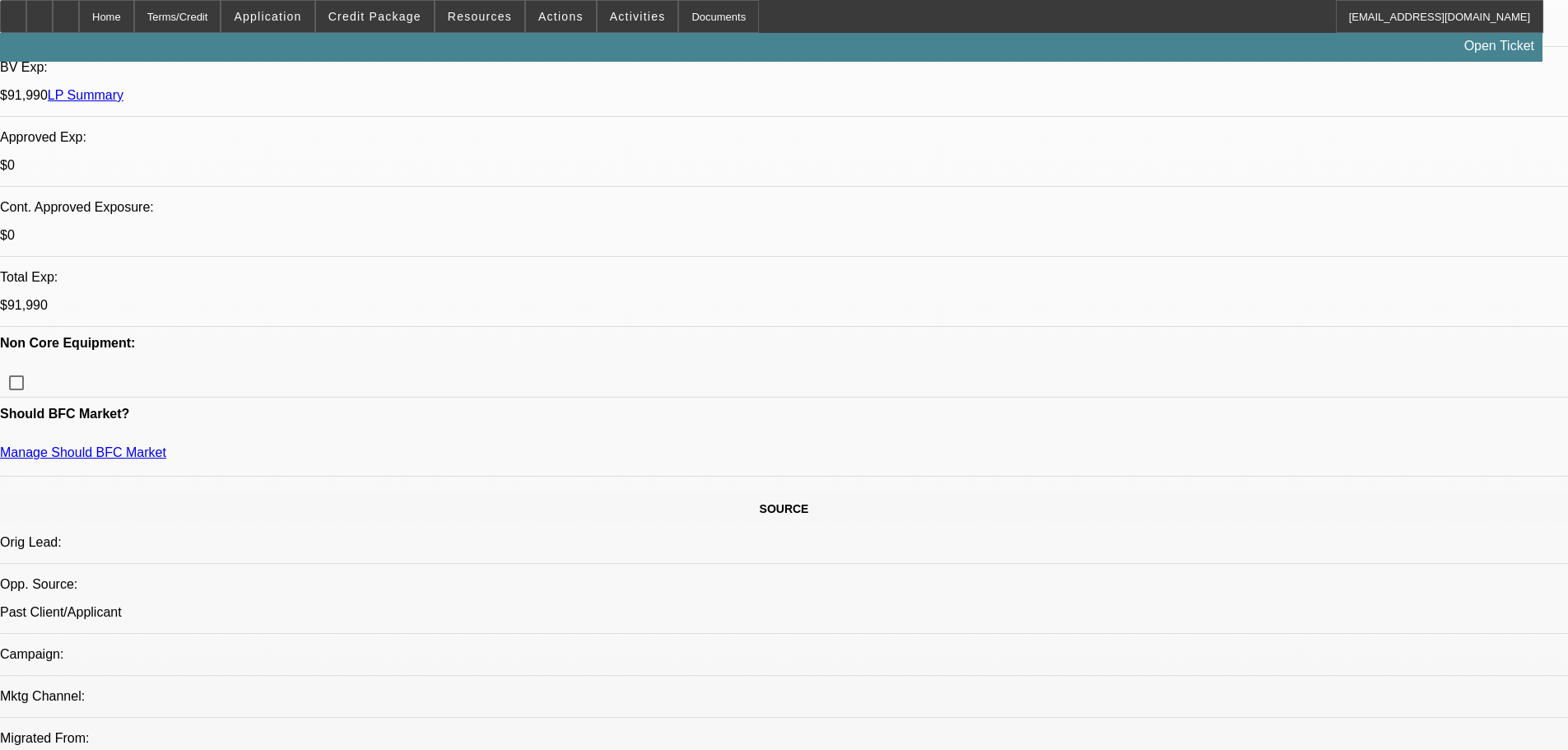
select select "0"
select select "2"
select select "0.1"
select select "4"
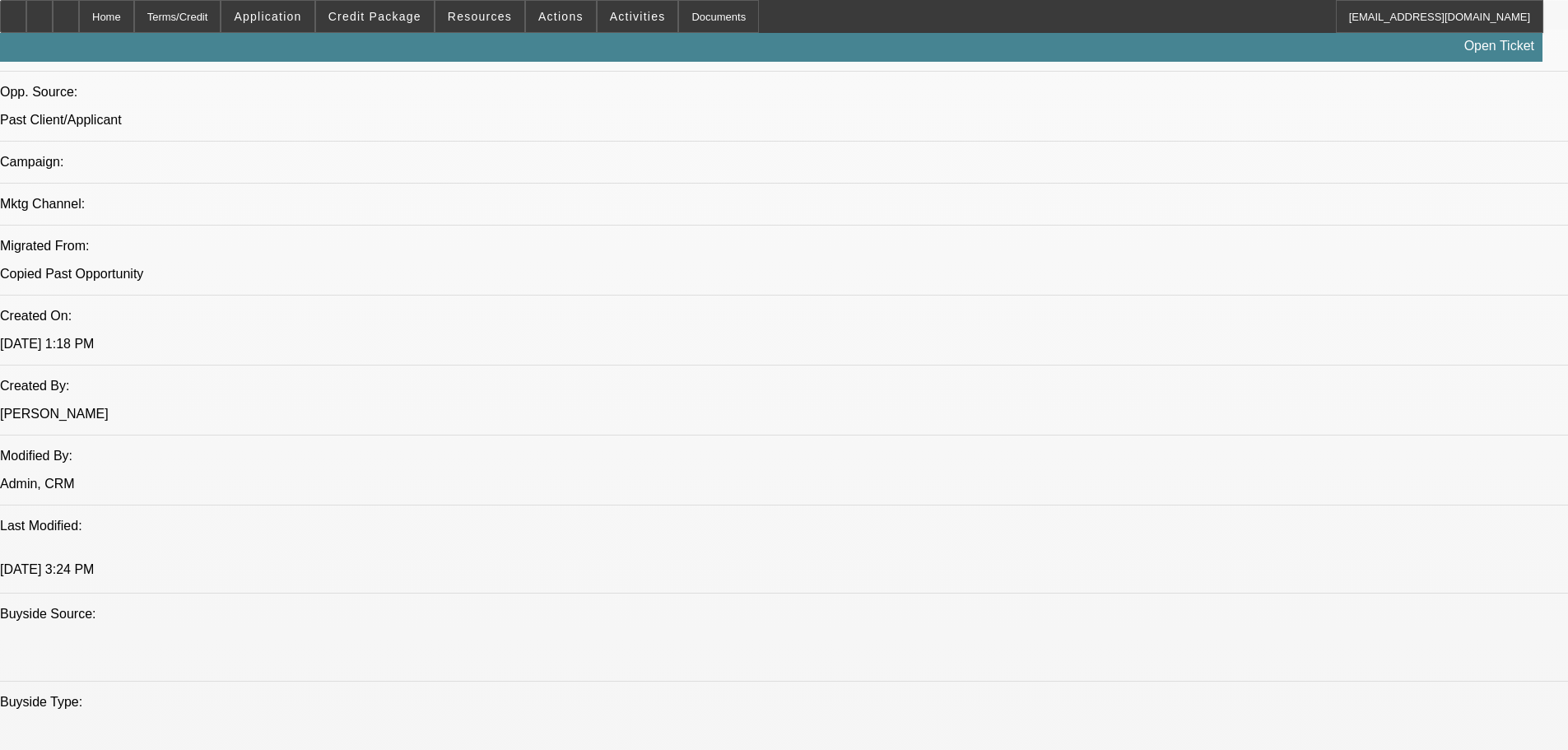
scroll to position [1563, 0]
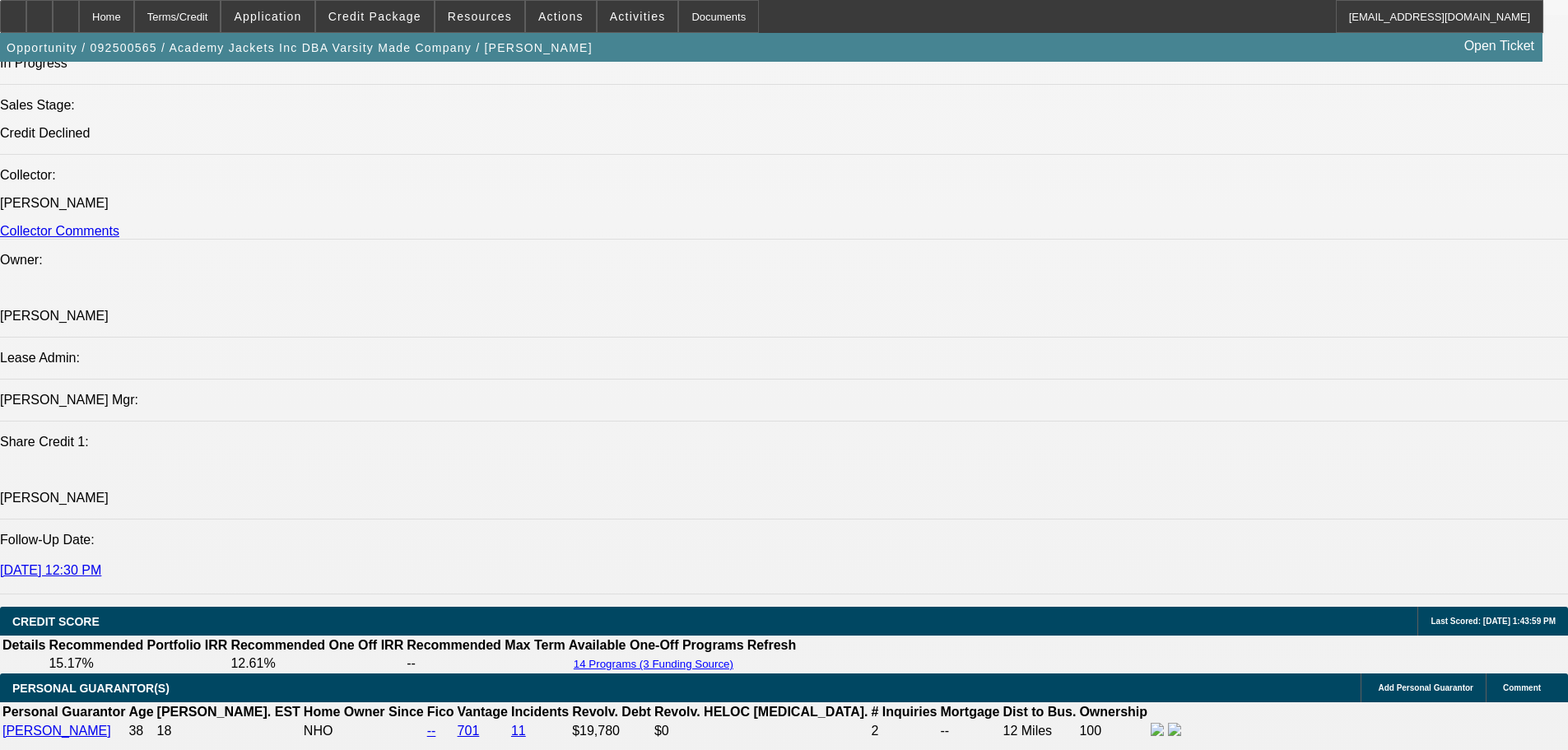
scroll to position [1892, 0]
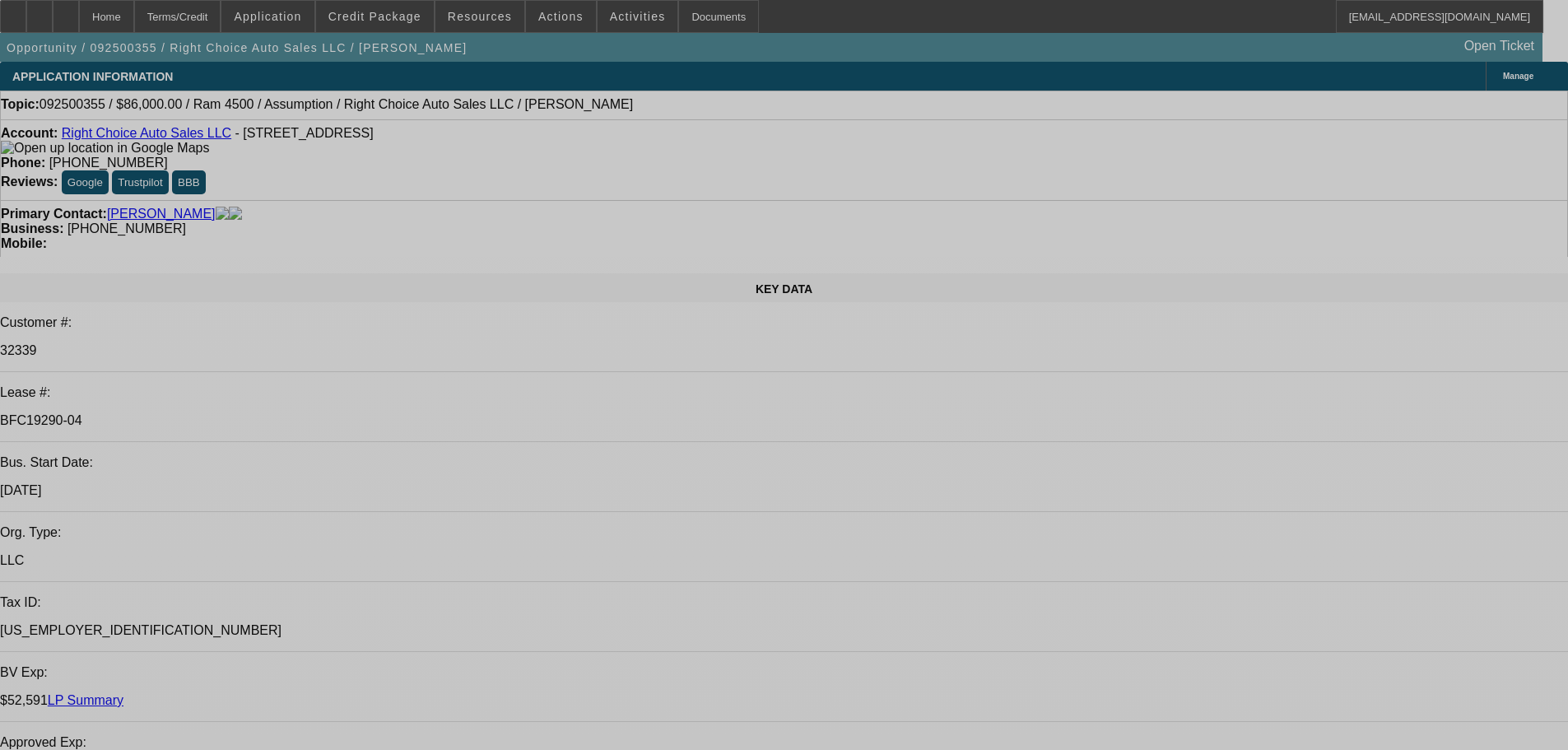
select select "0"
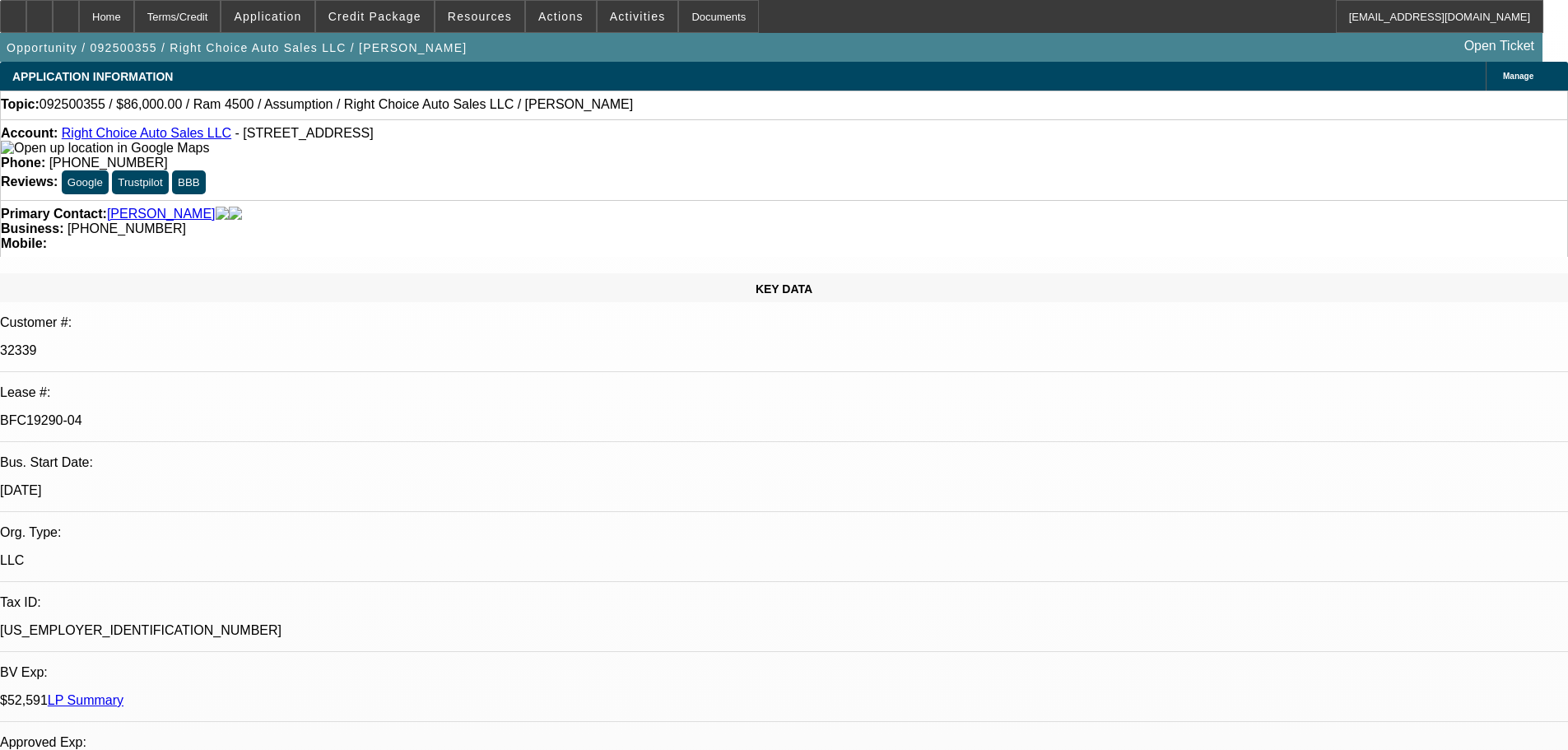
select select "2"
select select "0"
select select "4"
select select "0"
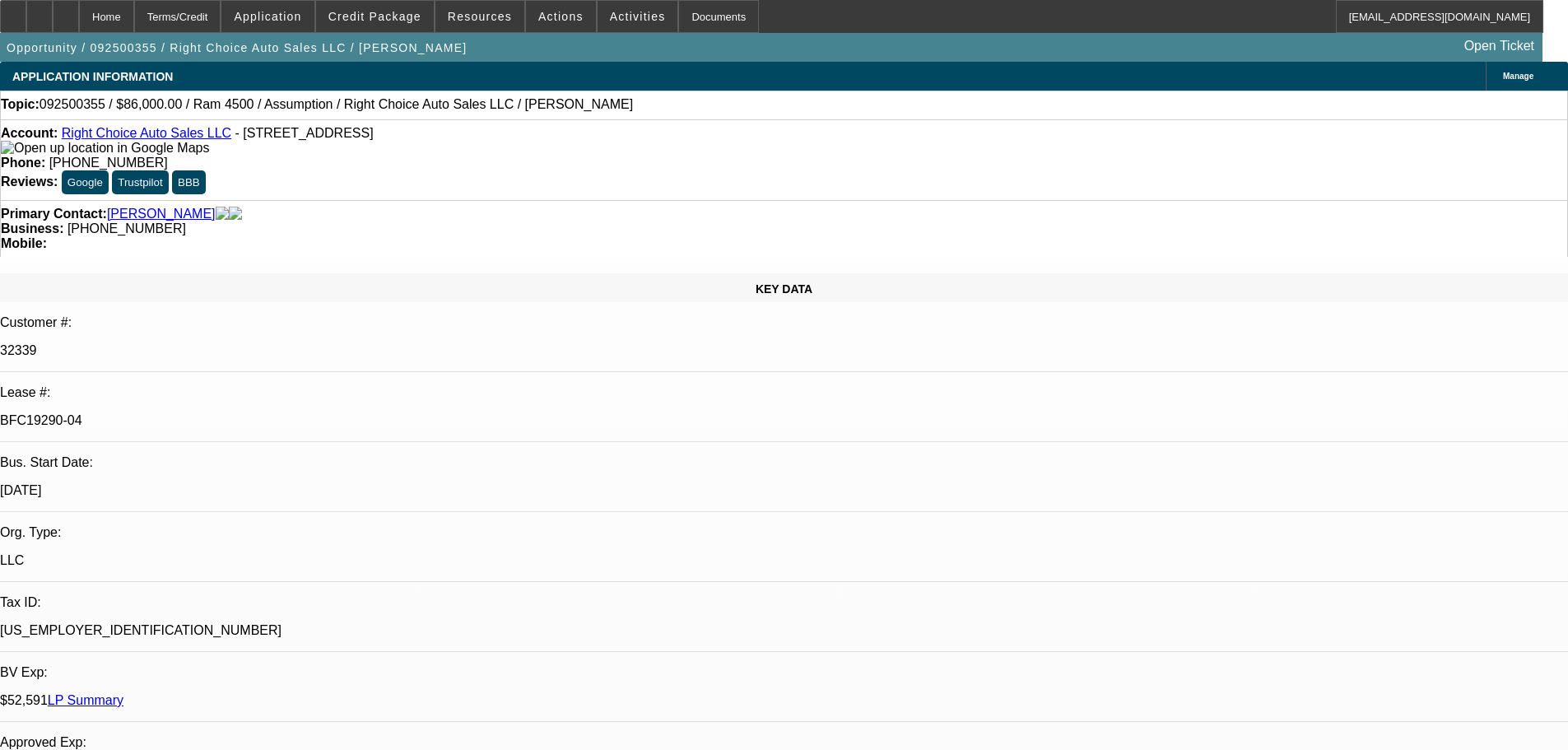
select select "2"
select select "0"
select select "4"
select select "0"
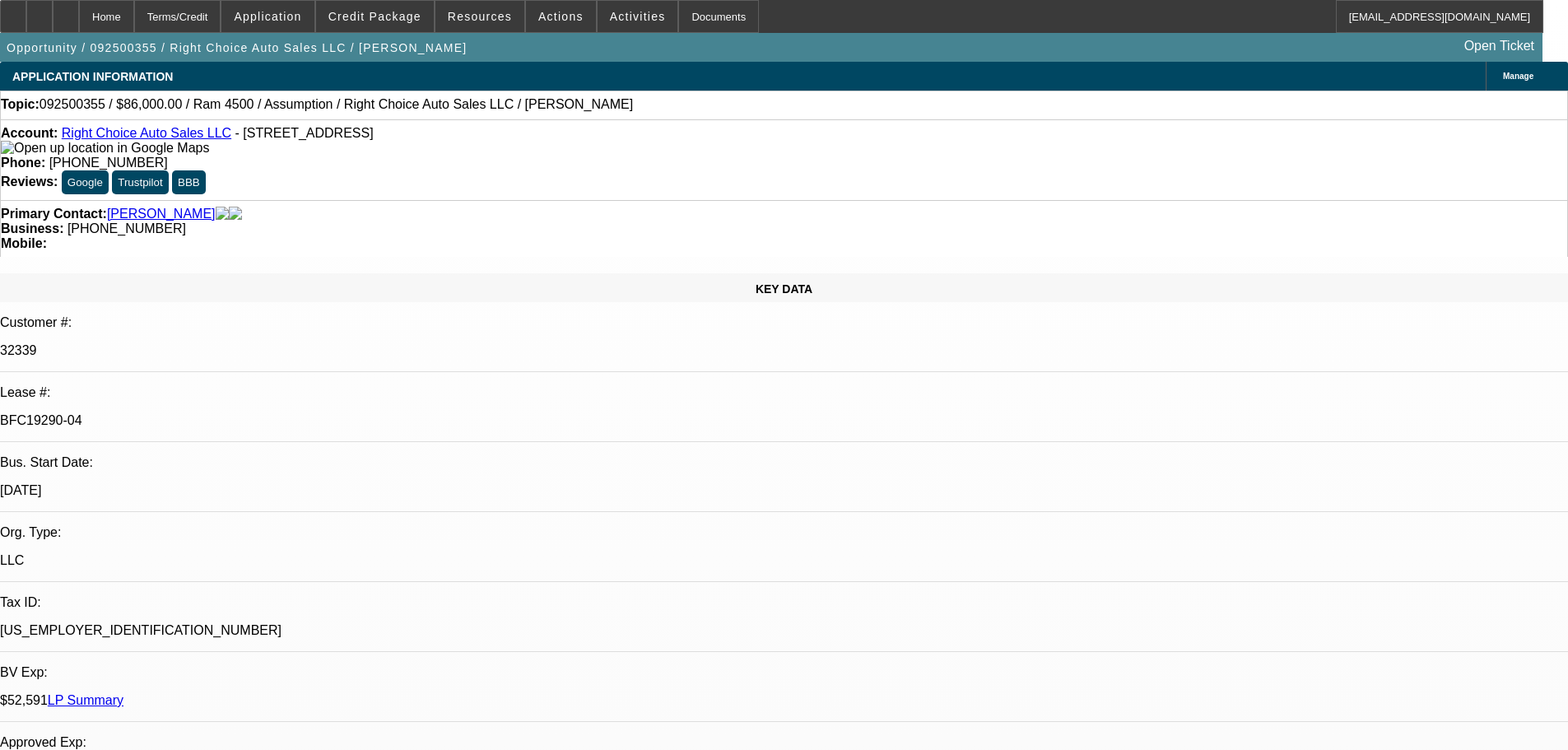
select select "2"
select select "0.1"
select select "4"
select select "0"
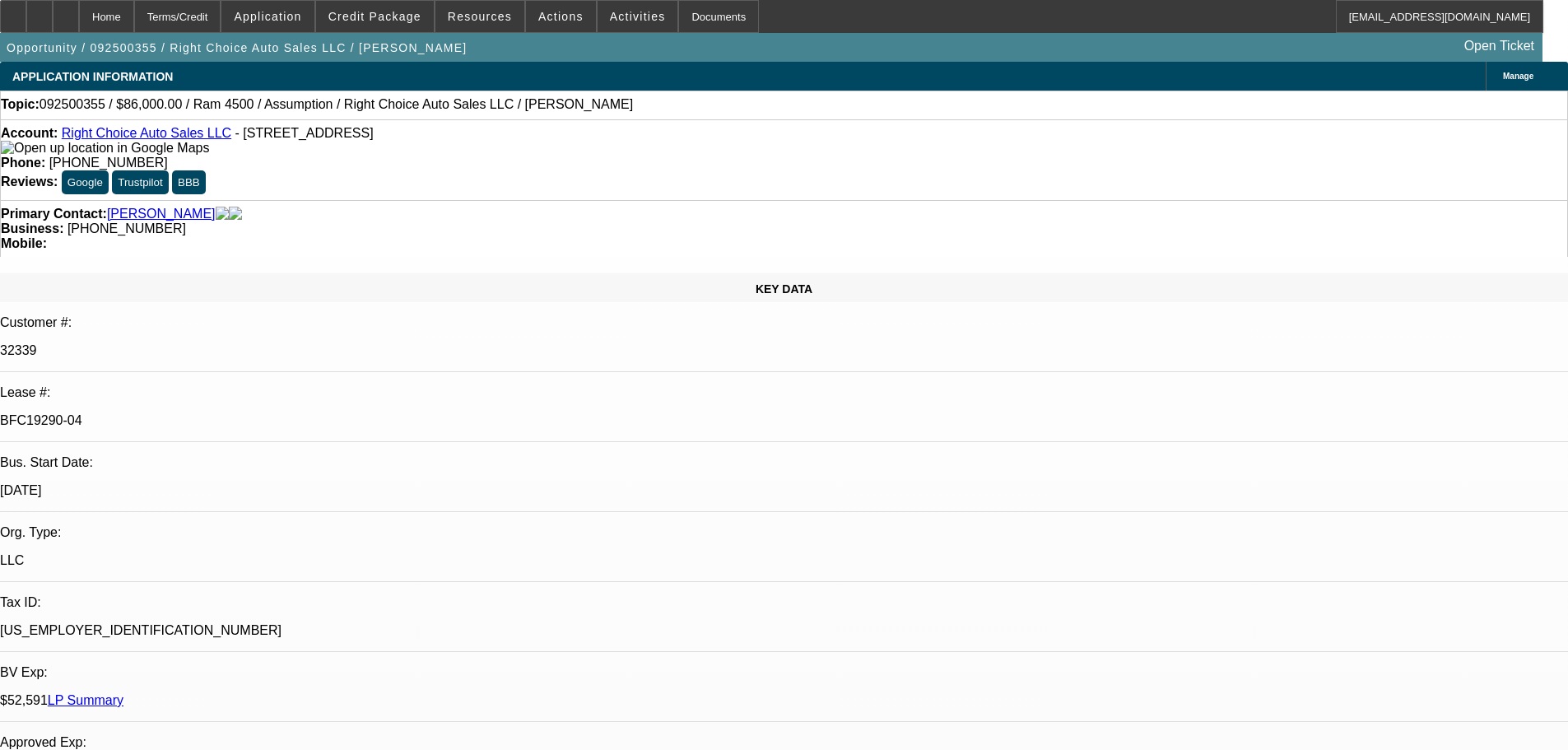
select select "2"
select select "0.1"
select select "4"
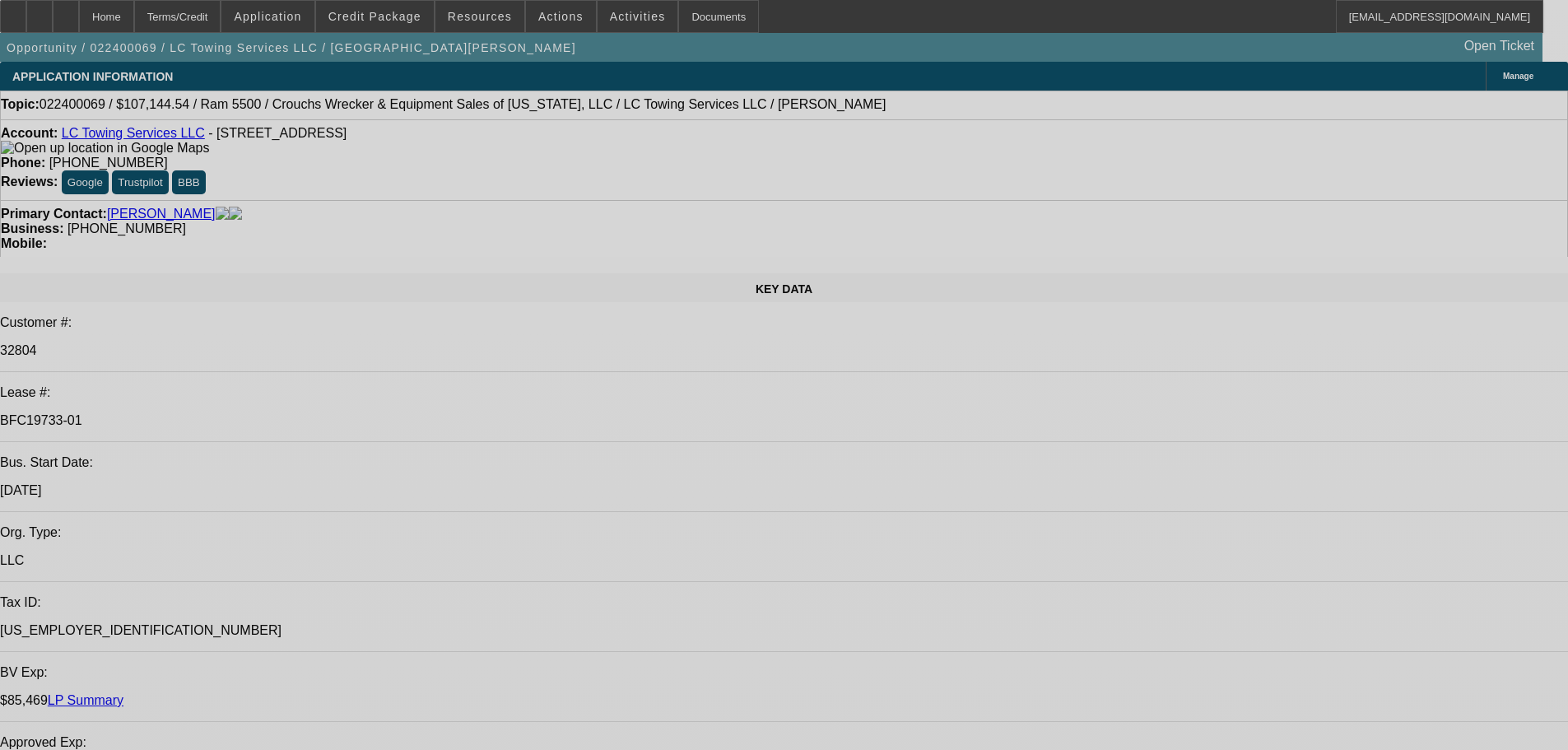
select select "0"
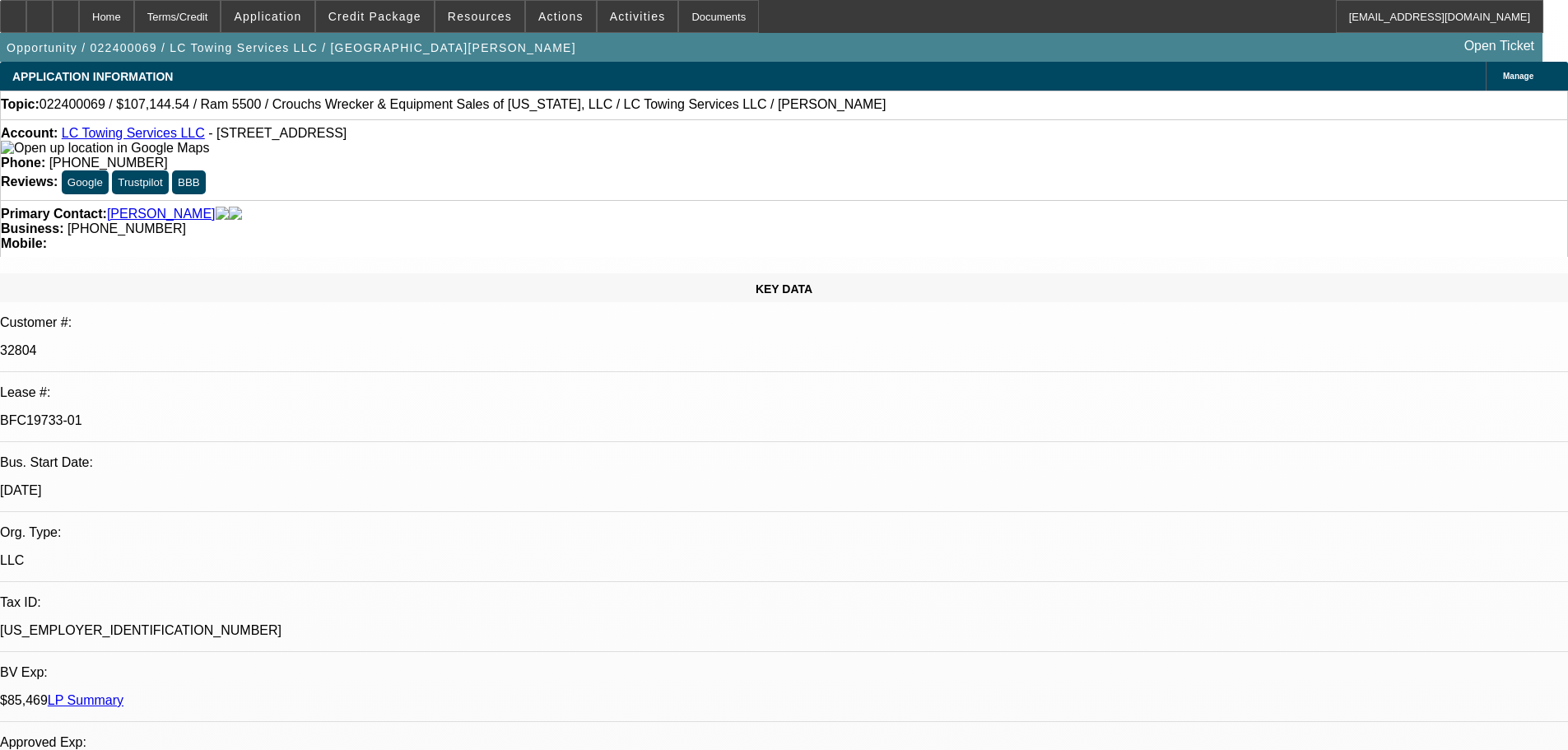
select select "2"
select select "0"
select select "6"
select select "0"
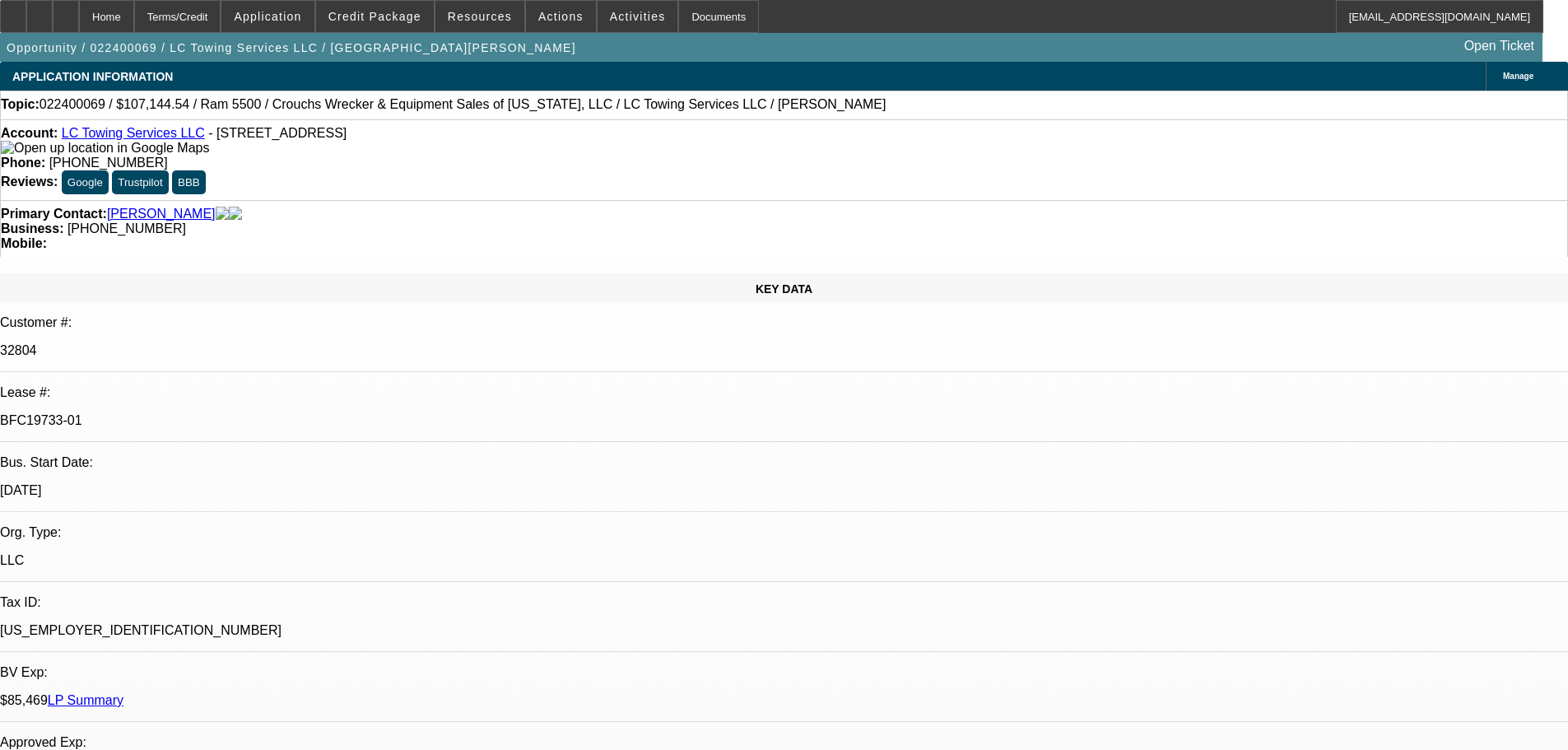
select select "2"
select select "0"
select select "6"
select select "0"
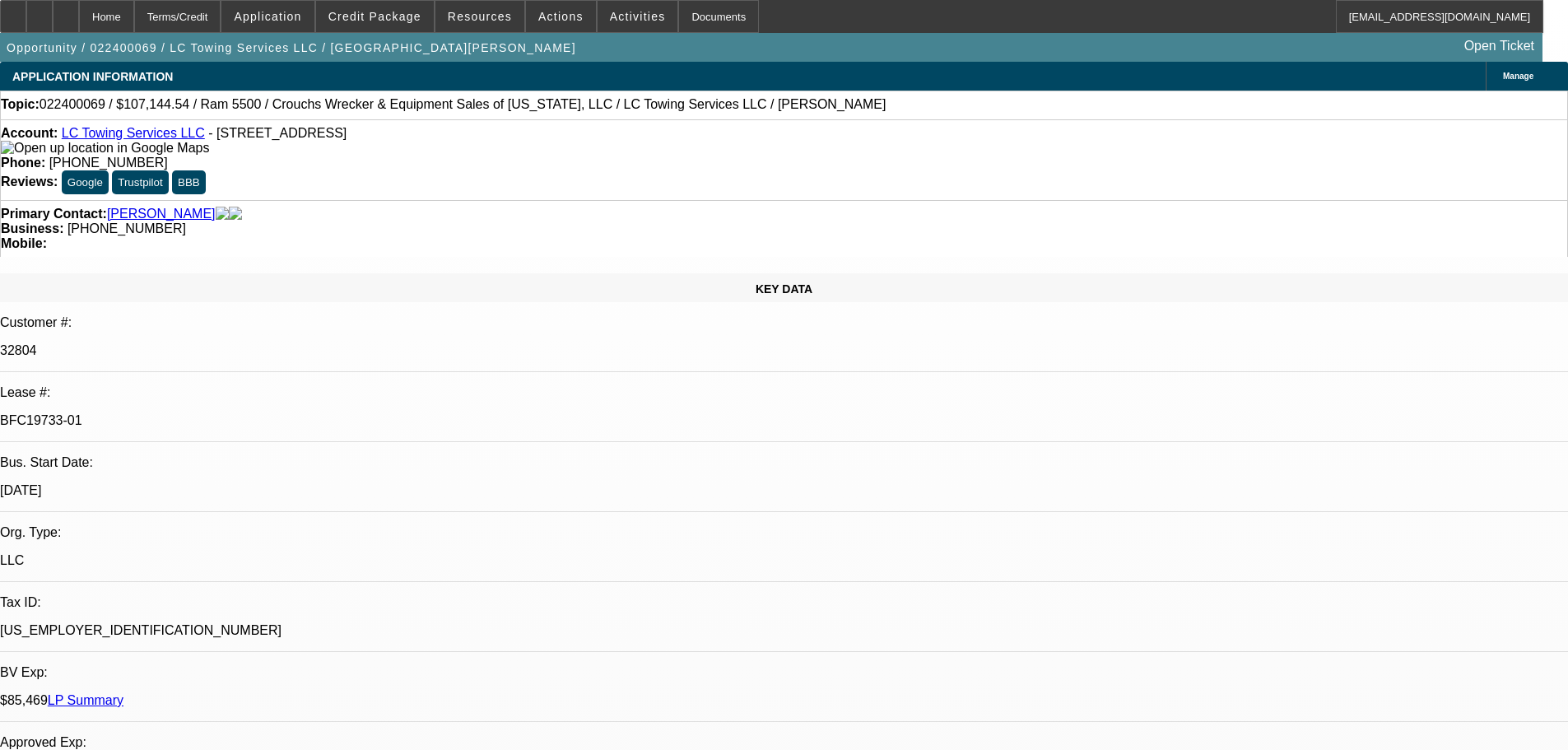
select select "2"
select select "0"
select select "6"
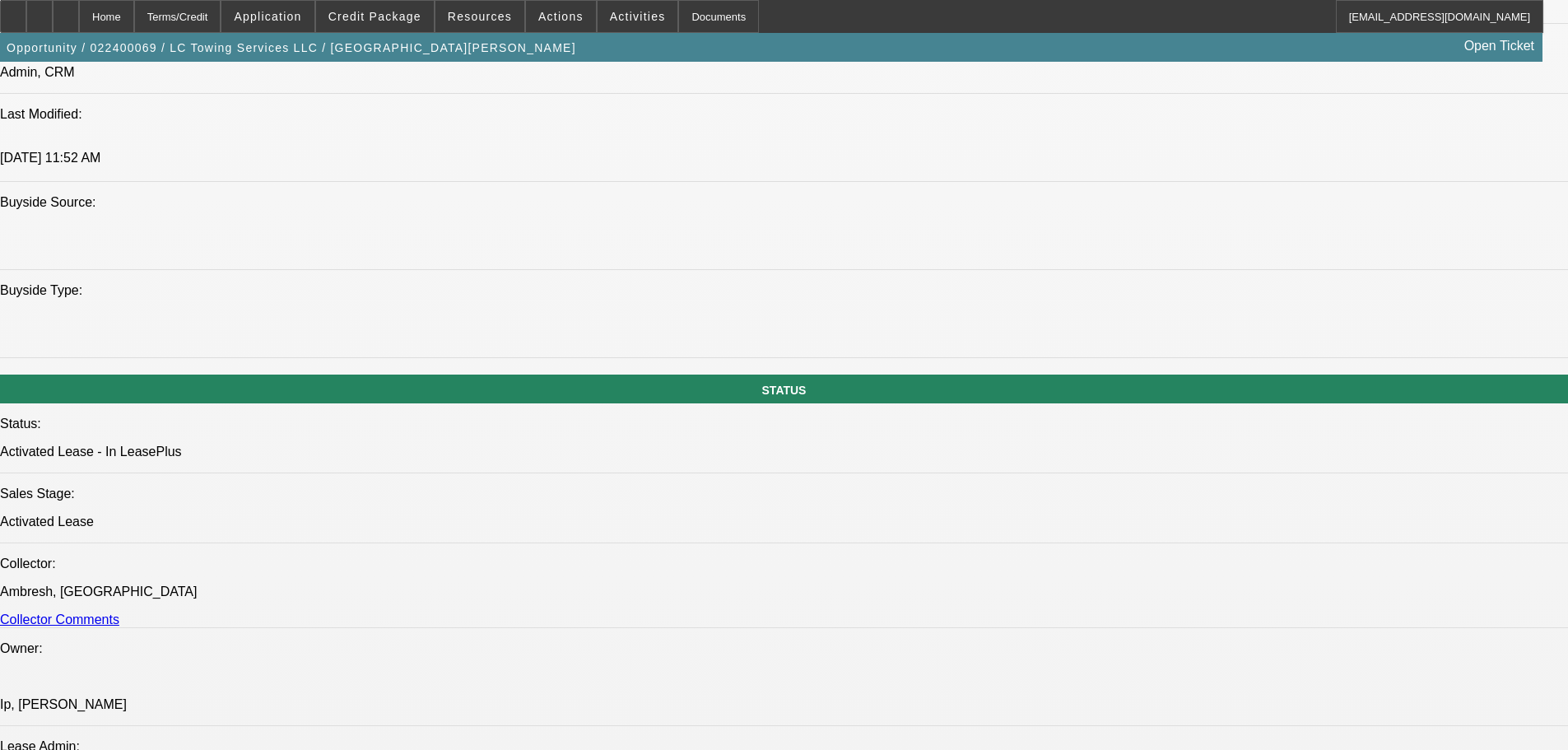
scroll to position [1481, 0]
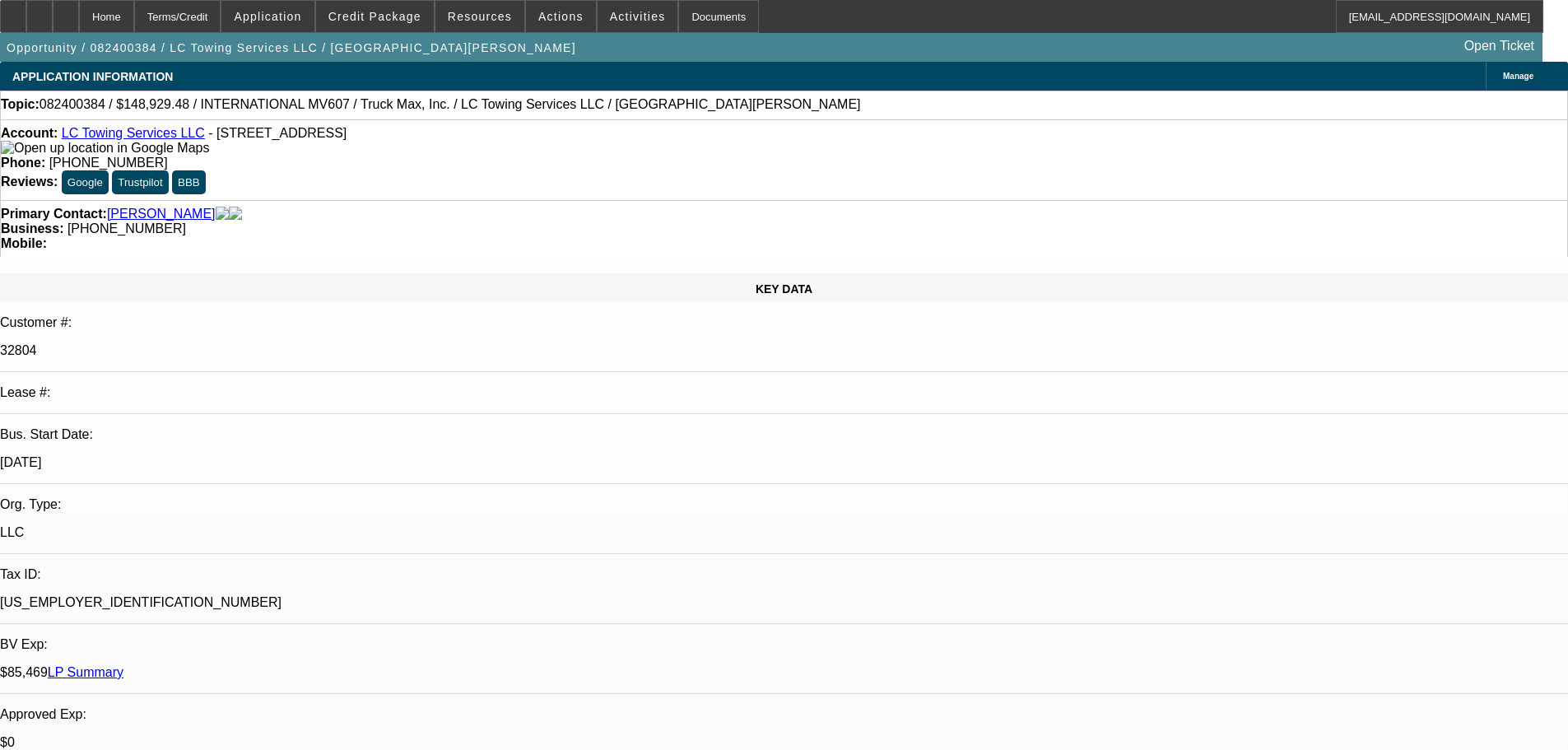
select select "0"
select select "6"
select select "0"
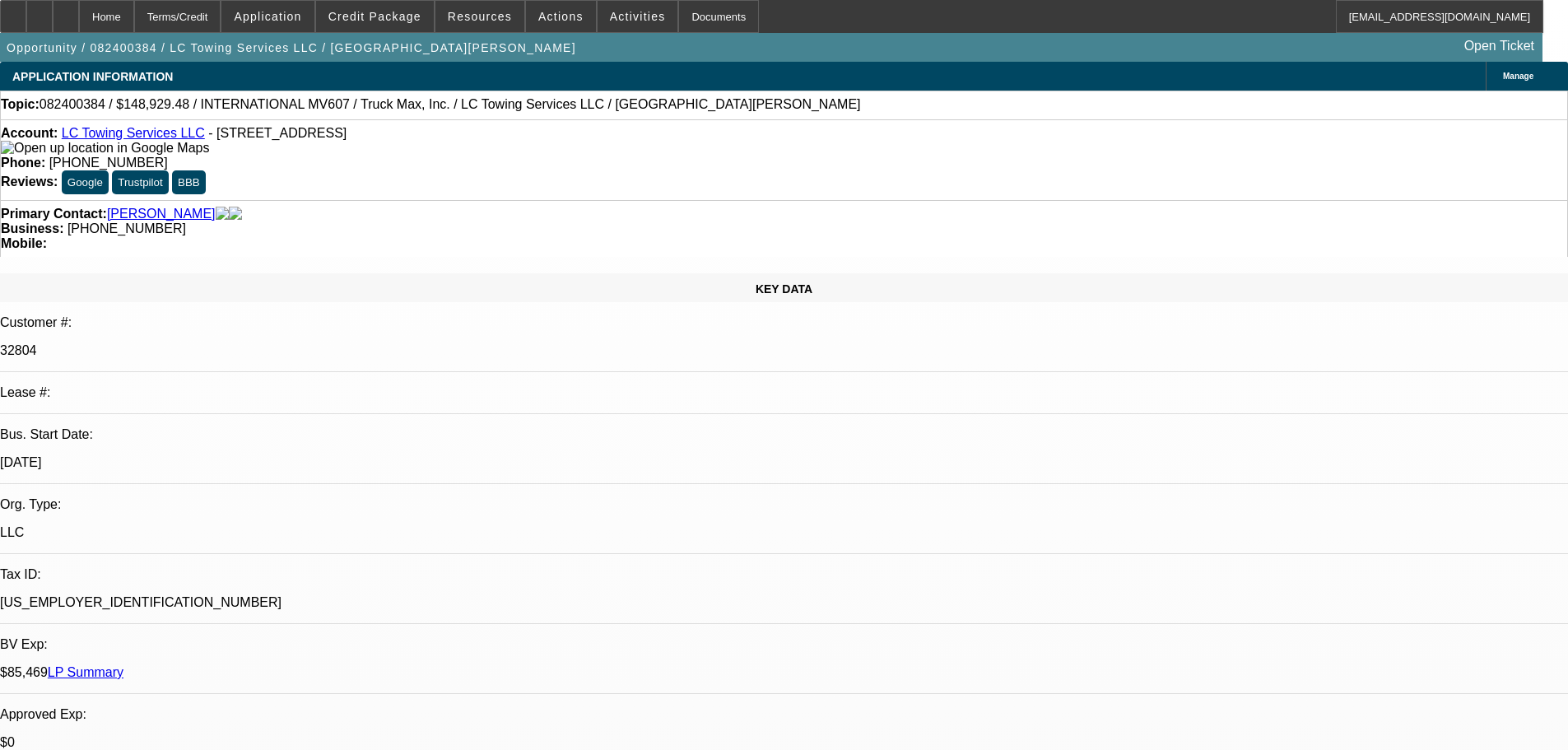
select select "0"
select select "6"
select select "0"
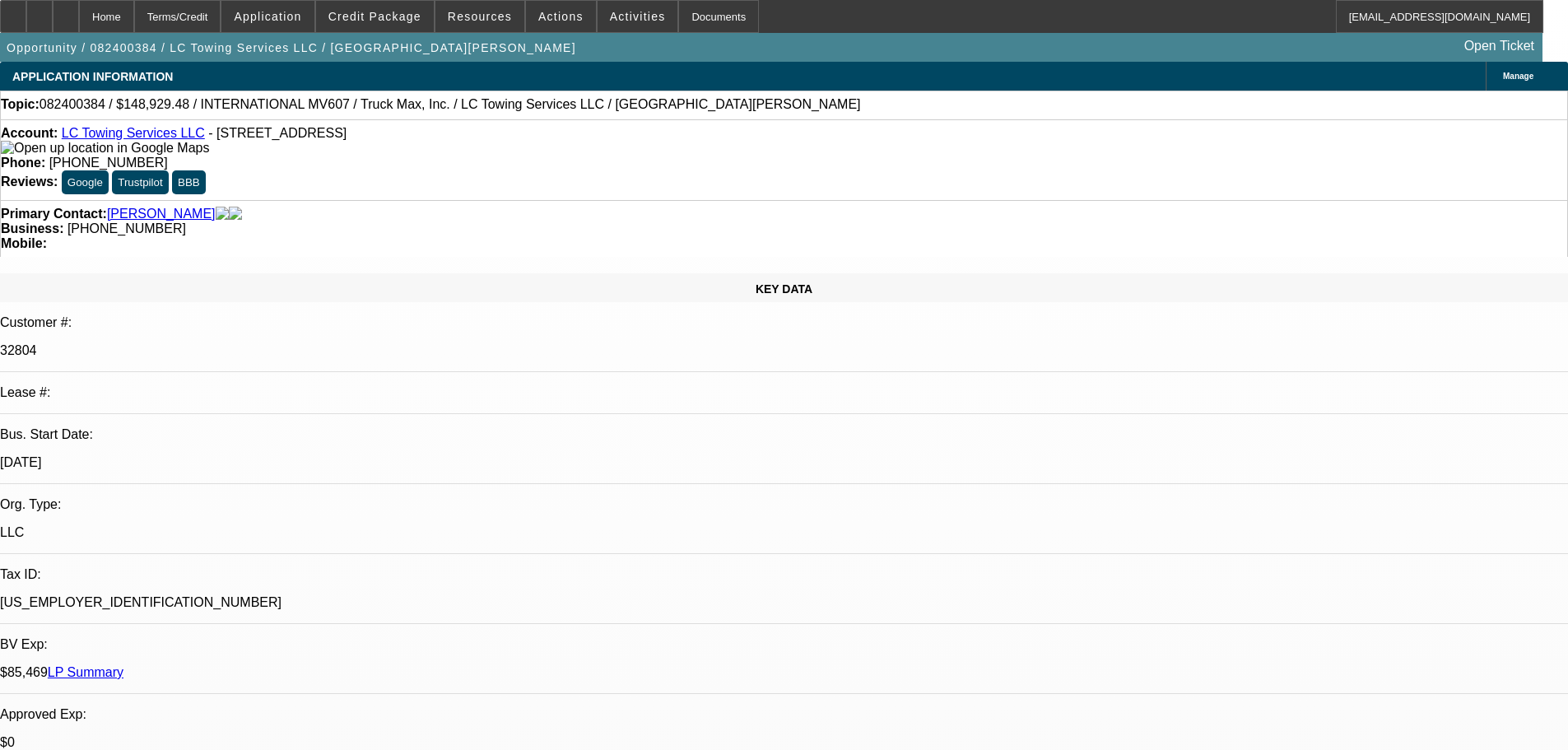
select select "0"
select select "6"
select select "0"
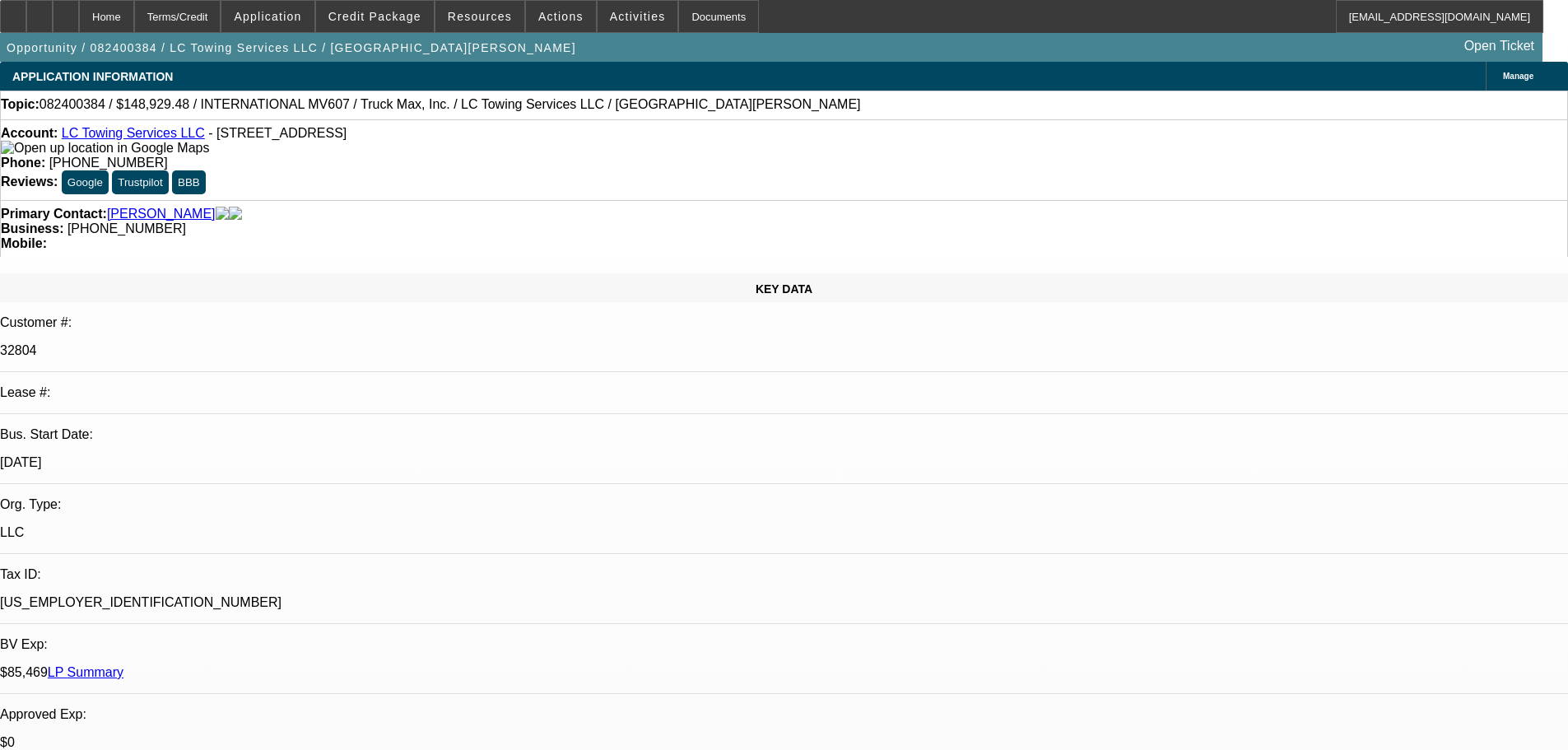
select select "6"
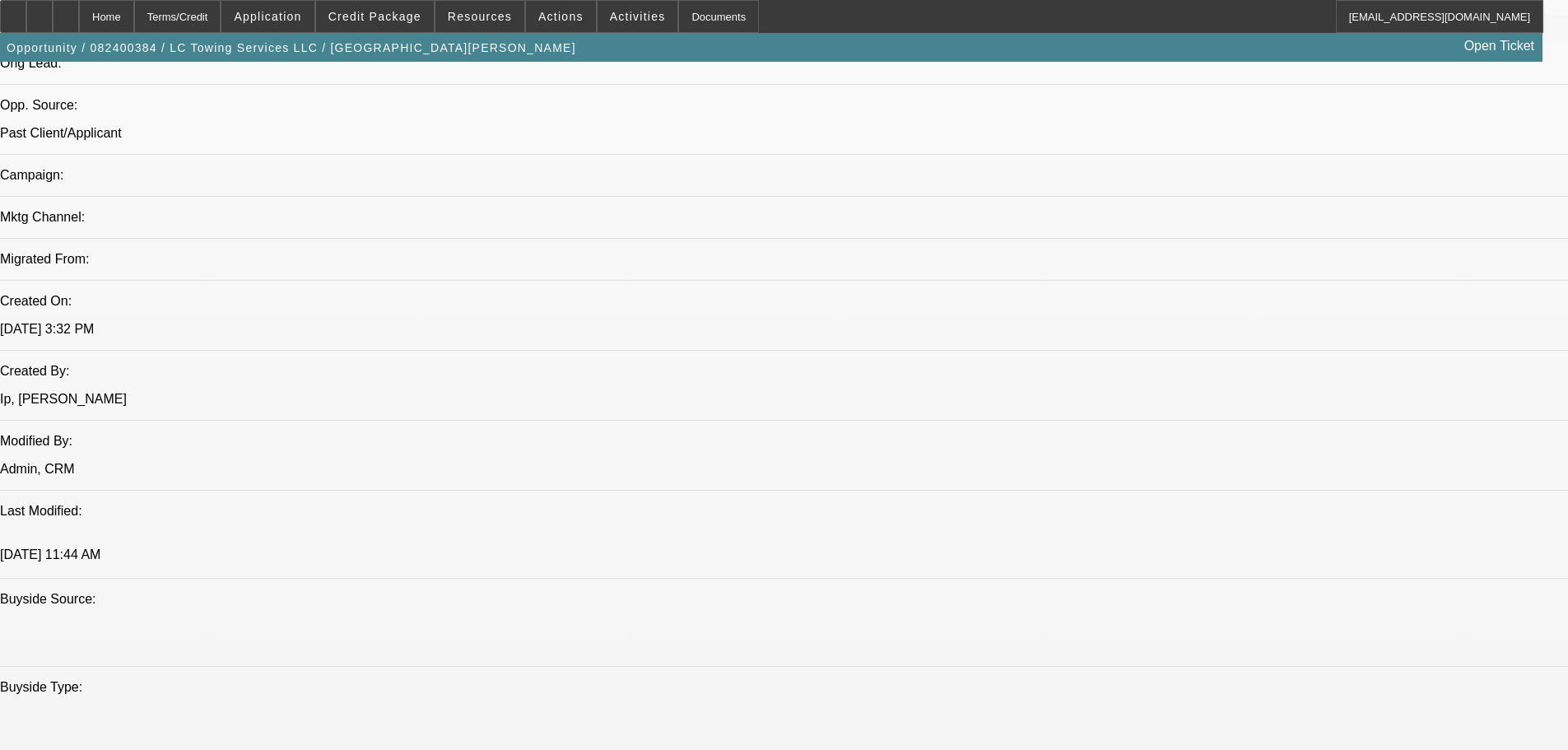
scroll to position [1070, 0]
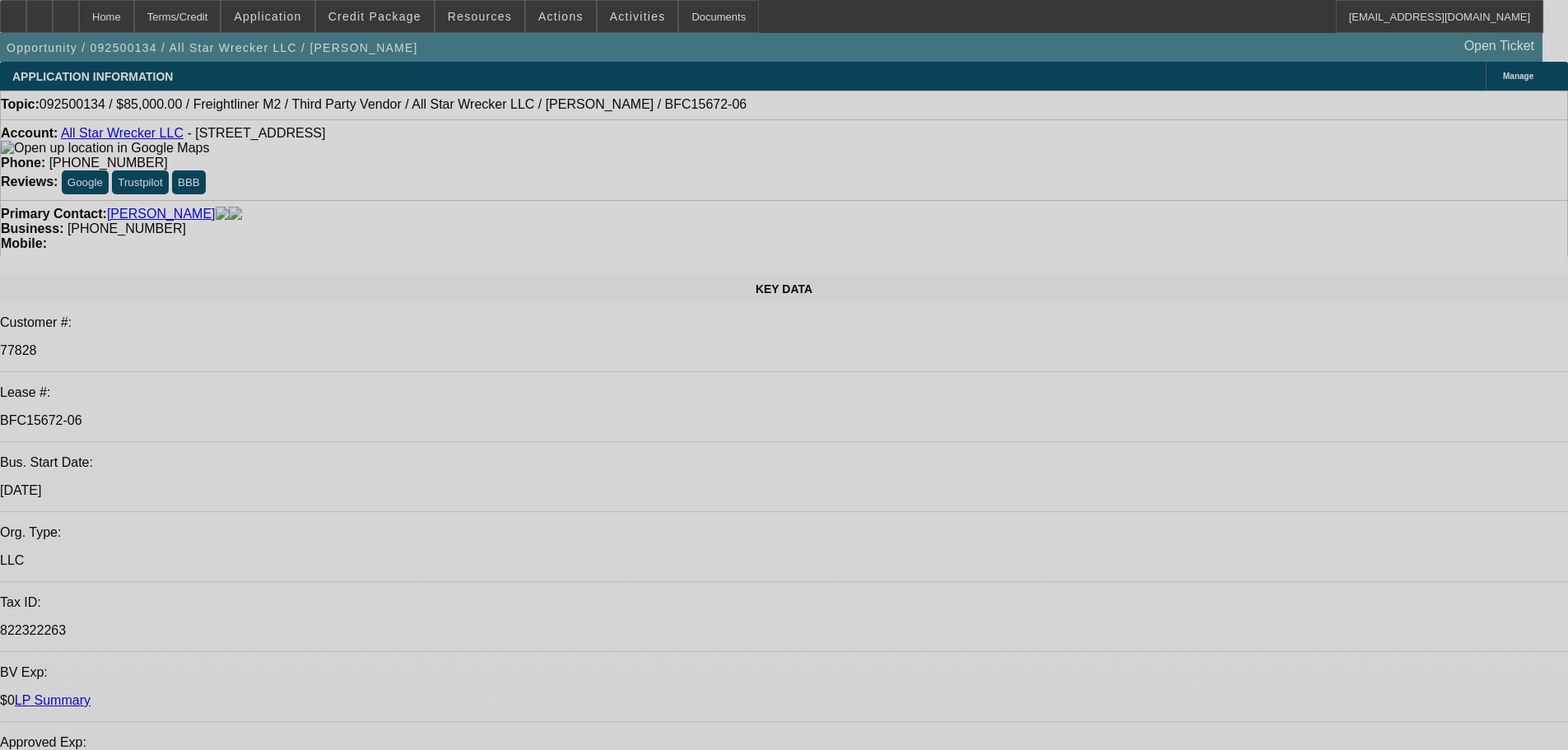
select select "0"
select select "2"
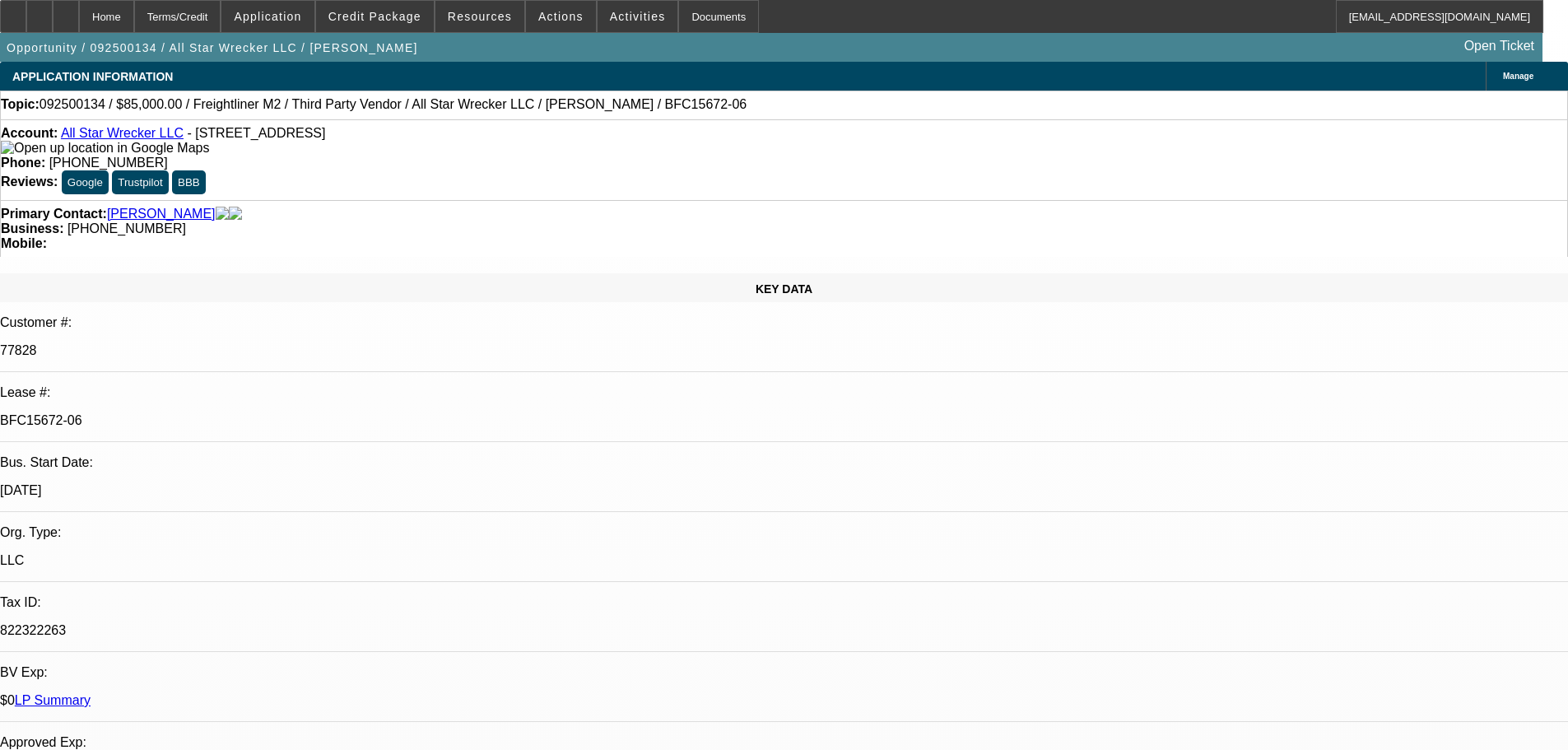
select select "2"
select select "0"
select select "6"
select select "0"
select select "2"
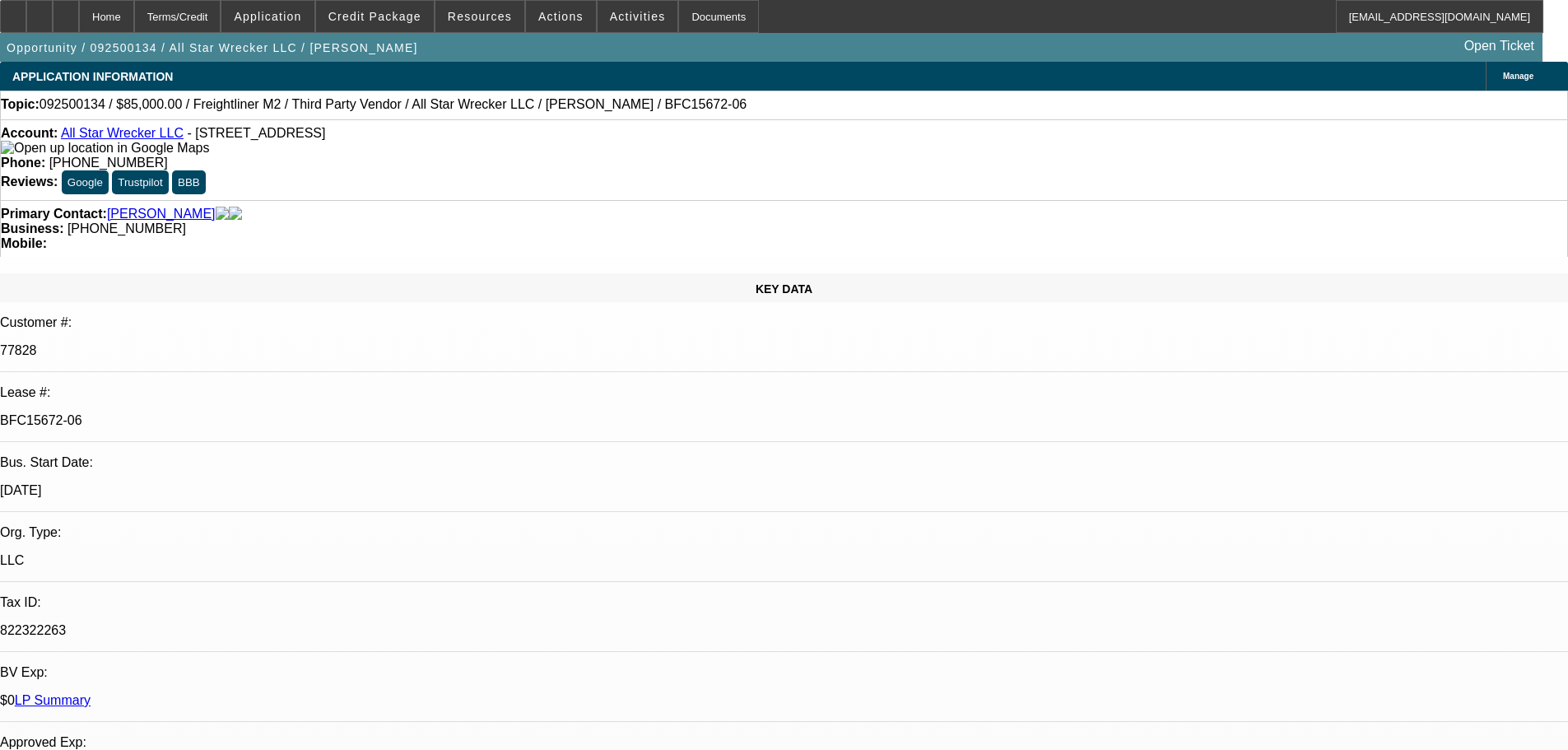
select select "2"
select select "0"
select select "6"
select select "0"
select select "2"
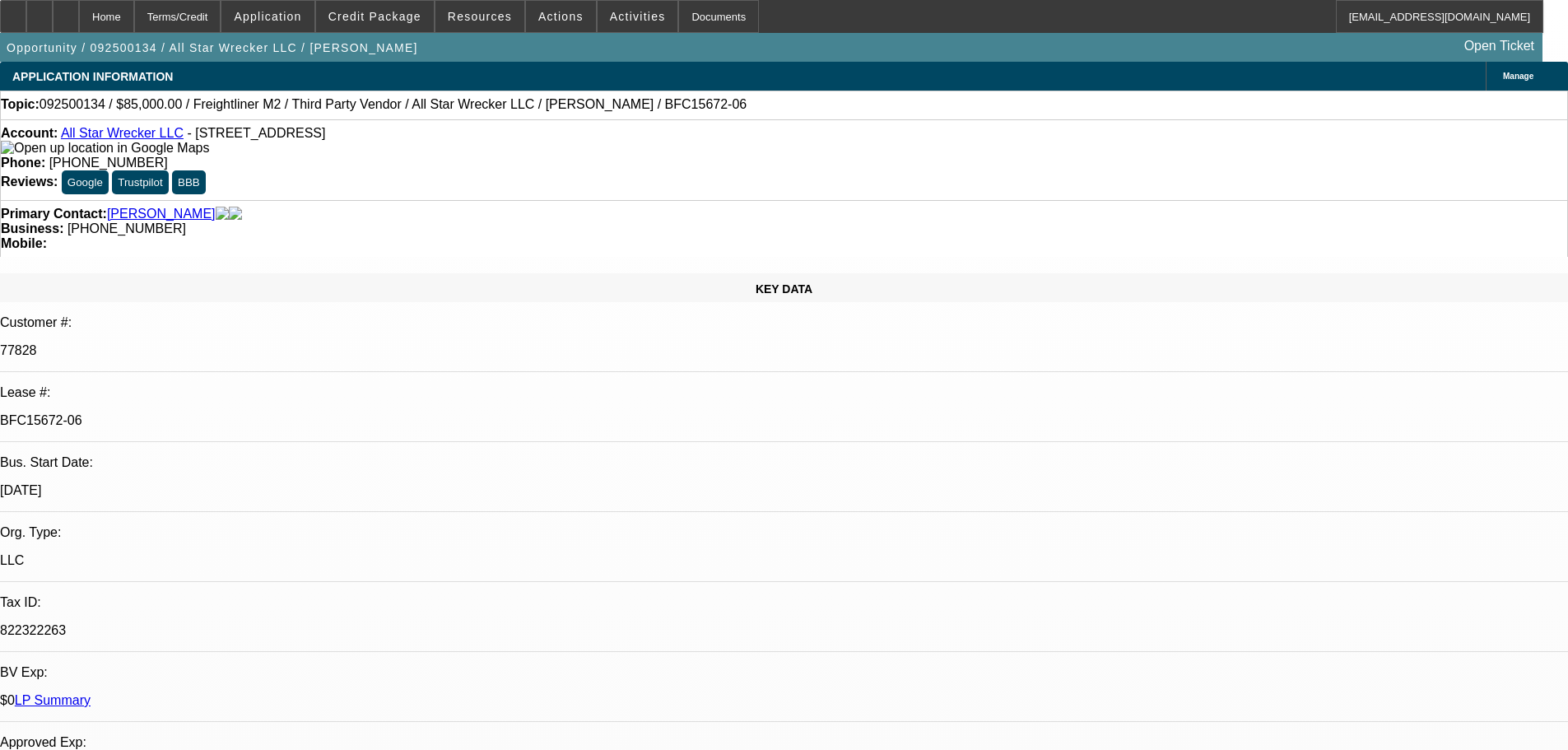
select select "2"
select select "0"
select select "6"
select select "0"
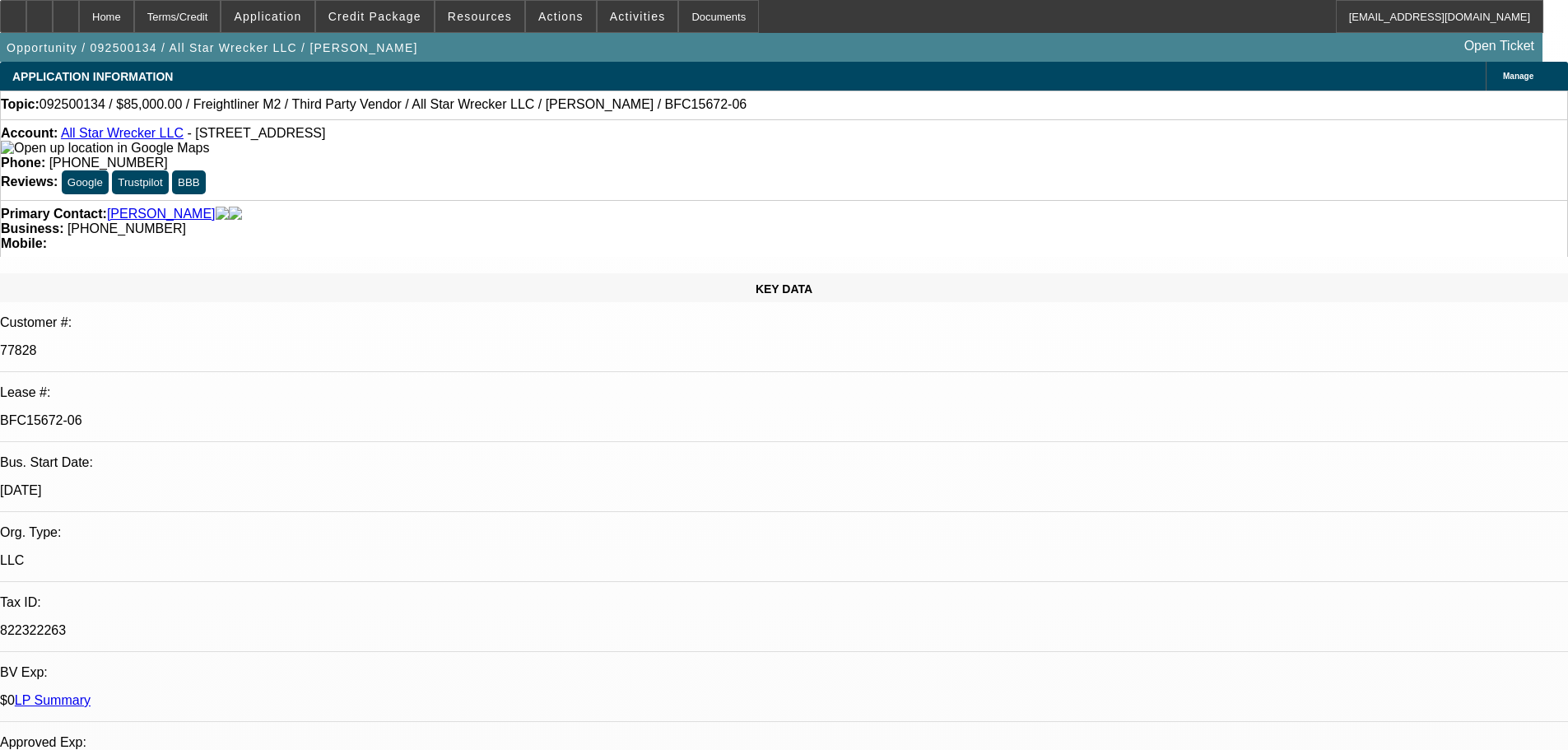
select select "0"
select select "6"
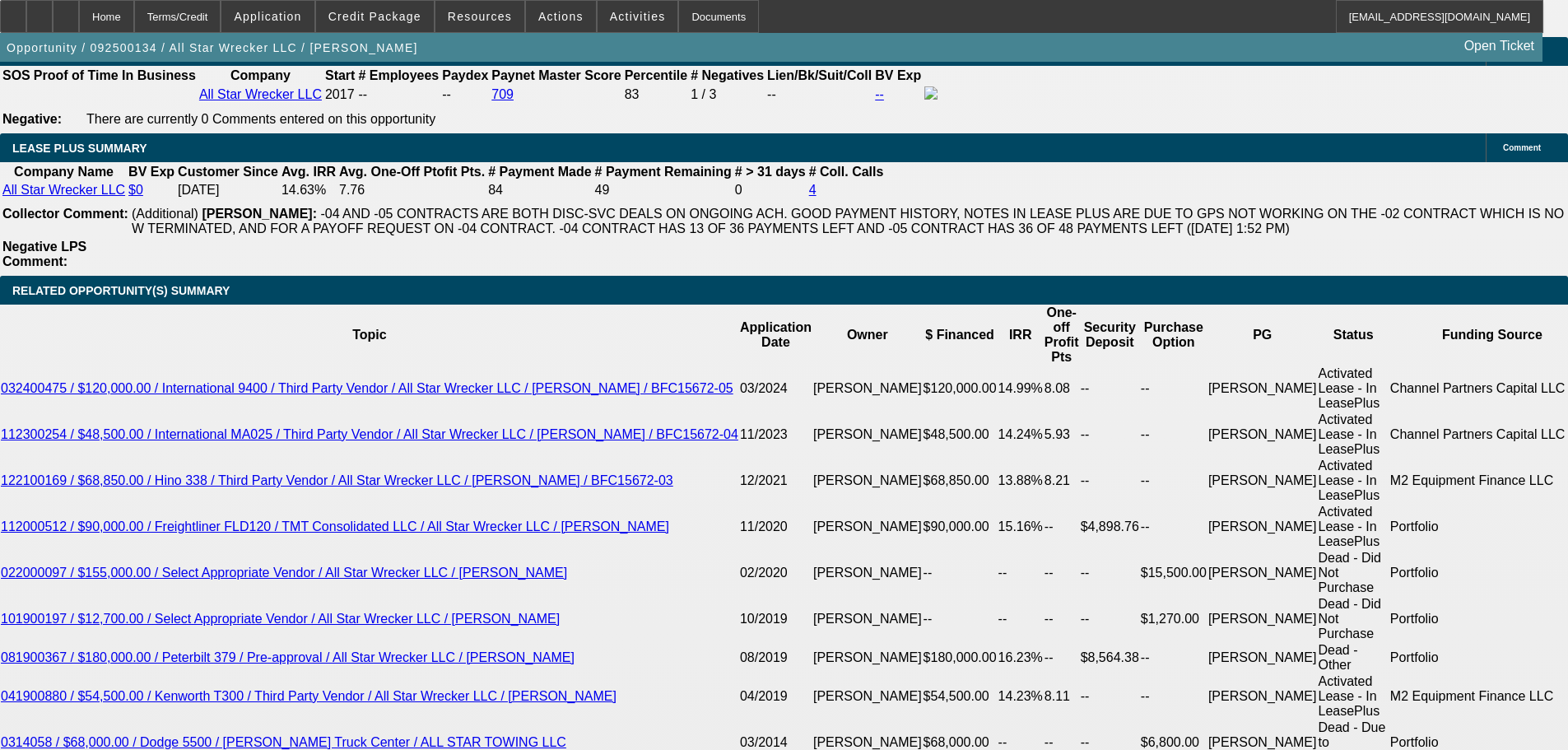
scroll to position [2798, 0]
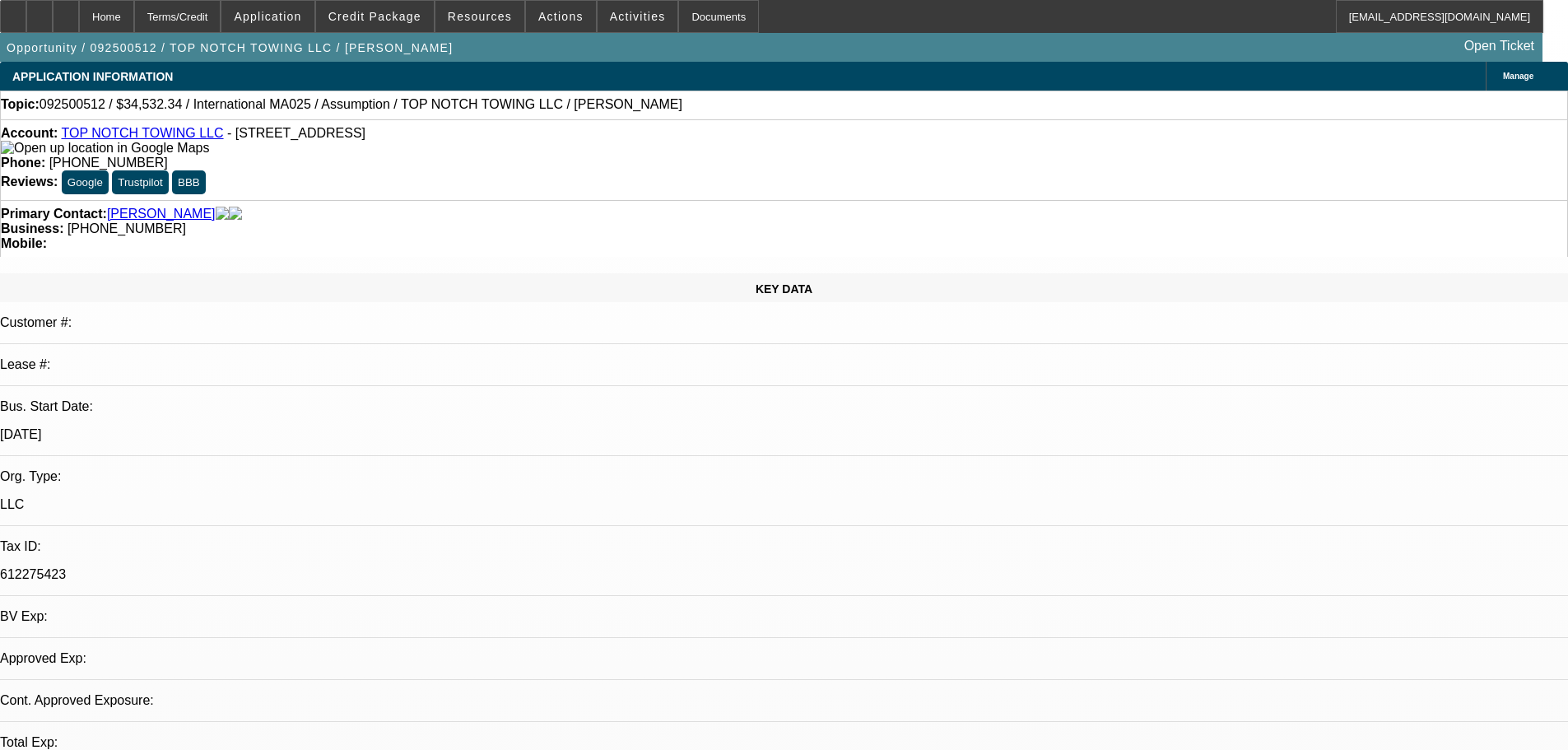
select select "0"
select select "2"
select select "0"
select select "6"
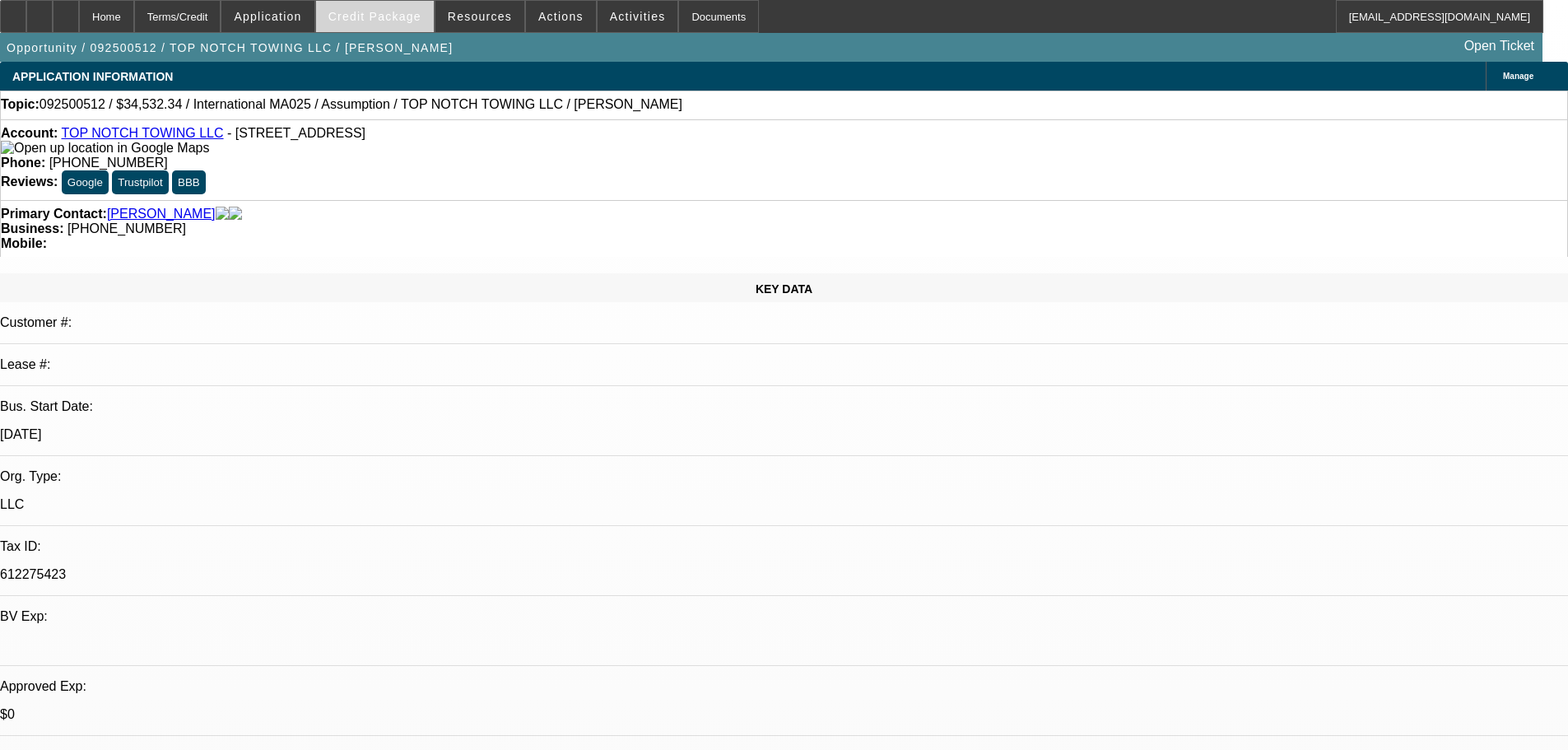
click at [375, 14] on span "Credit Package" at bounding box center [375, 16] width 93 height 13
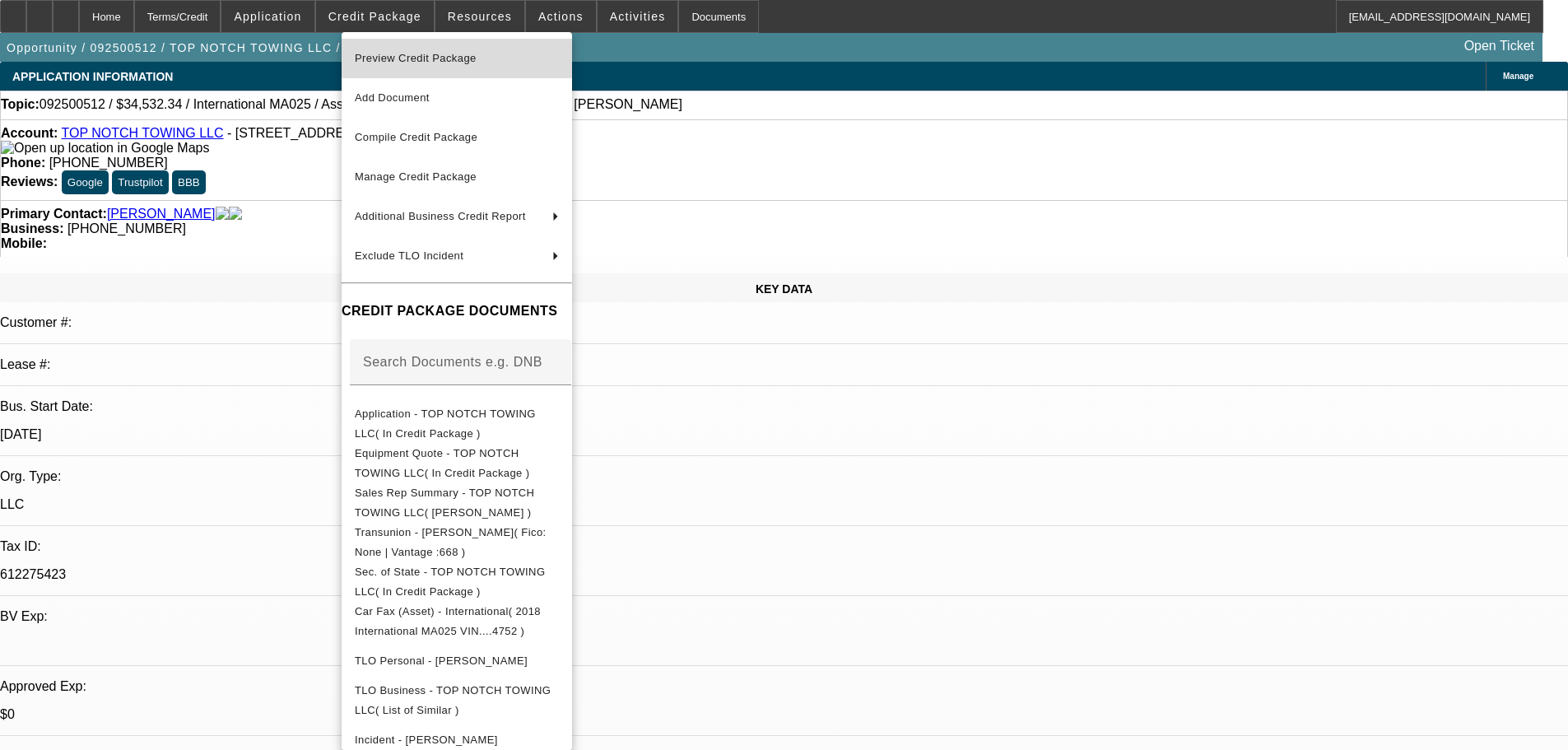
click at [409, 54] on span "Preview Credit Package" at bounding box center [416, 58] width 122 height 12
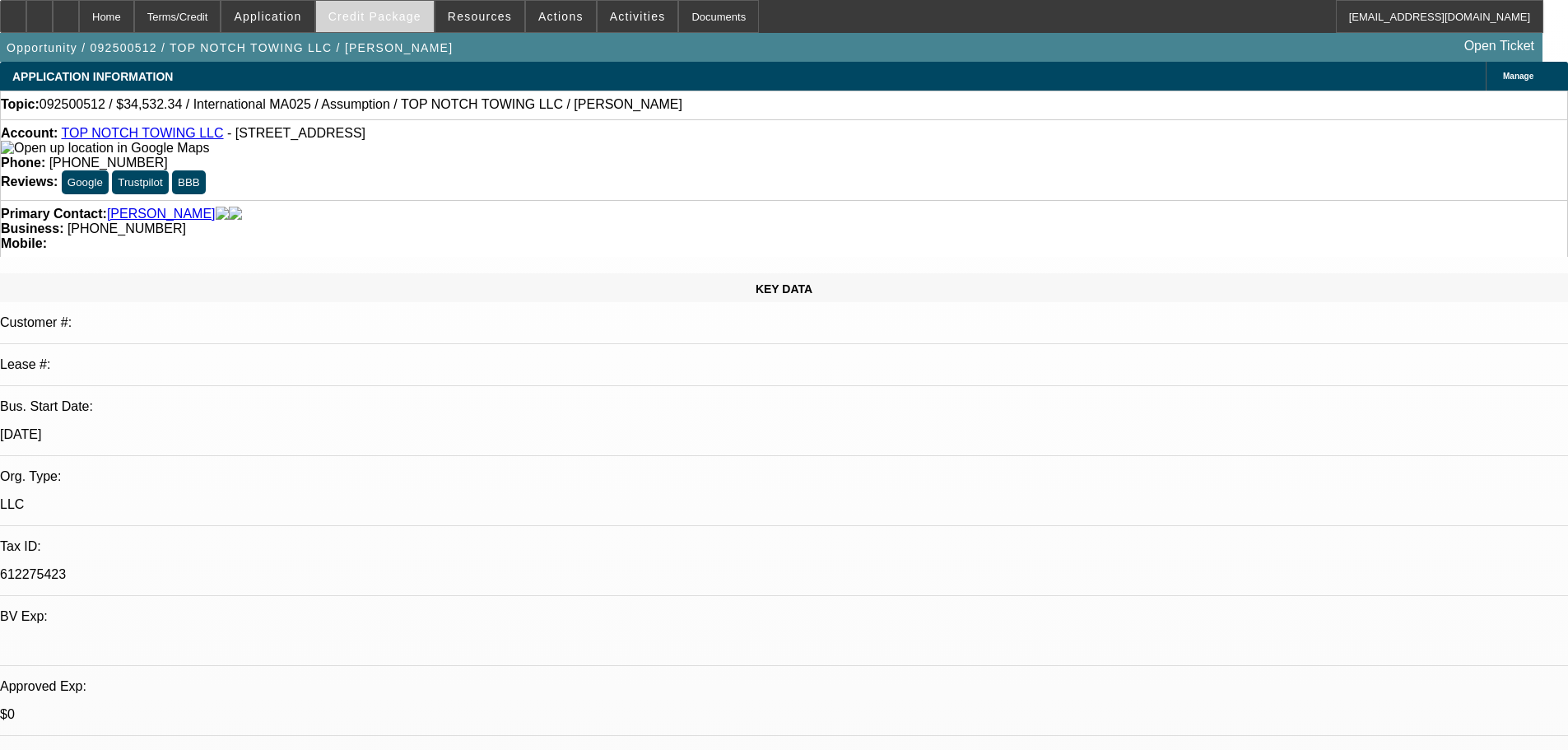
click at [398, 4] on span at bounding box center [375, 16] width 118 height 39
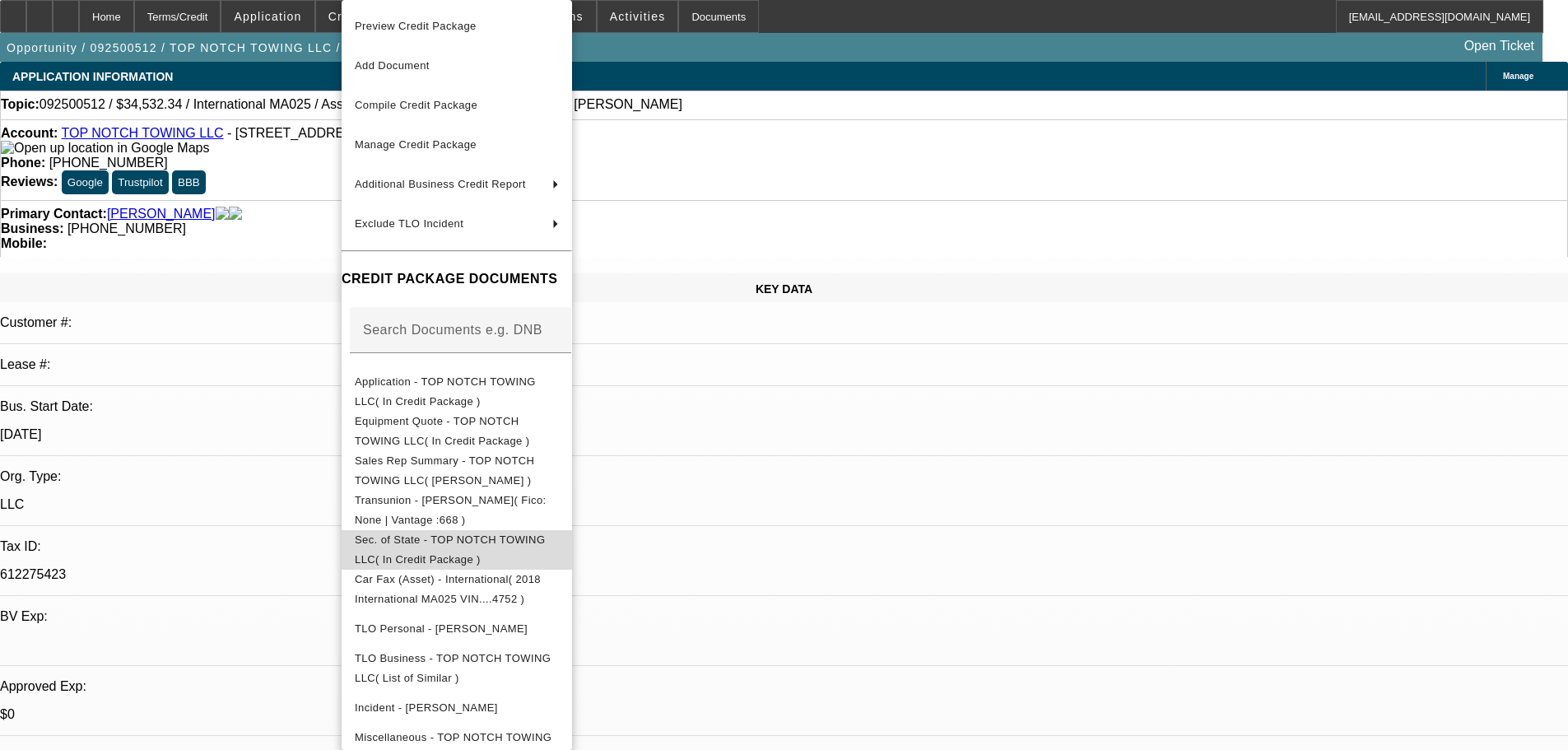
click at [397, 541] on span "Sec. of State - TOP NOTCH TOWING LLC( In Credit Package )" at bounding box center [450, 549] width 190 height 32
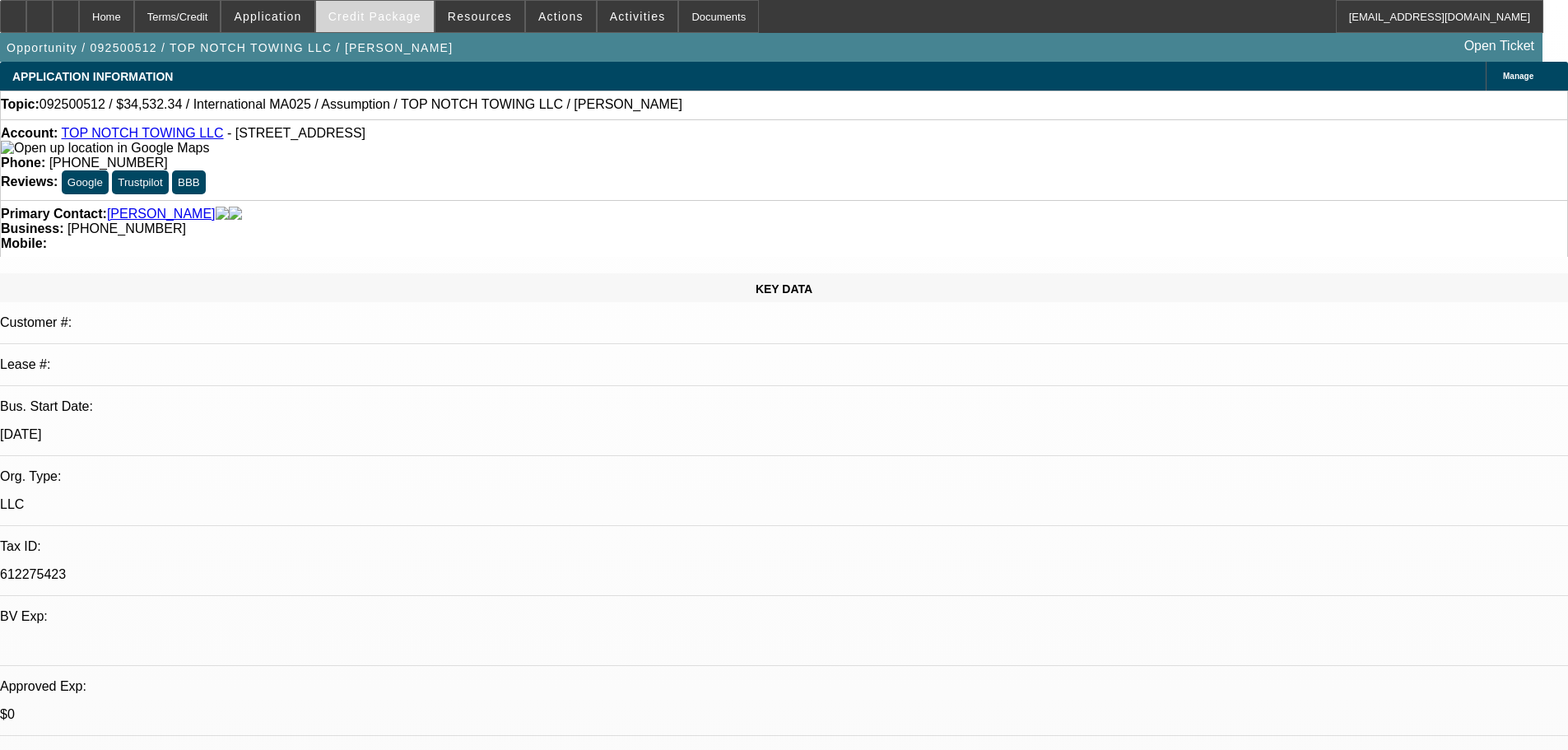
click at [400, 21] on span "Credit Package" at bounding box center [375, 16] width 93 height 13
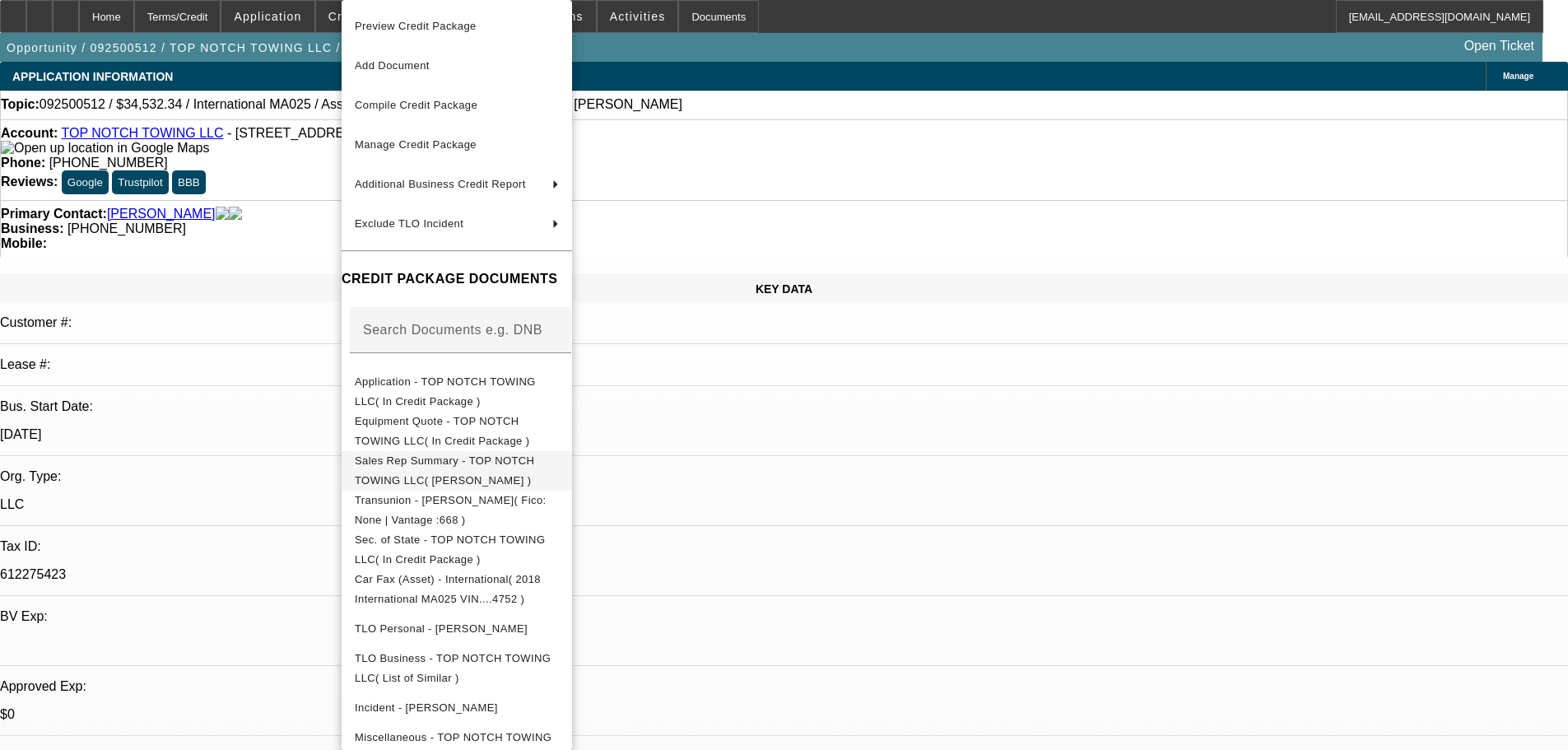
scroll to position [70, 0]
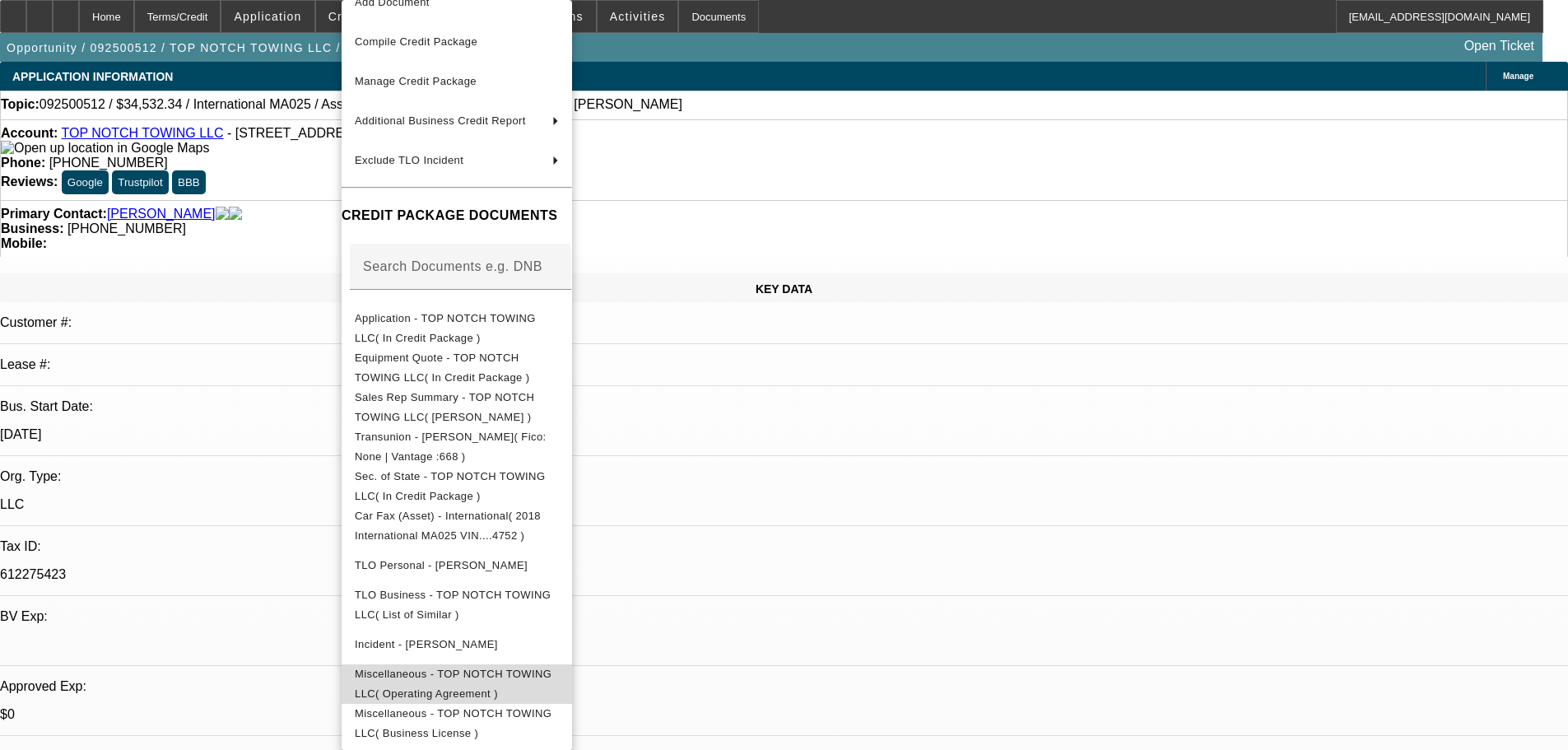
click at [463, 674] on span "Miscellaneous - TOP NOTCH TOWING LLC( Operating Agreement )" at bounding box center [453, 683] width 197 height 32
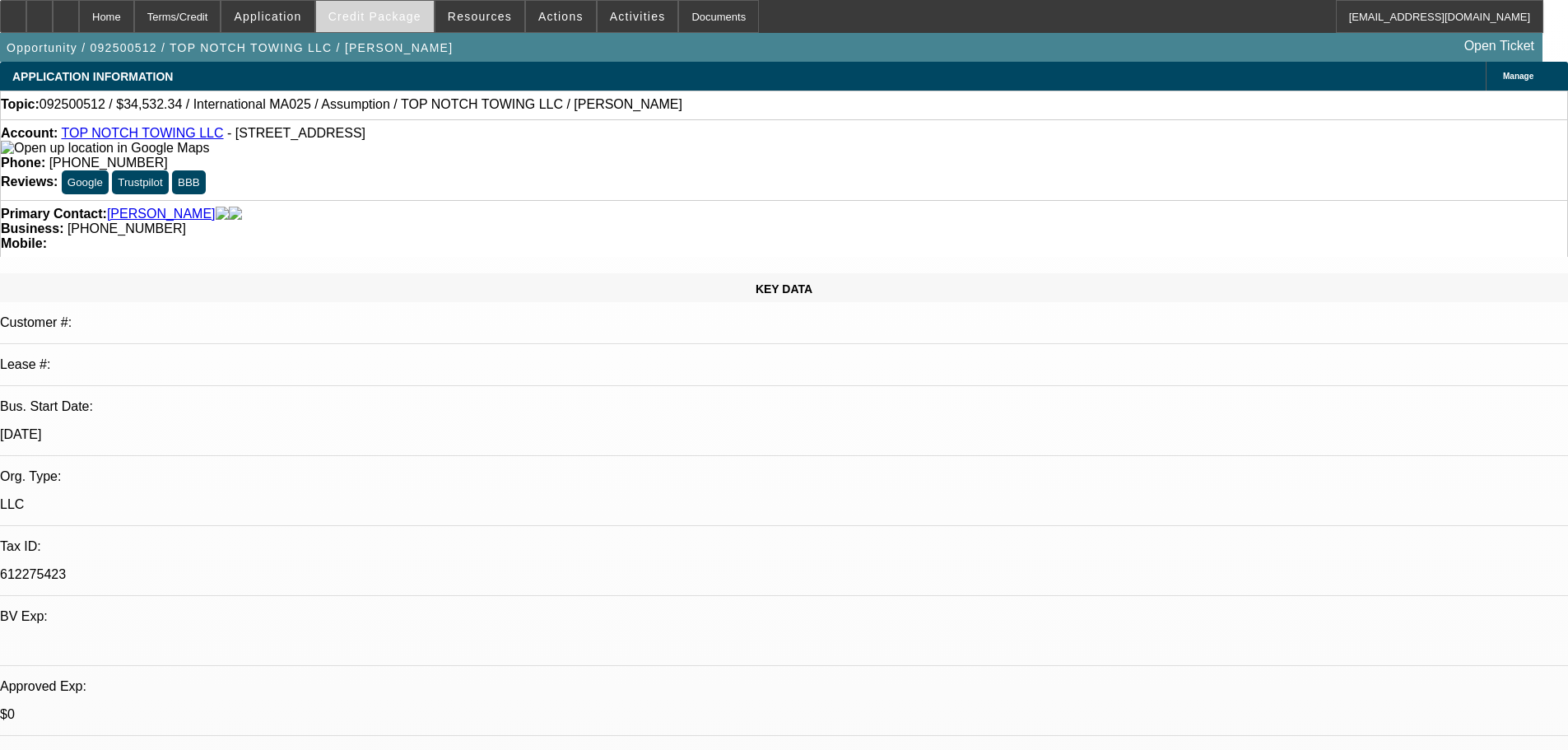
click at [397, 16] on span "Credit Package" at bounding box center [375, 16] width 93 height 13
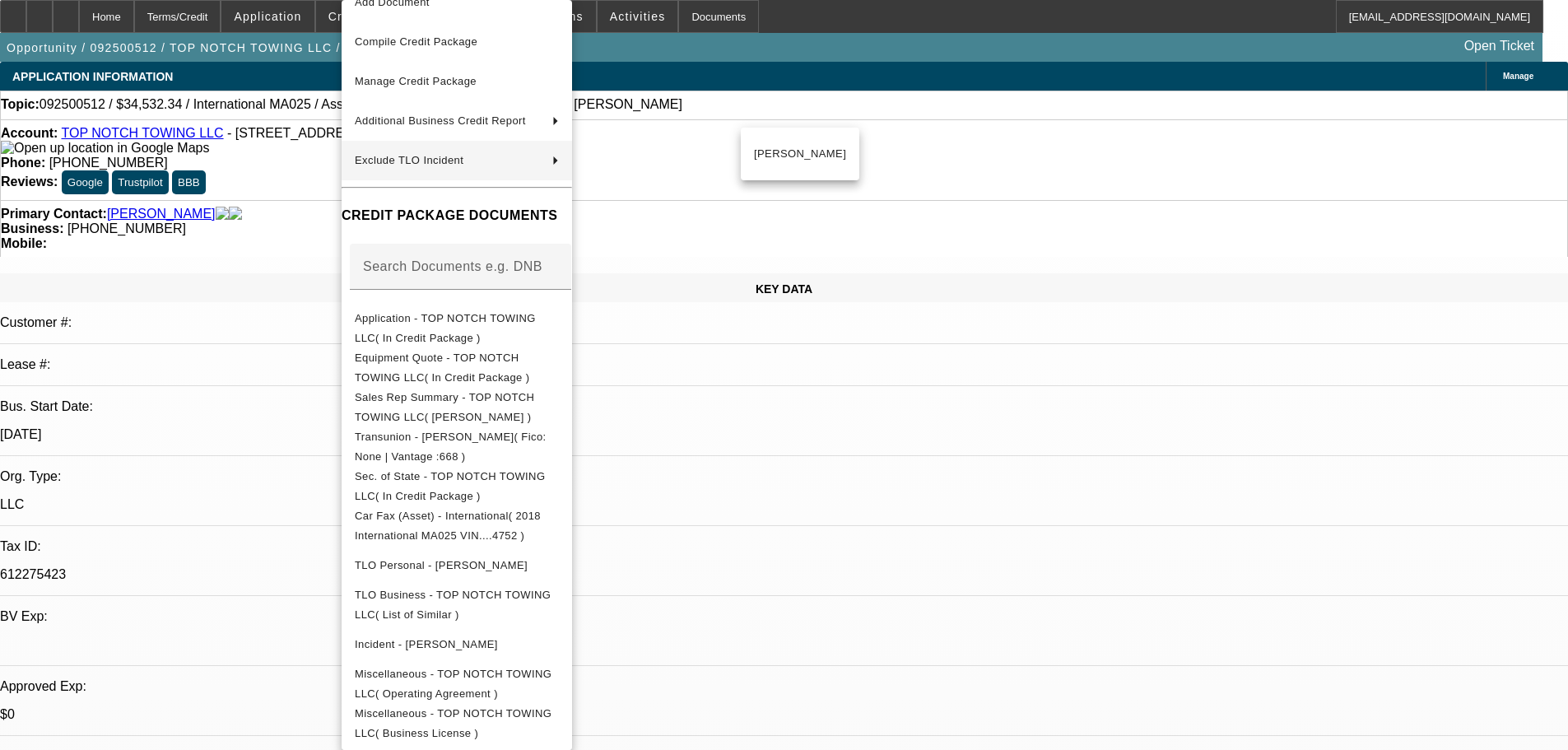
click at [964, 473] on div at bounding box center [784, 375] width 1568 height 750
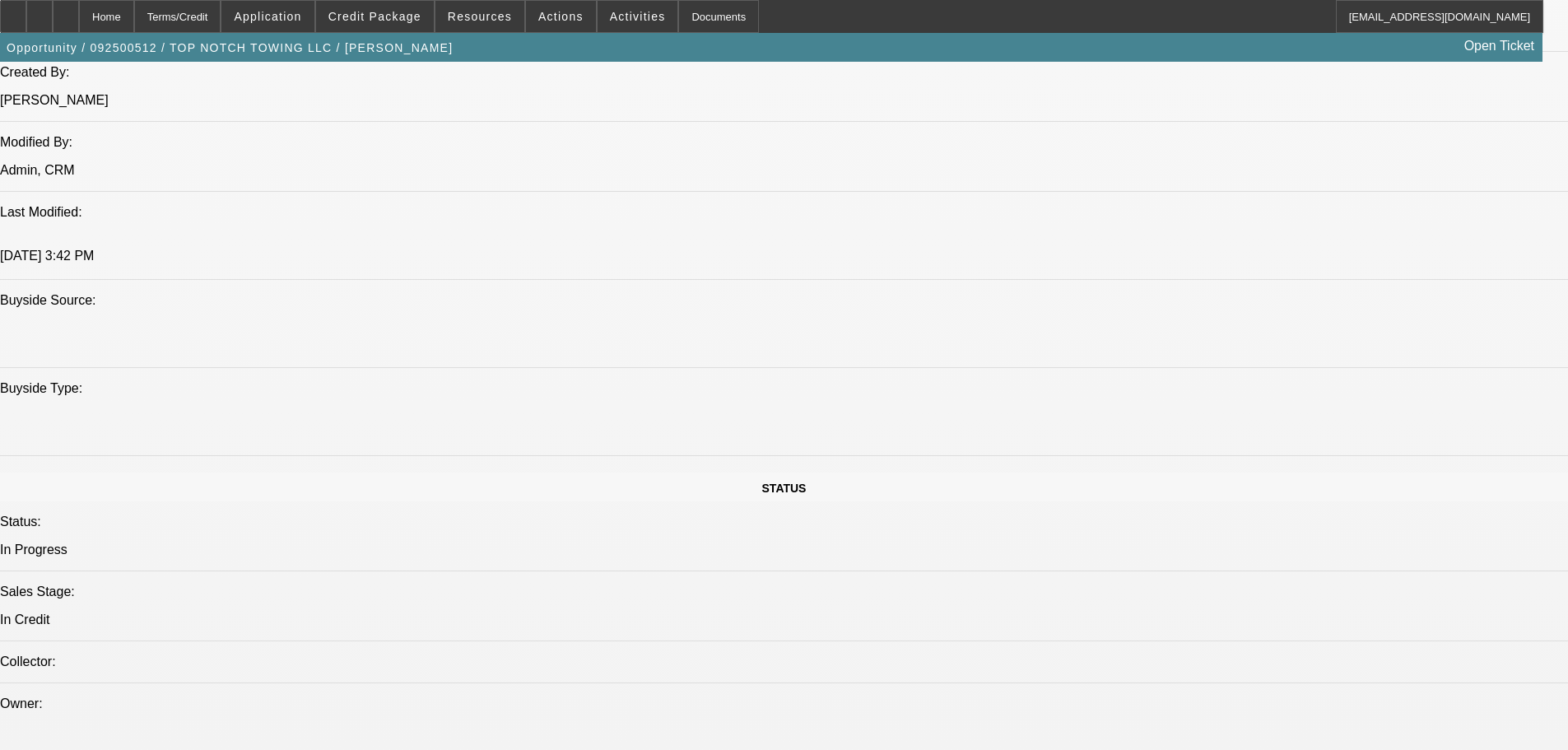
scroll to position [1316, 0]
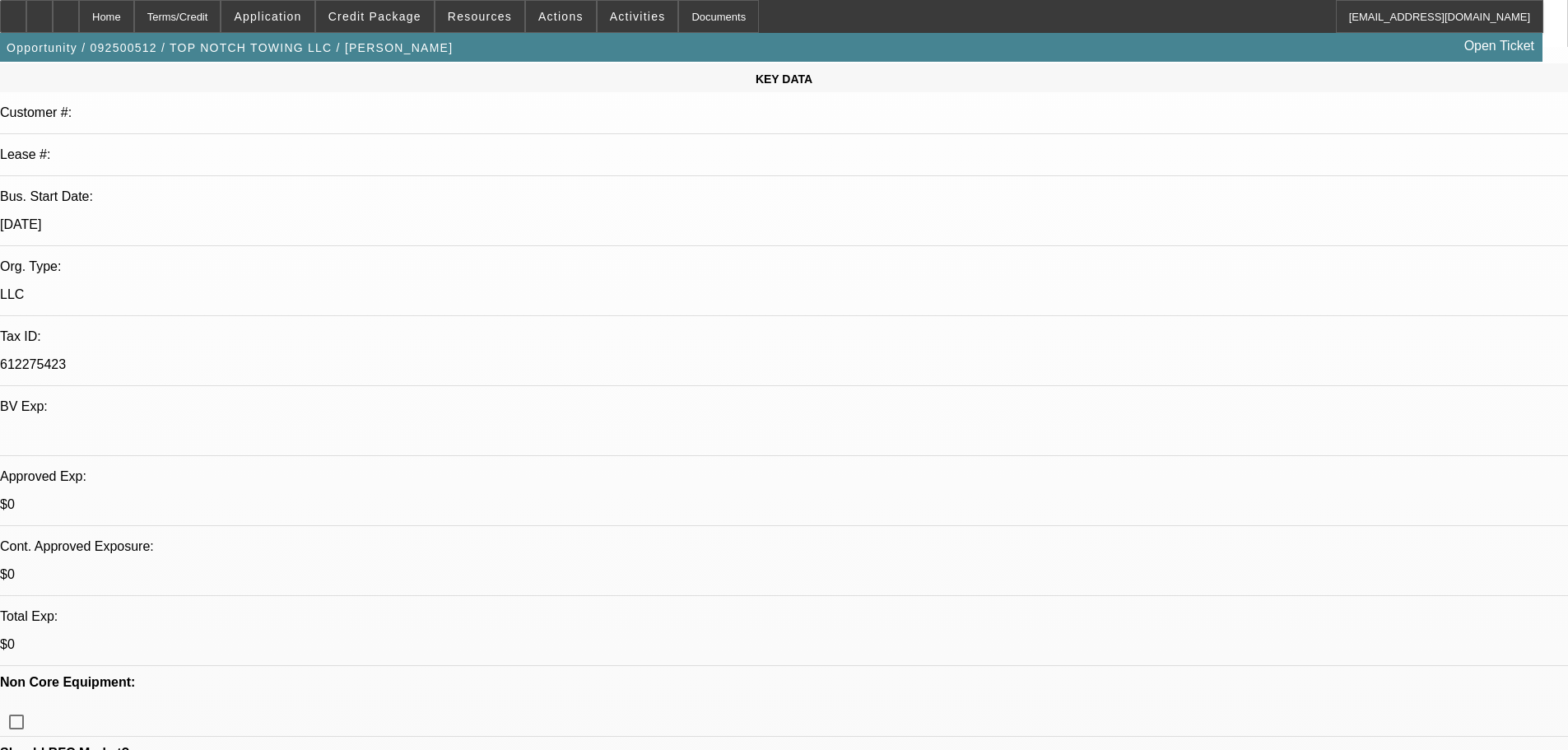
scroll to position [165, 0]
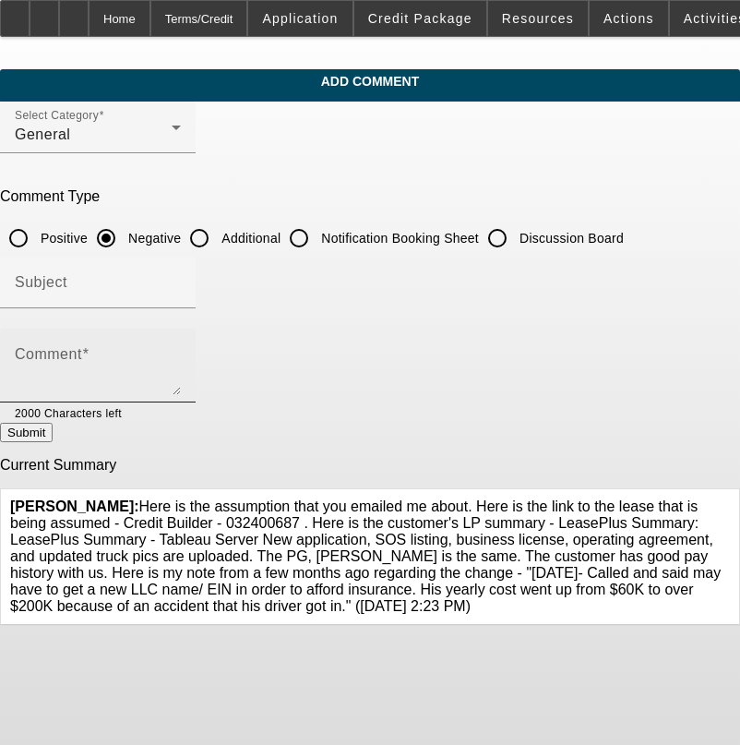
click at [181, 342] on div "Comment" at bounding box center [98, 365] width 166 height 74
click at [151, 365] on textarea "NEW VENTURS" at bounding box center [98, 373] width 166 height 44
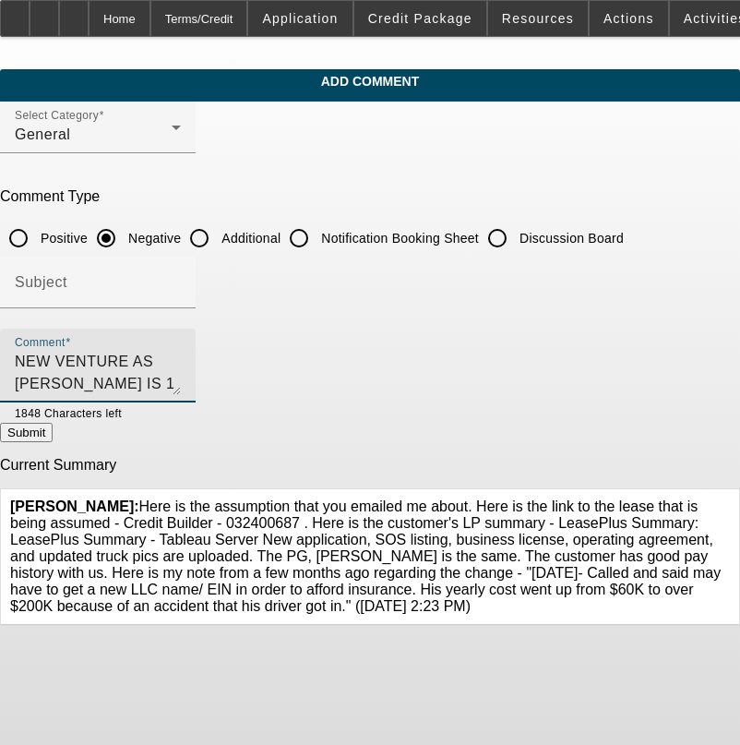
type textarea "NEW VENTURE AS [PERSON_NAME] IS 1 PG FORM PRIOR DEAL STARTING NEW COMPANY( HAS …"
click at [53, 436] on button "Submit" at bounding box center [26, 432] width 53 height 19
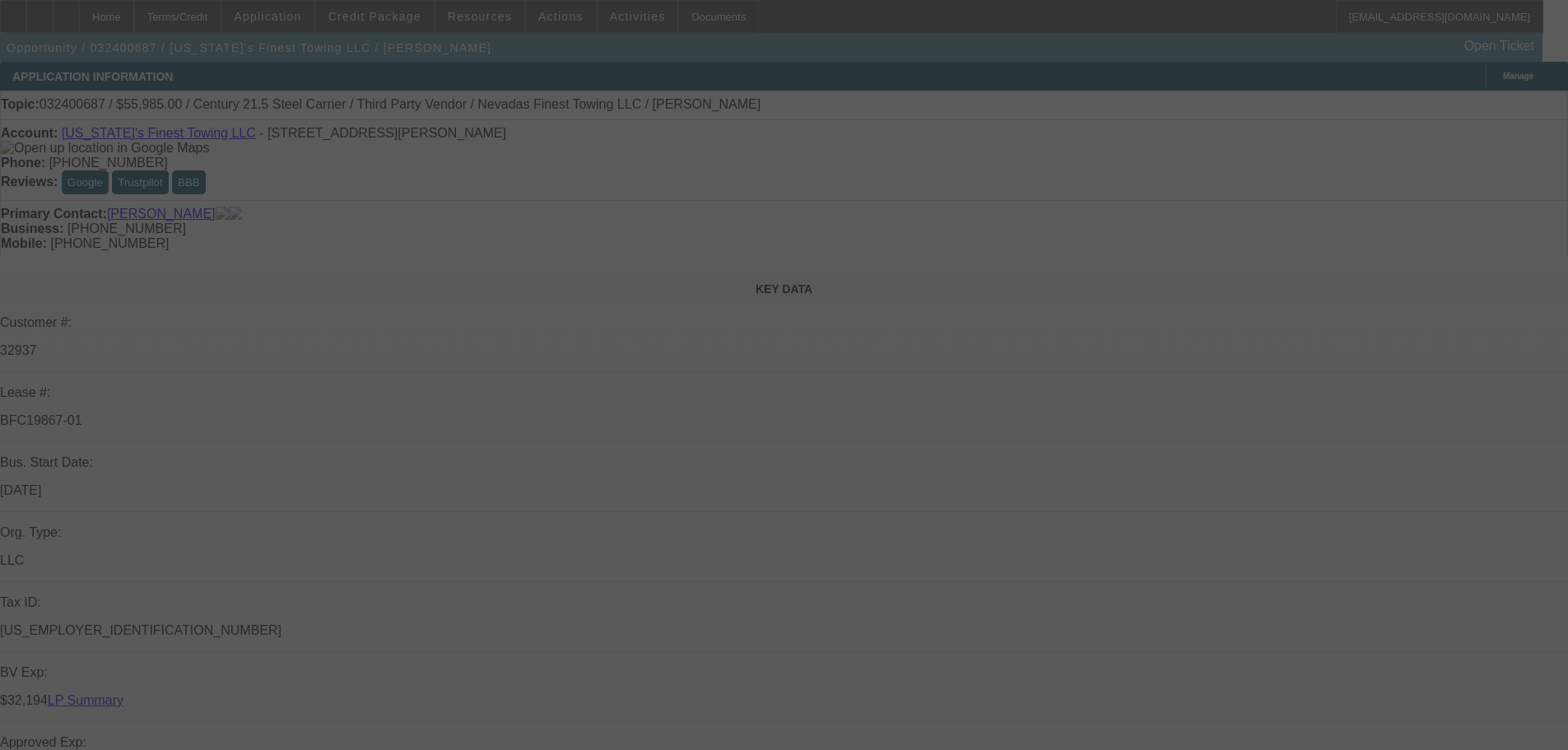
select select "0"
select select "2"
select select "0"
select select "6"
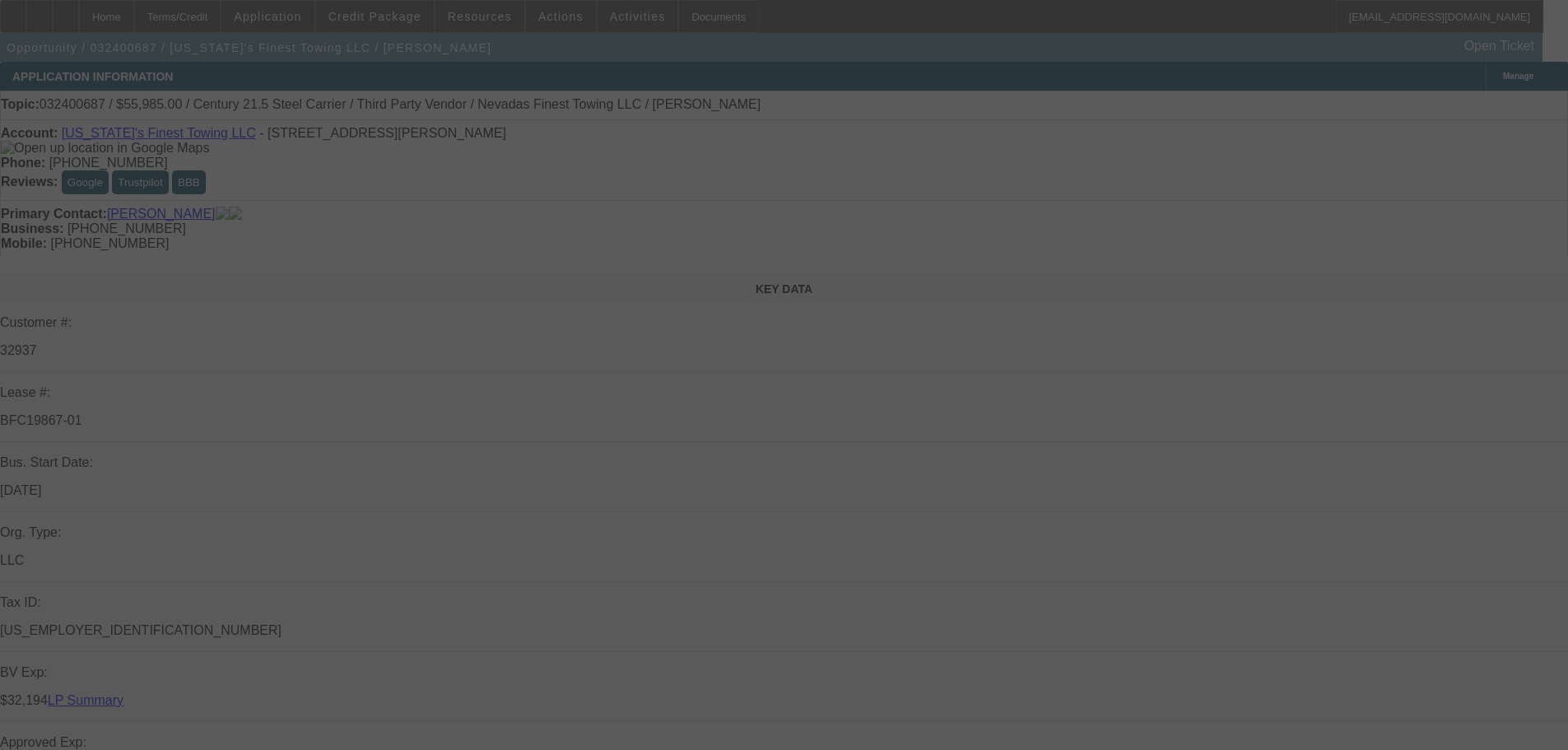
select select "0"
select select "2"
select select "0"
select select "6"
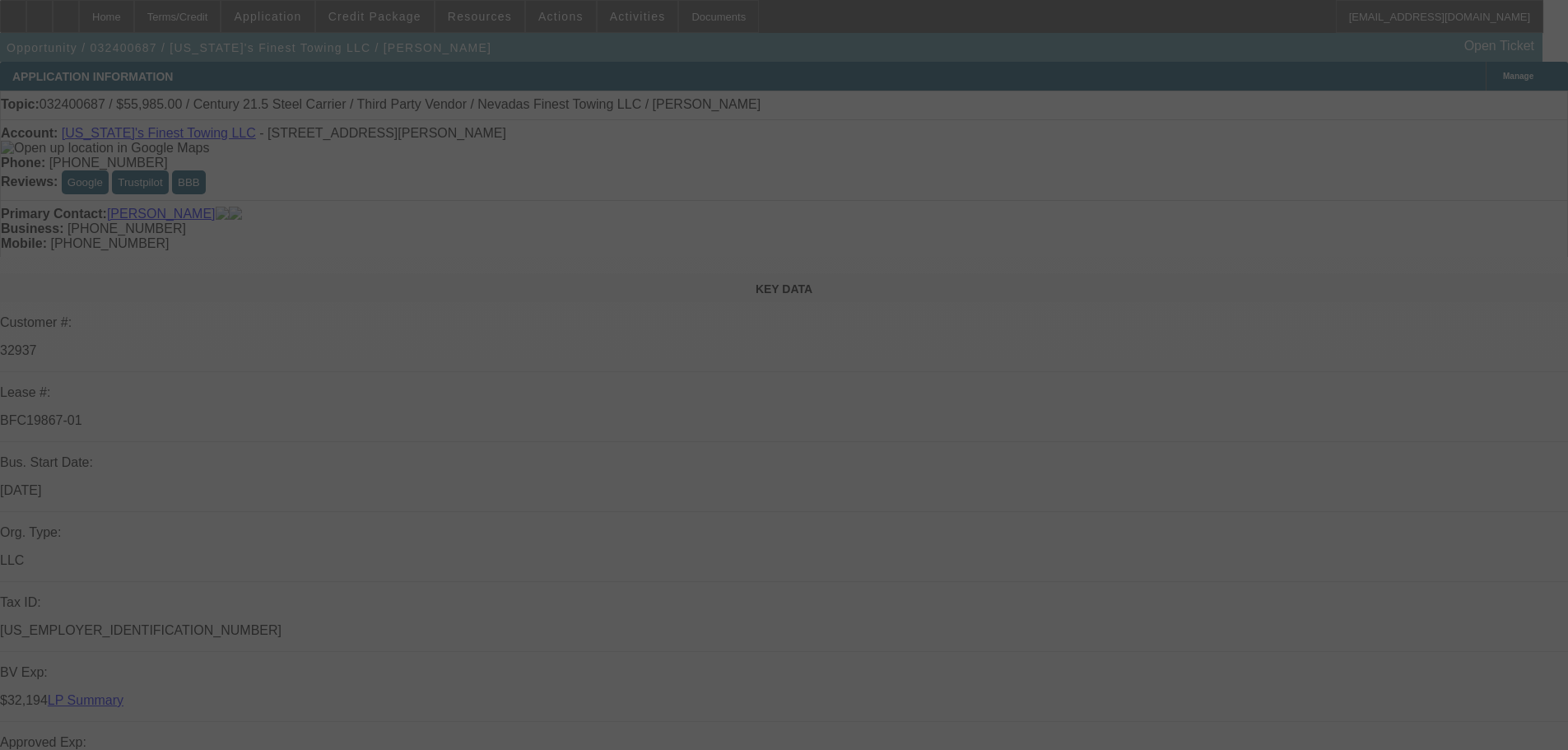
select select "0"
select select "2"
select select "0"
select select "6"
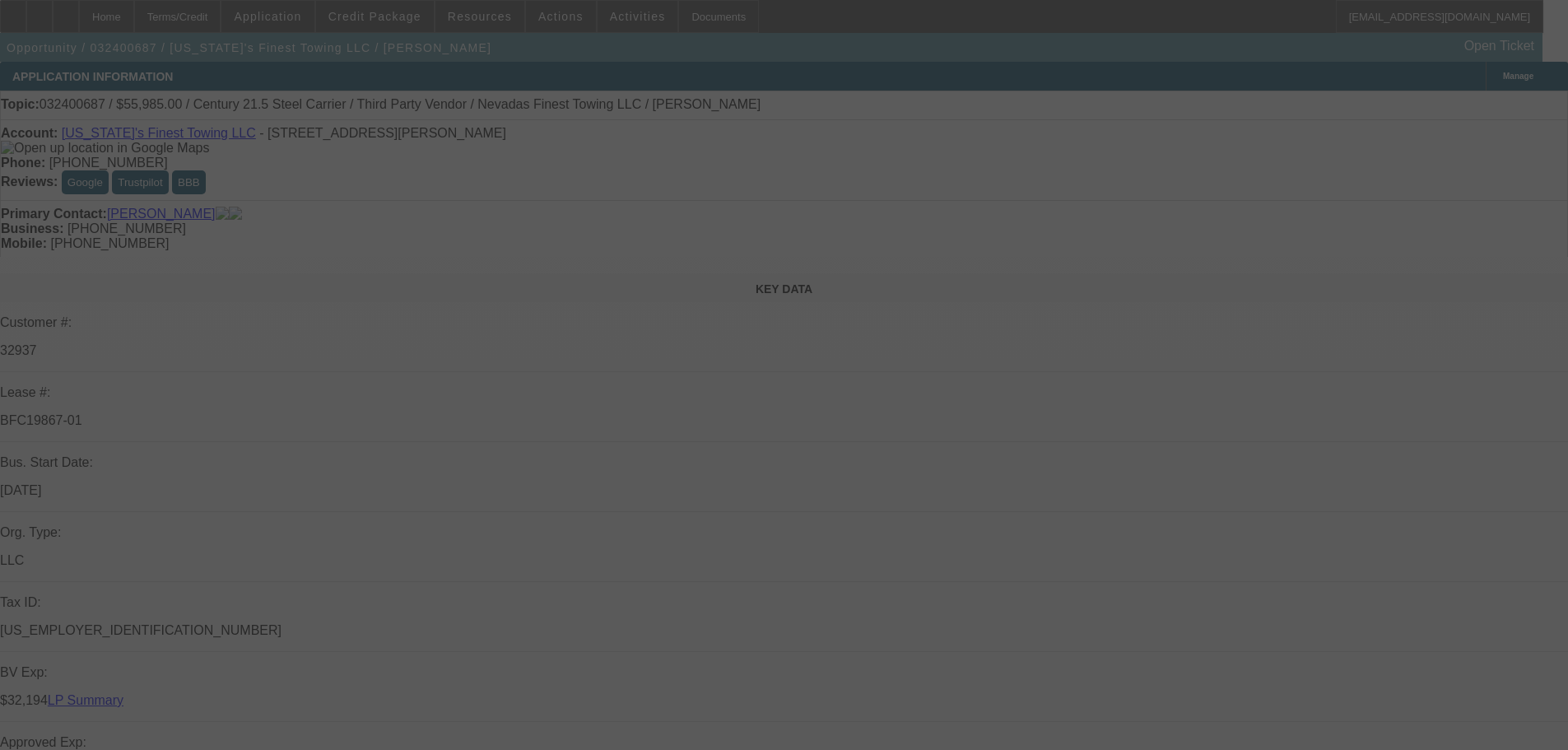
select select "0"
select select "2"
select select "0"
select select "6"
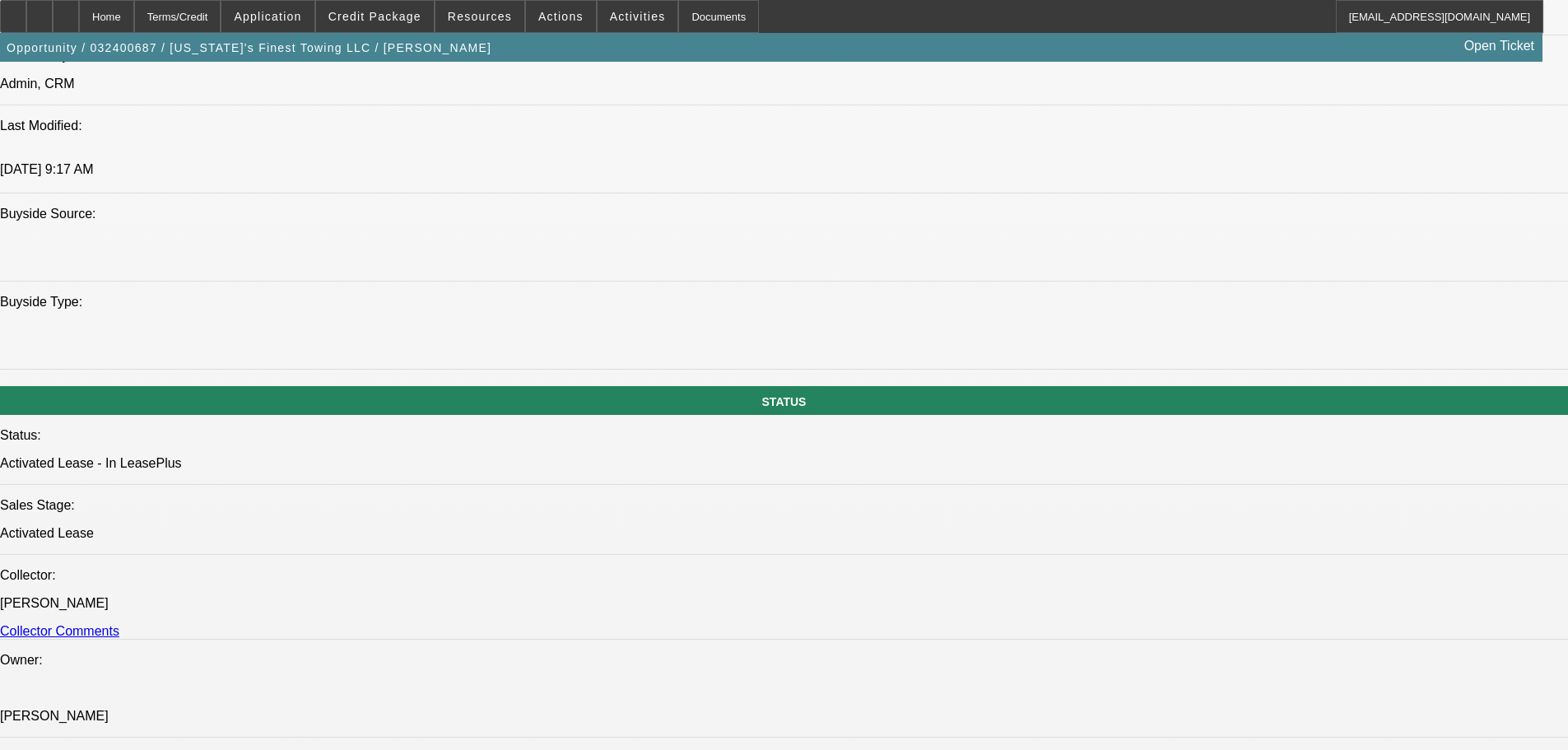
scroll to position [2057, 0]
